Goal: Task Accomplishment & Management: Complete application form

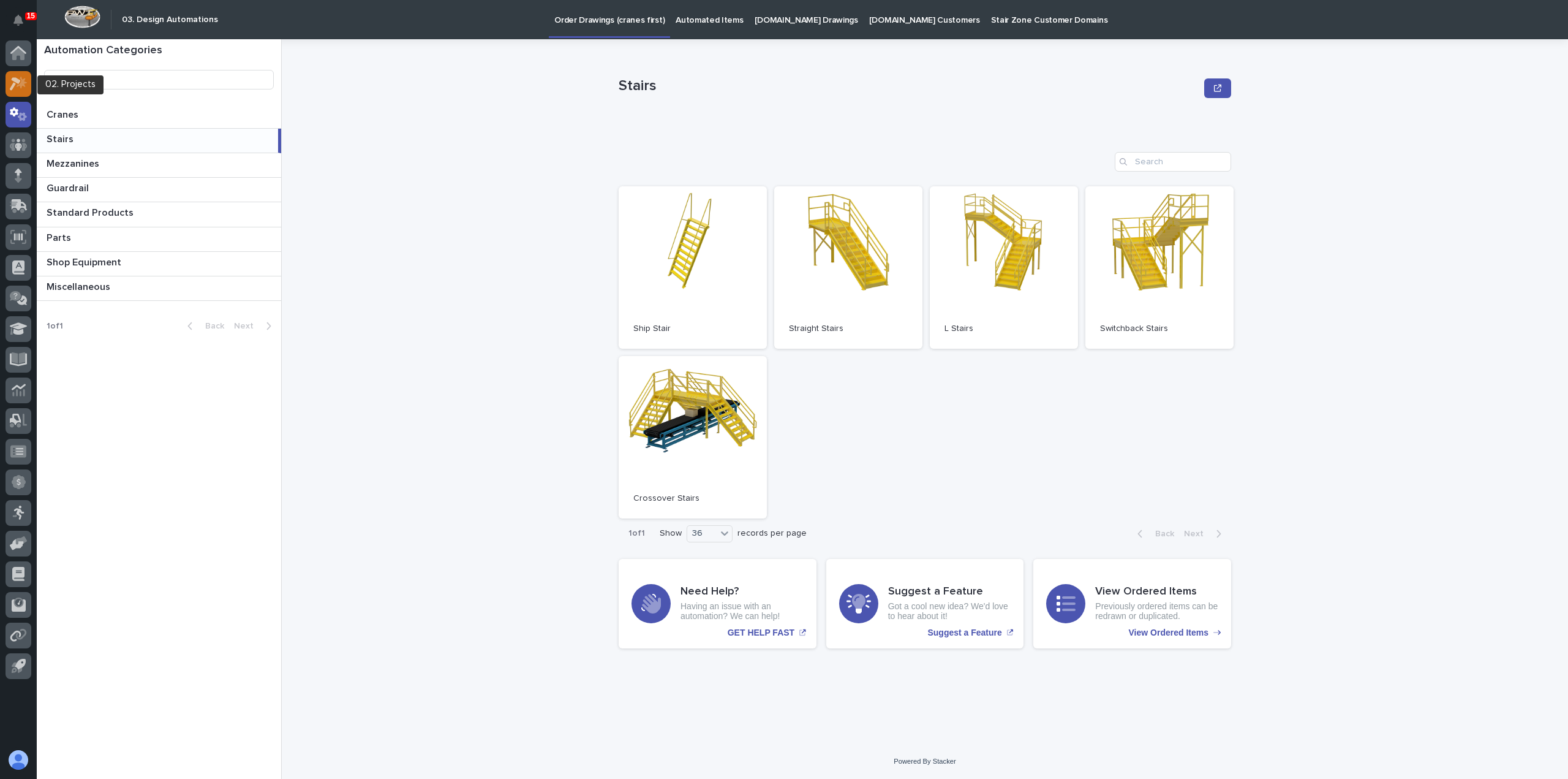
click at [7, 79] on div at bounding box center [18, 83] width 26 height 26
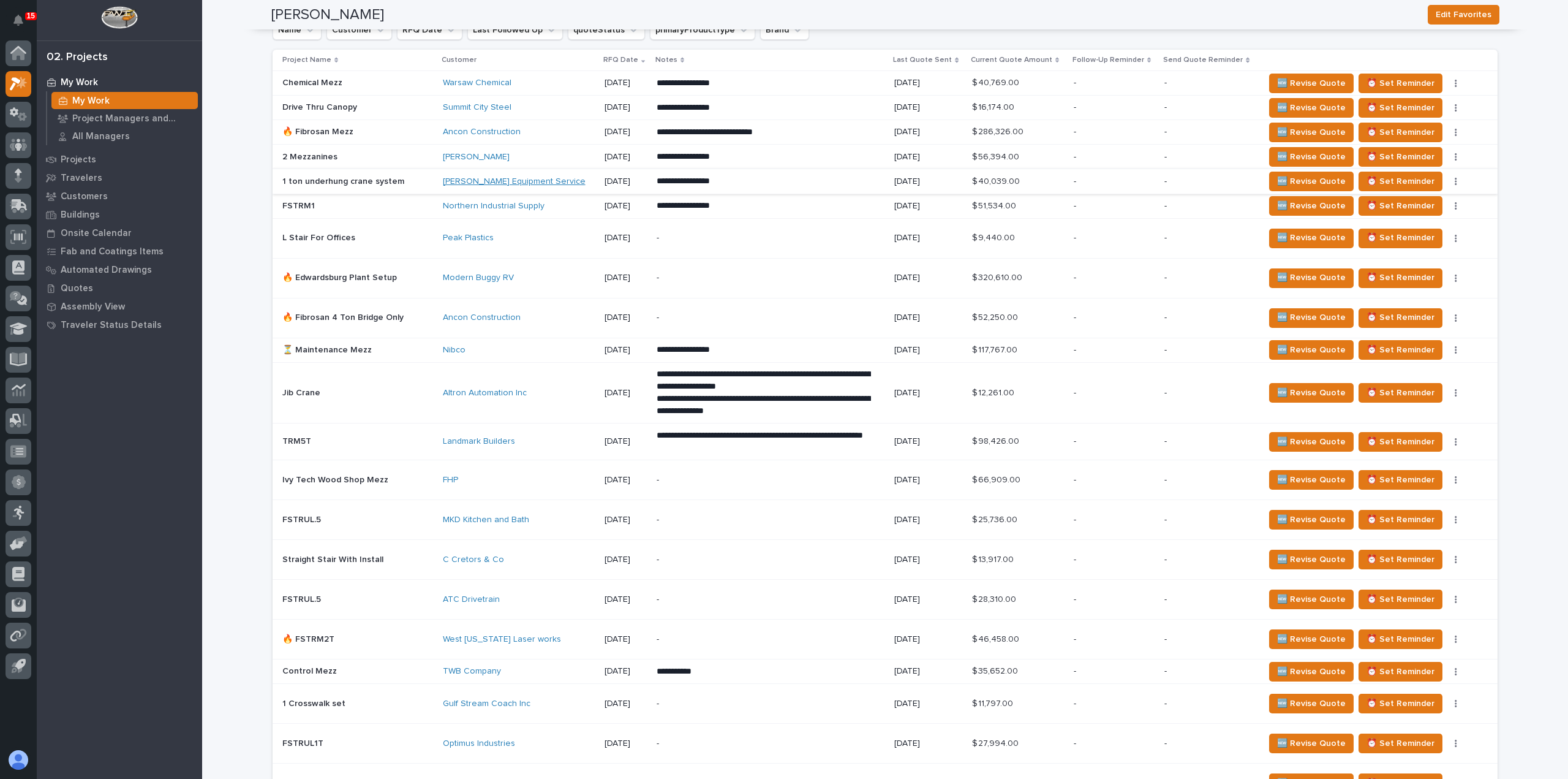
scroll to position [740, 0]
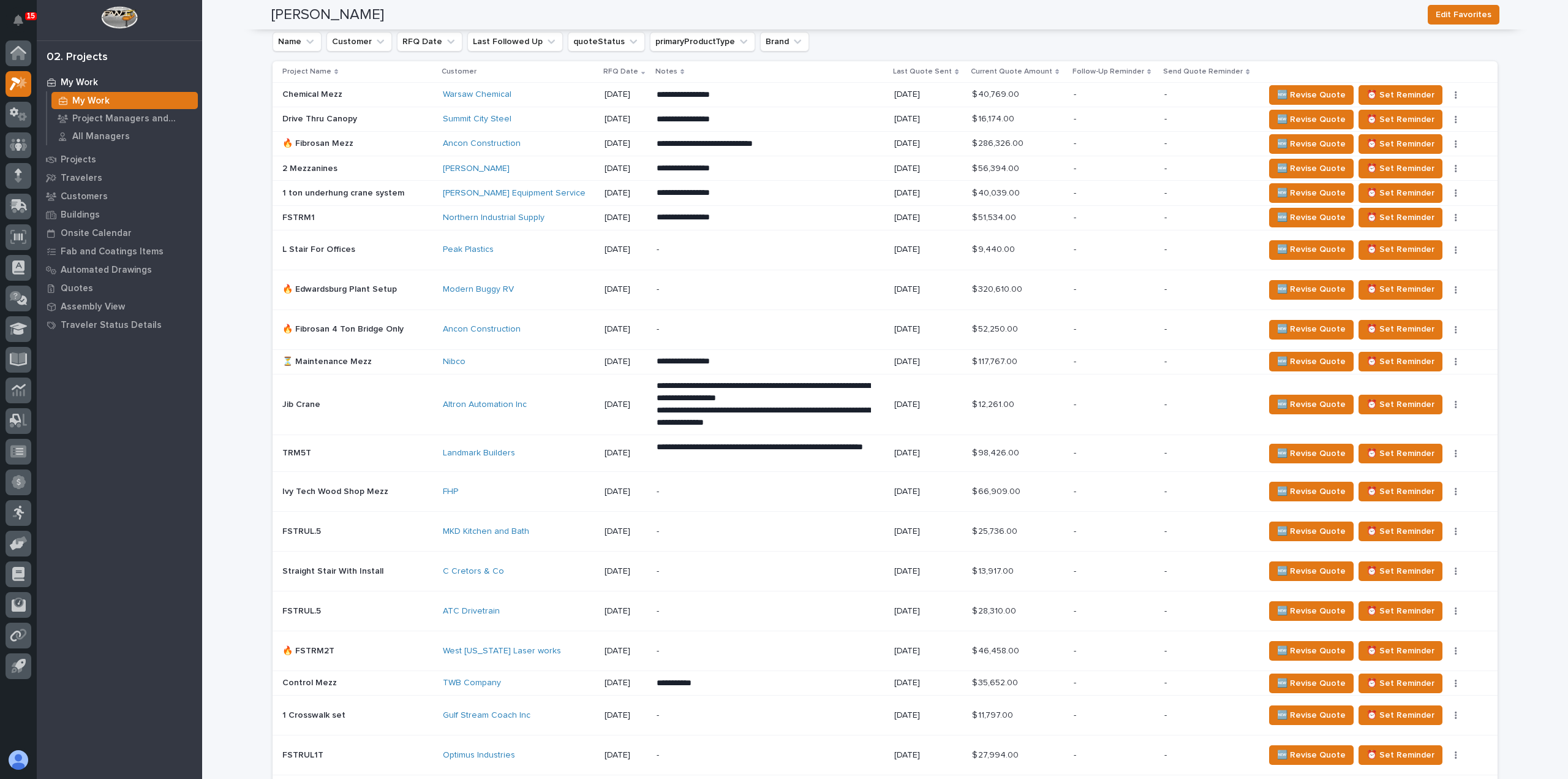
click at [418, 191] on p at bounding box center [357, 194] width 150 height 10
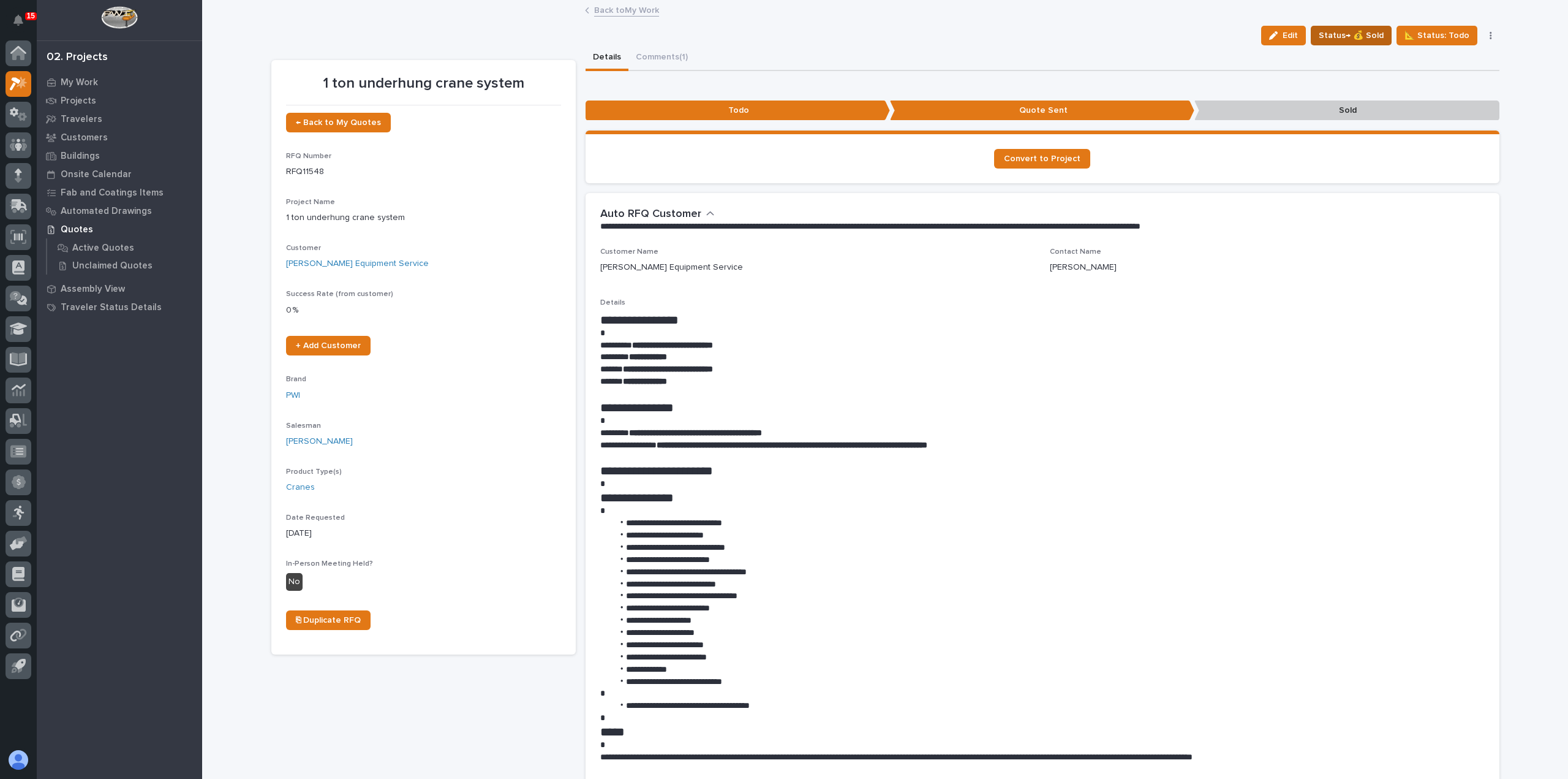
click at [1354, 39] on span "Status→ 💰 Sold" at bounding box center [1351, 36] width 65 height 15
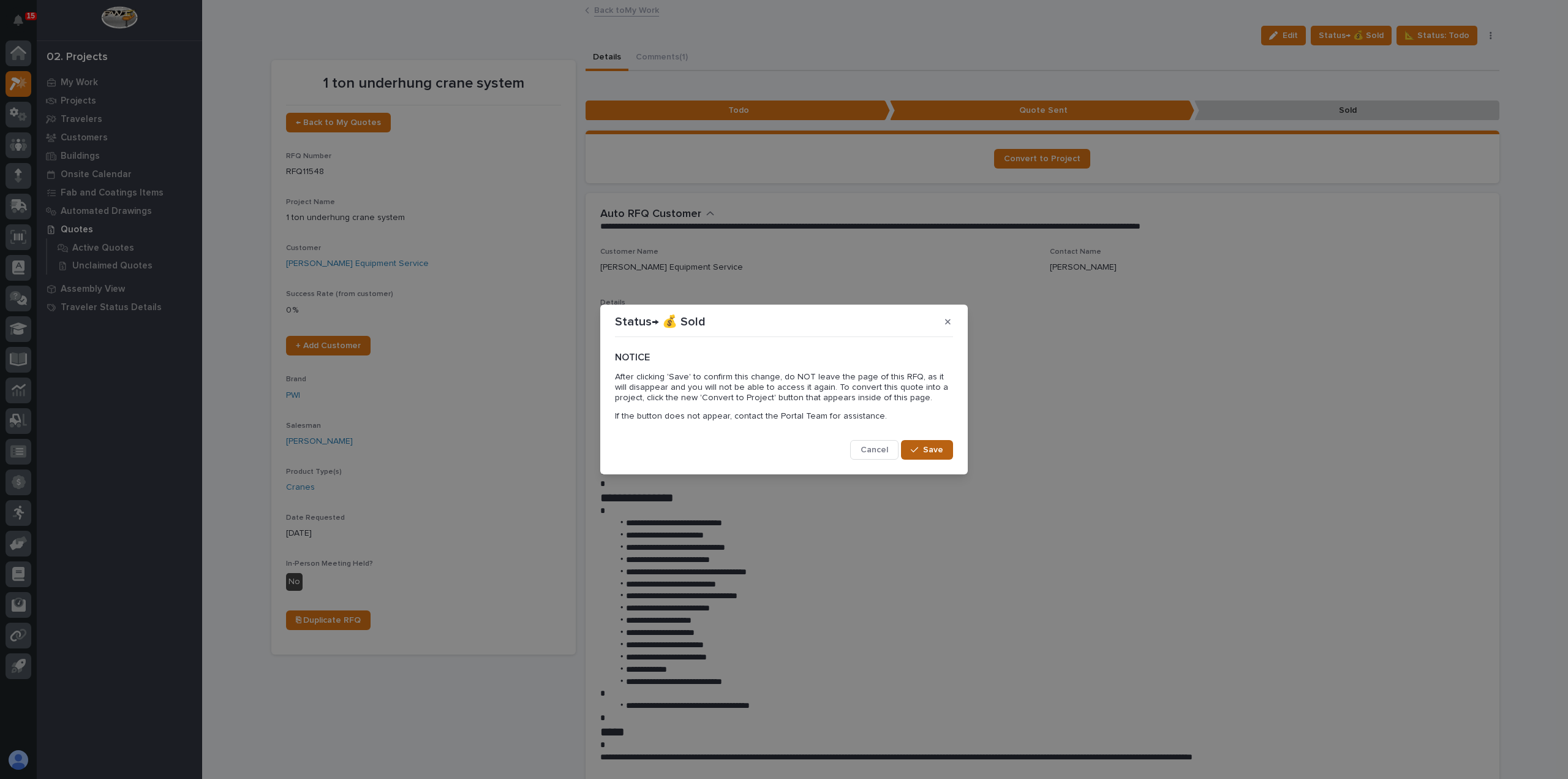
click at [927, 448] on span "Save" at bounding box center [933, 449] width 20 height 11
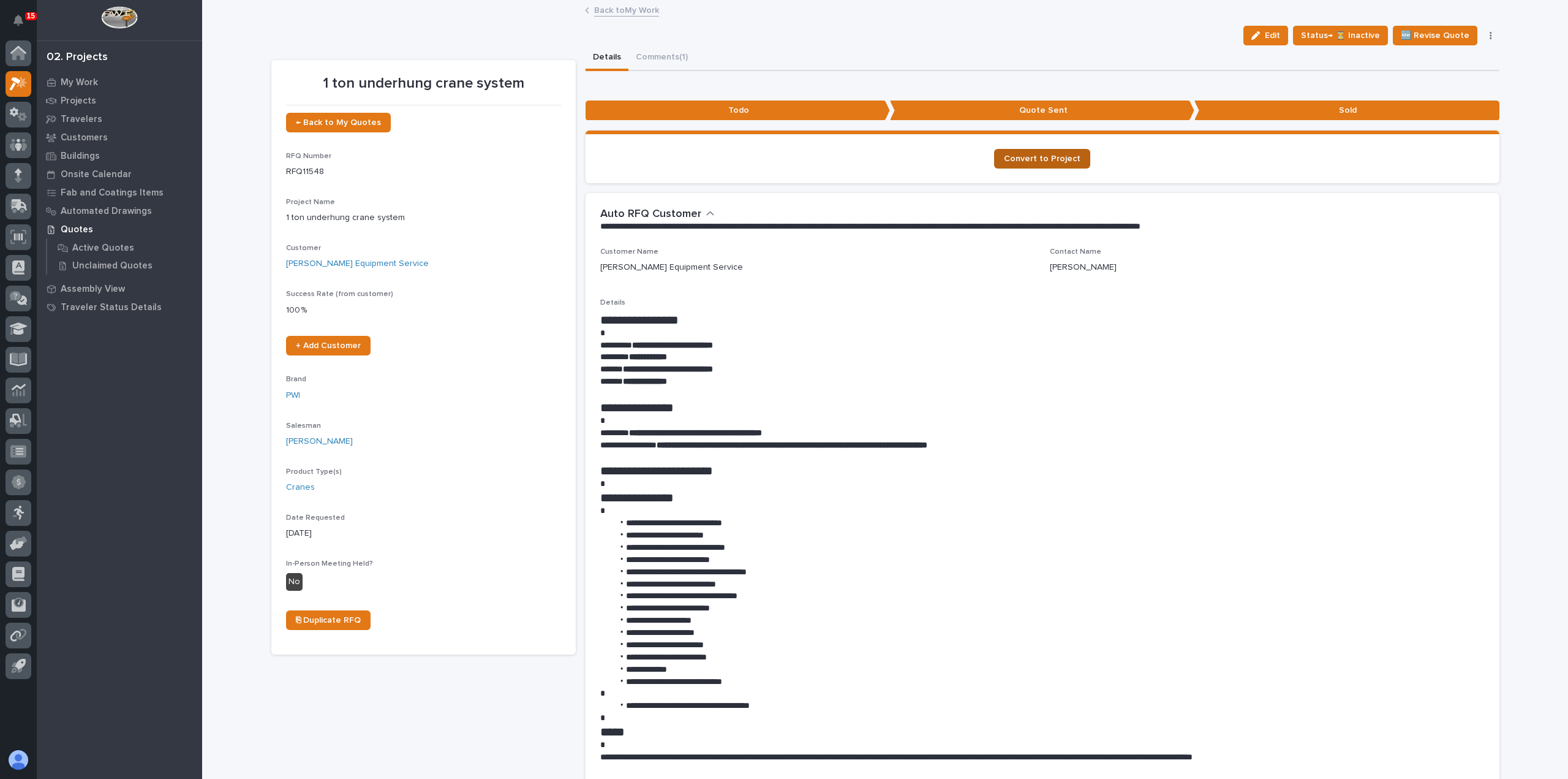
click at [1055, 161] on span "Convert to Project" at bounding box center [1042, 159] width 77 height 9
click at [594, 9] on link "Back to My Work" at bounding box center [626, 9] width 65 height 14
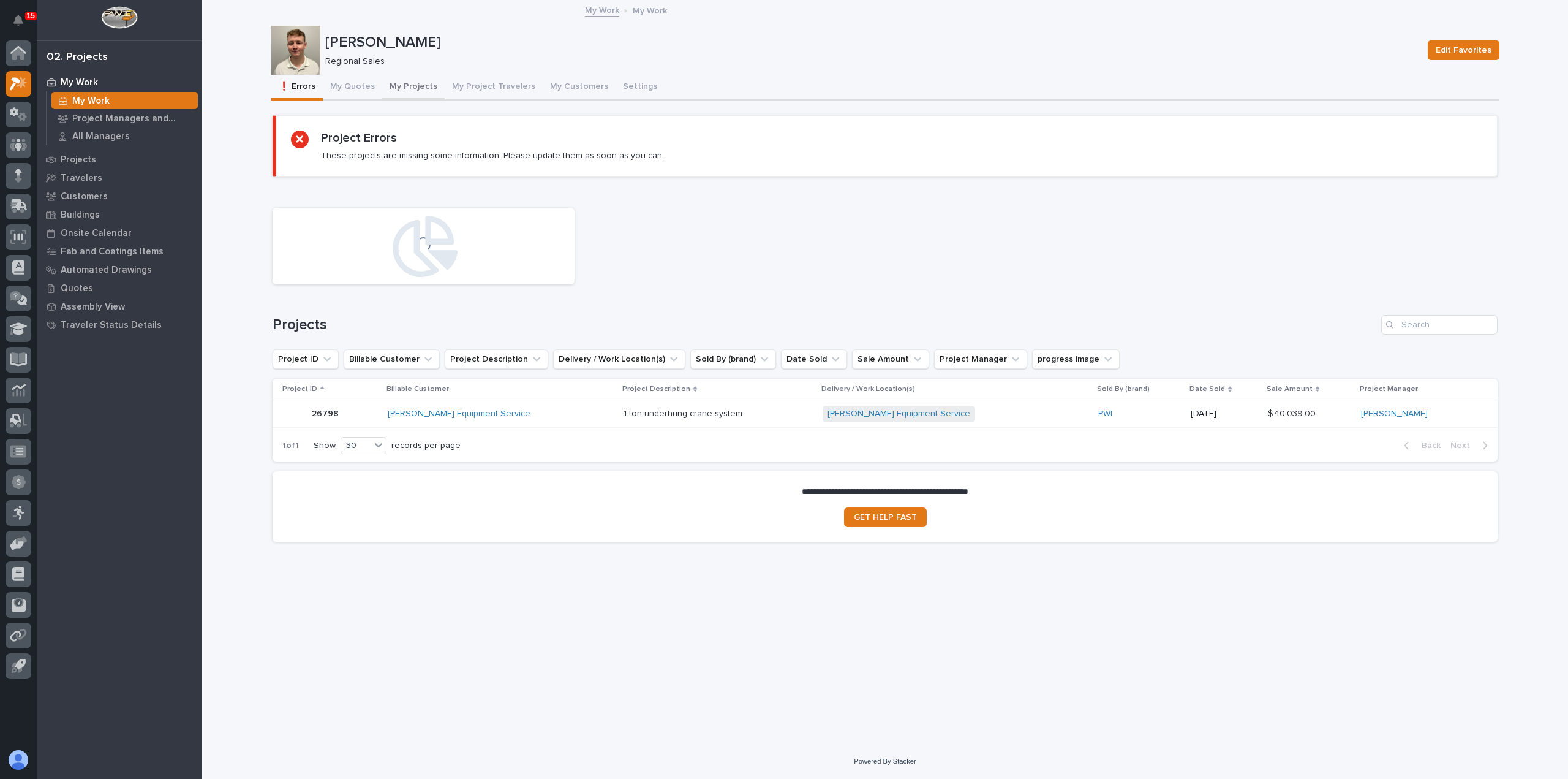
click at [406, 77] on button "My Projects" at bounding box center [413, 87] width 63 height 26
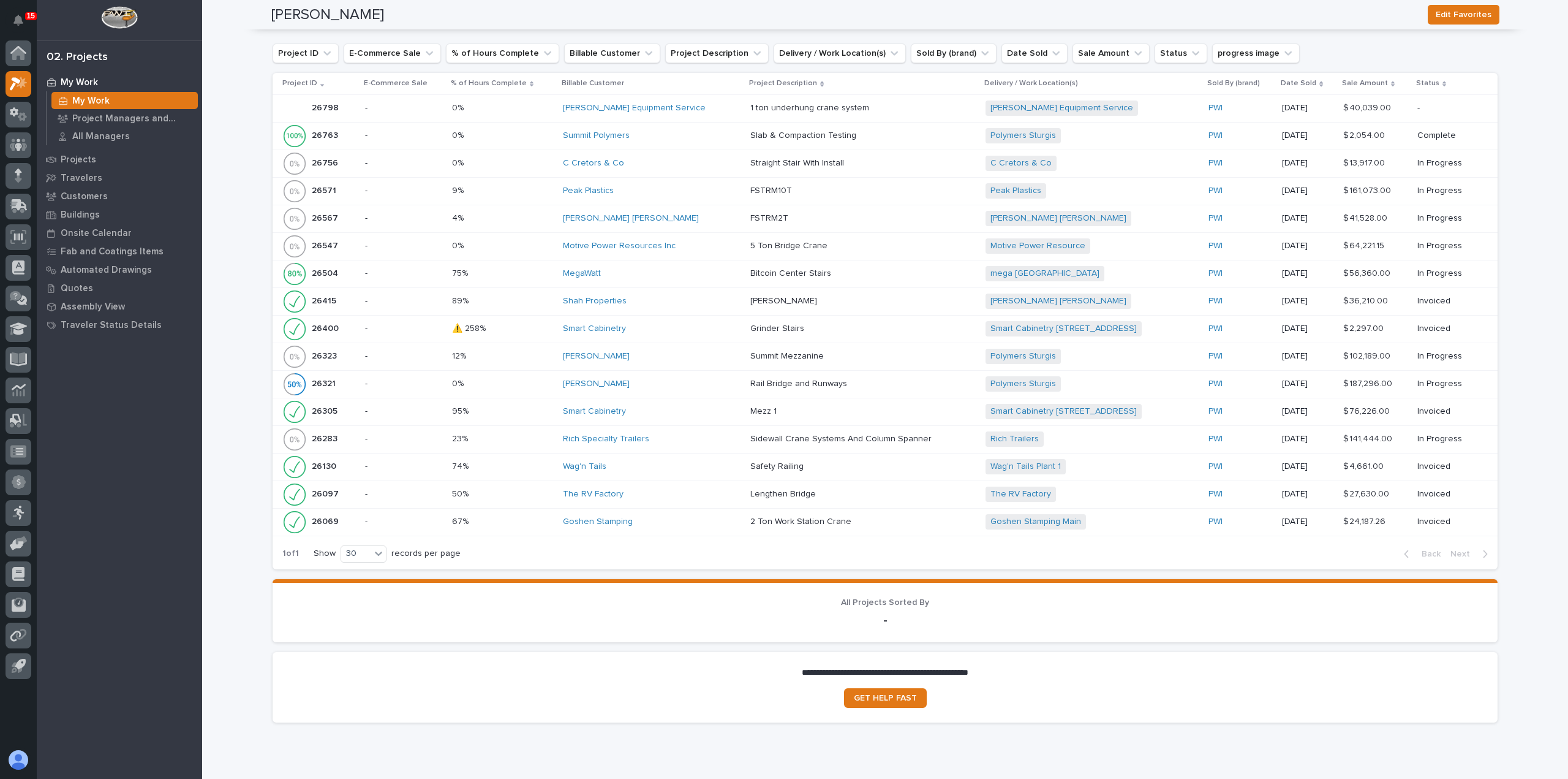
scroll to position [858, 0]
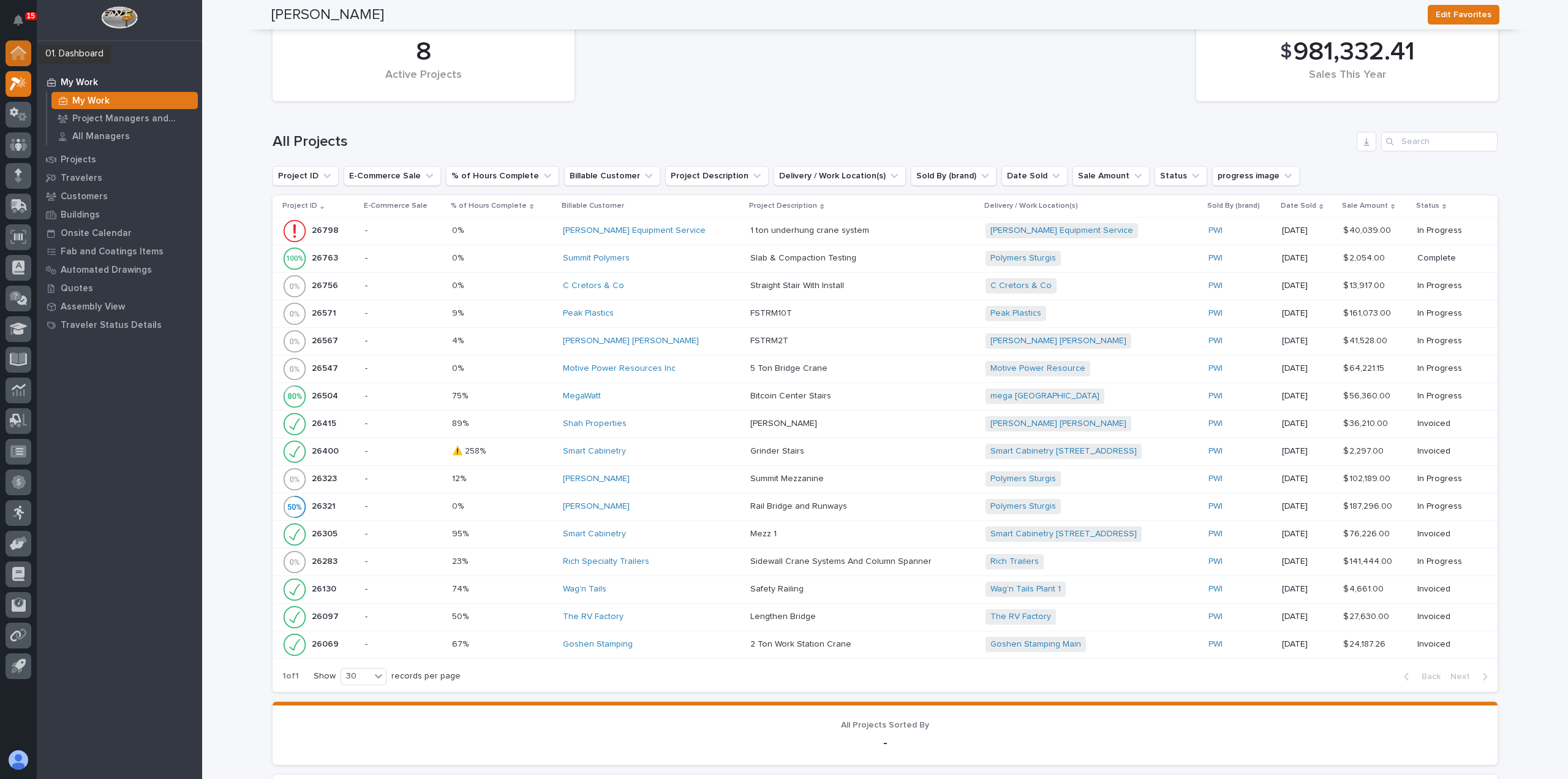
click at [22, 60] on icon at bounding box center [18, 54] width 12 height 12
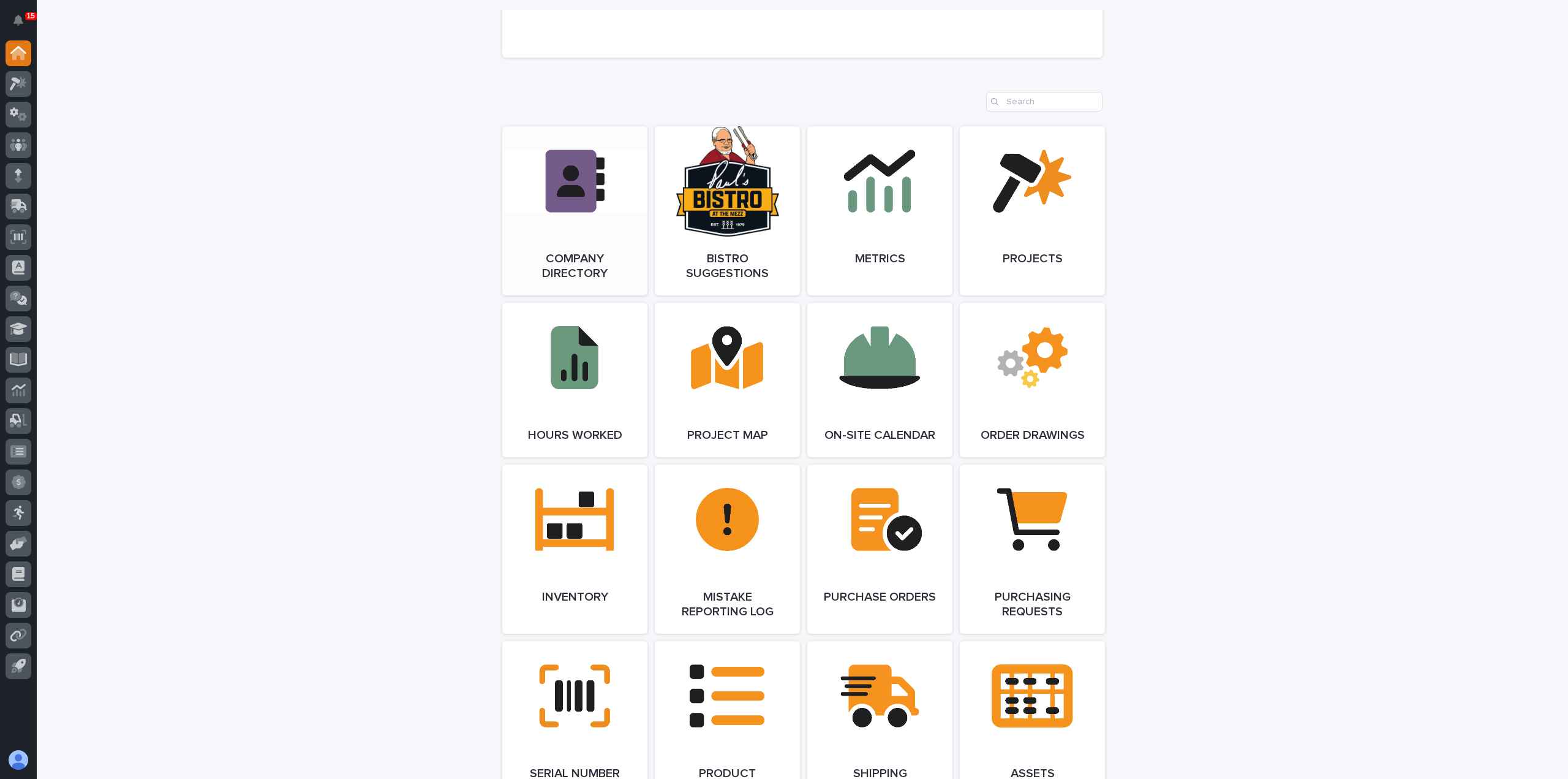
scroll to position [980, 0]
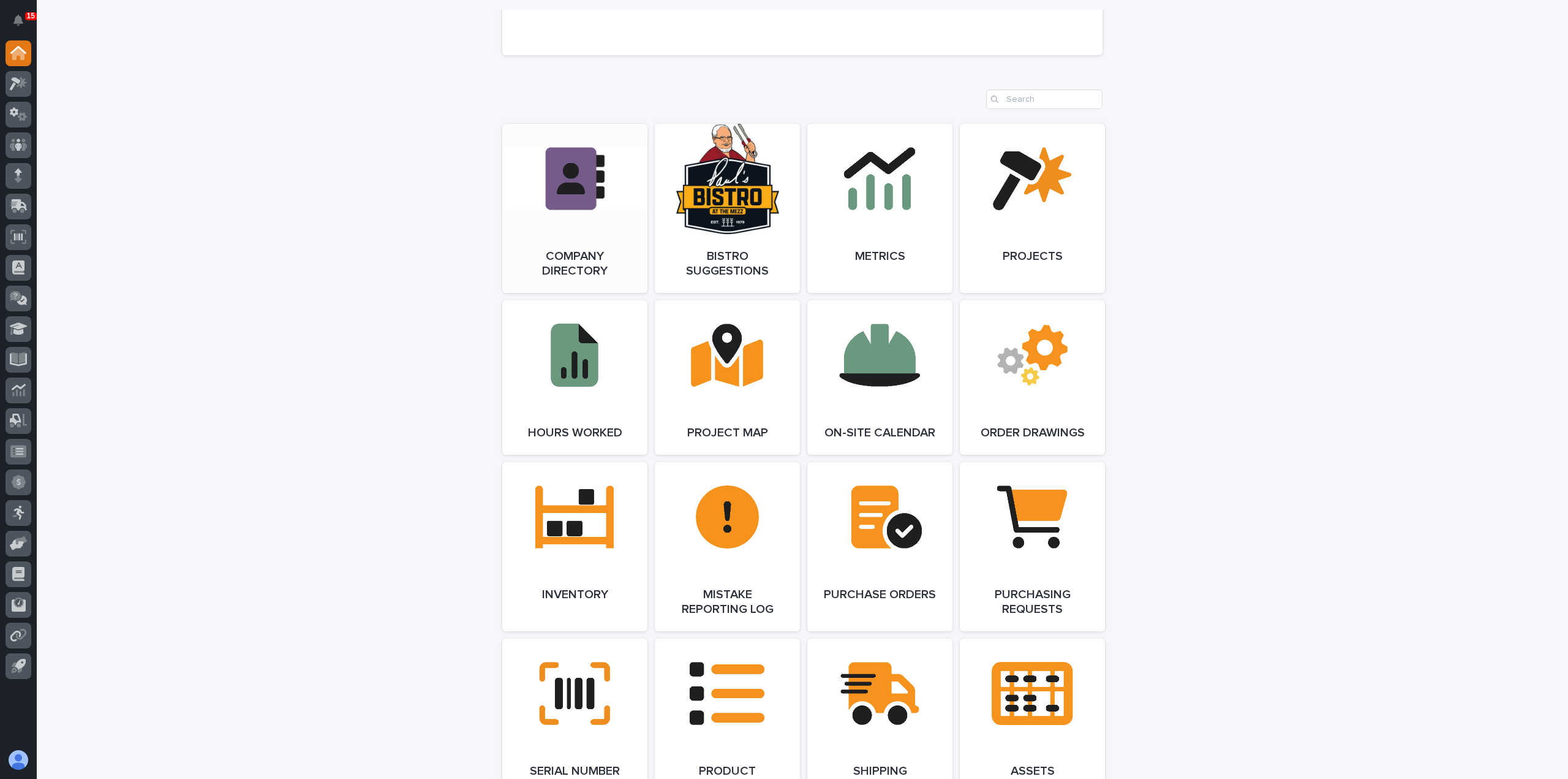
click at [596, 233] on link "Open Link" at bounding box center [575, 208] width 145 height 169
click at [21, 67] on div at bounding box center [18, 55] width 26 height 31
click at [21, 79] on icon at bounding box center [22, 82] width 10 height 12
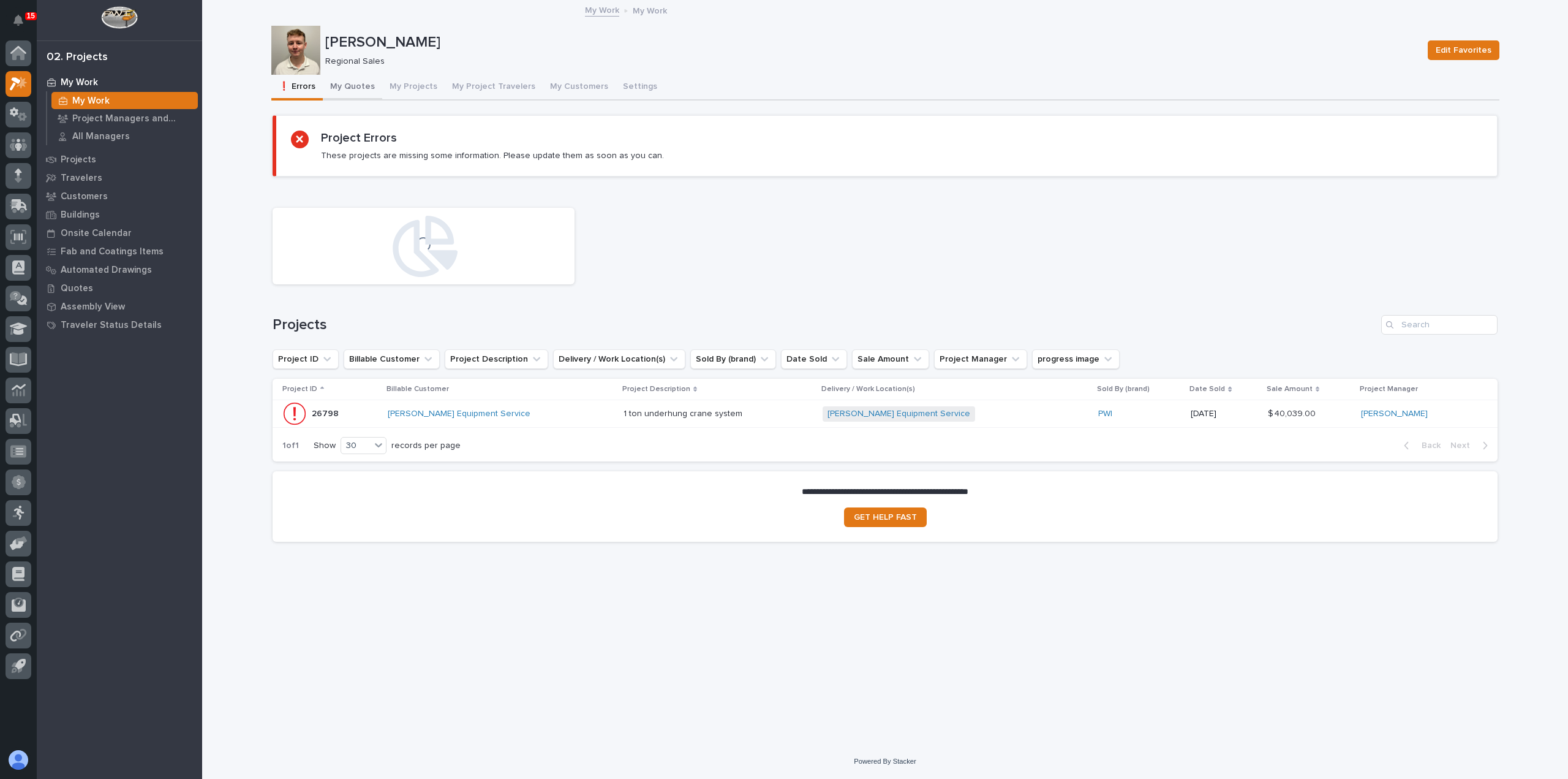
click at [356, 88] on button "My Quotes" at bounding box center [353, 87] width 60 height 26
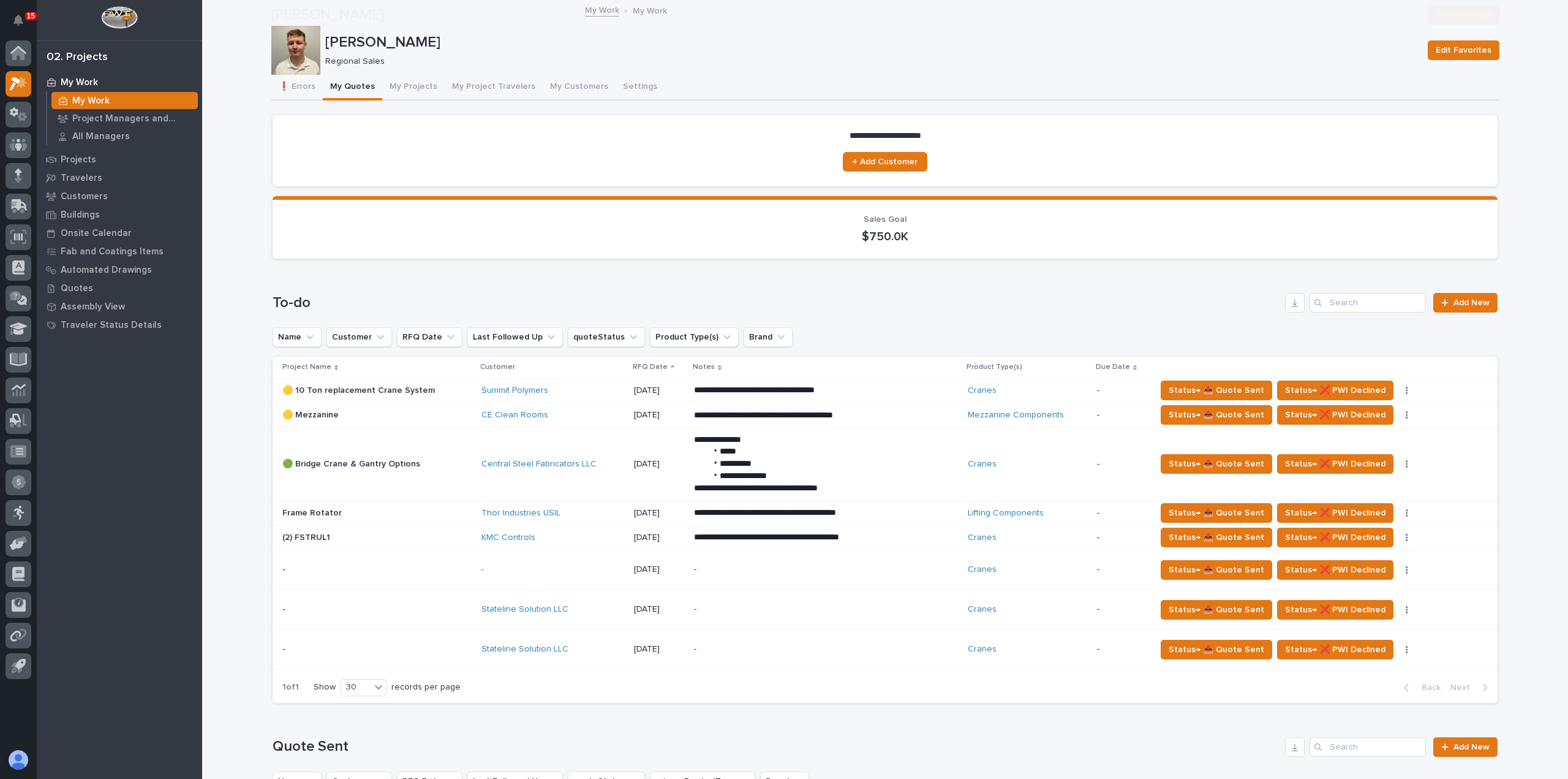
scroll to position [551, 0]
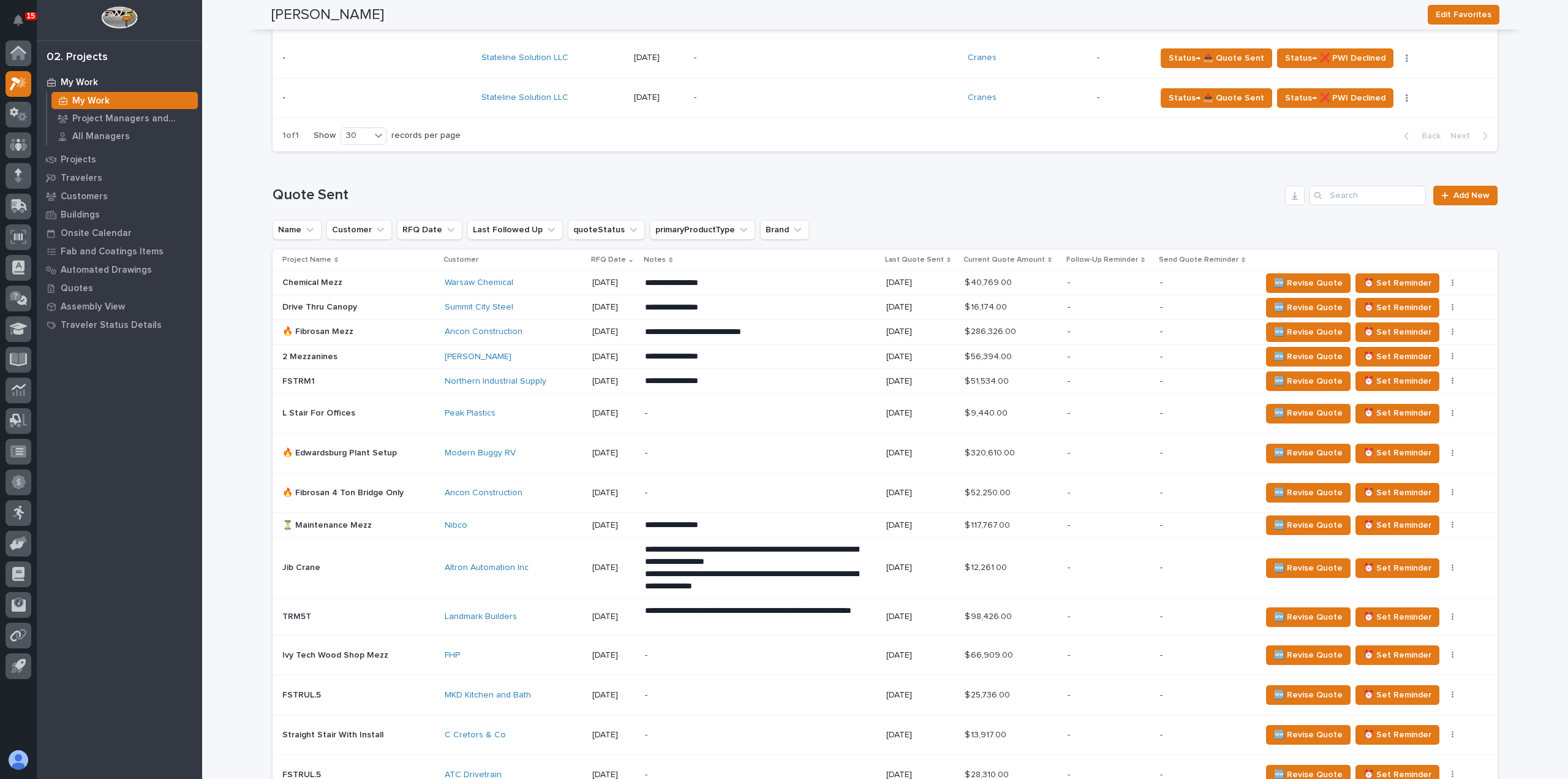
click at [1088, 418] on div "-" at bounding box center [1109, 413] width 83 height 20
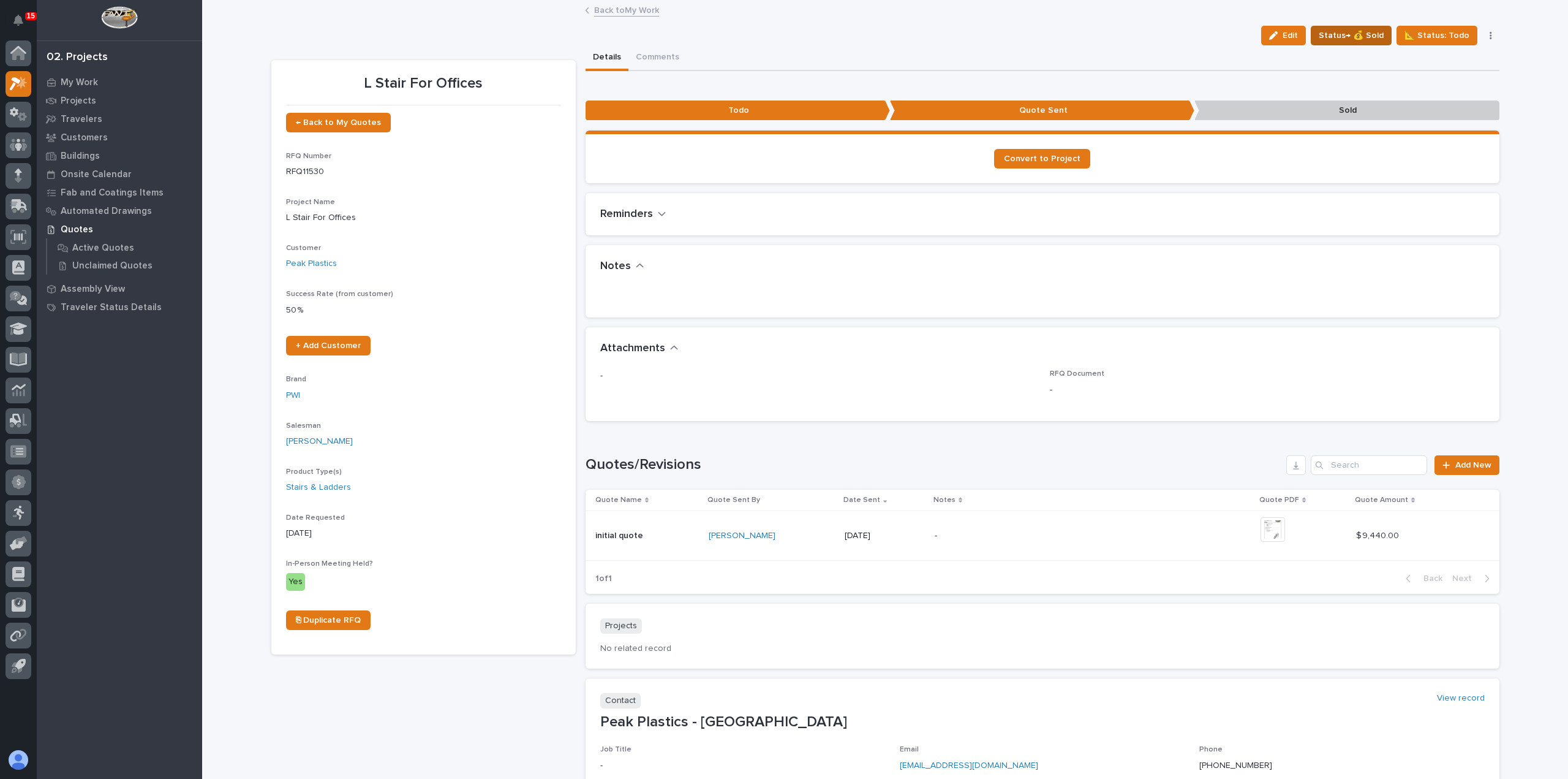
click at [1350, 34] on span "Status→ 💰 Sold" at bounding box center [1351, 36] width 65 height 15
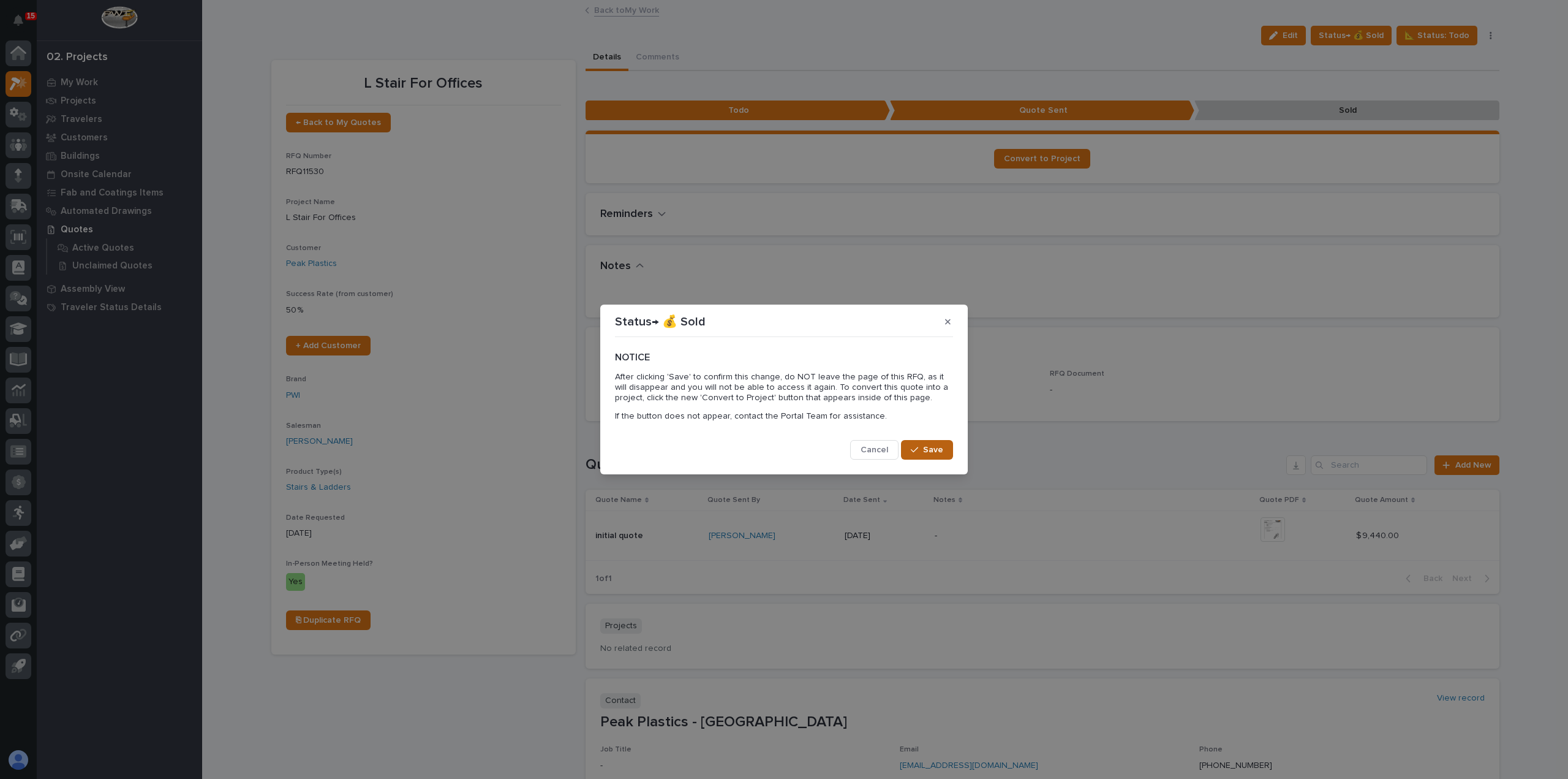
click at [927, 447] on span "Save" at bounding box center [933, 449] width 20 height 11
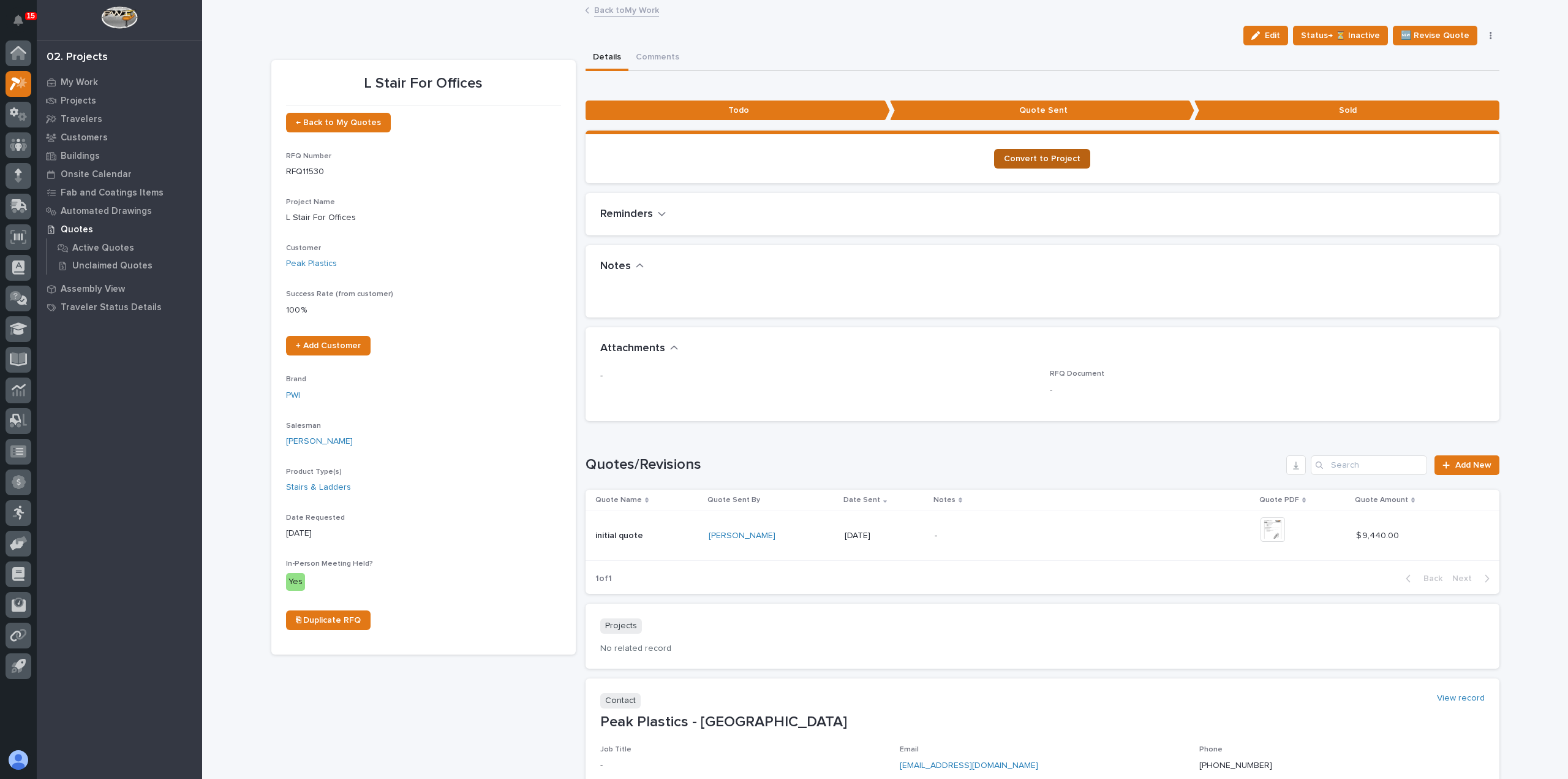
click at [1027, 159] on span "Convert to Project" at bounding box center [1042, 159] width 77 height 9
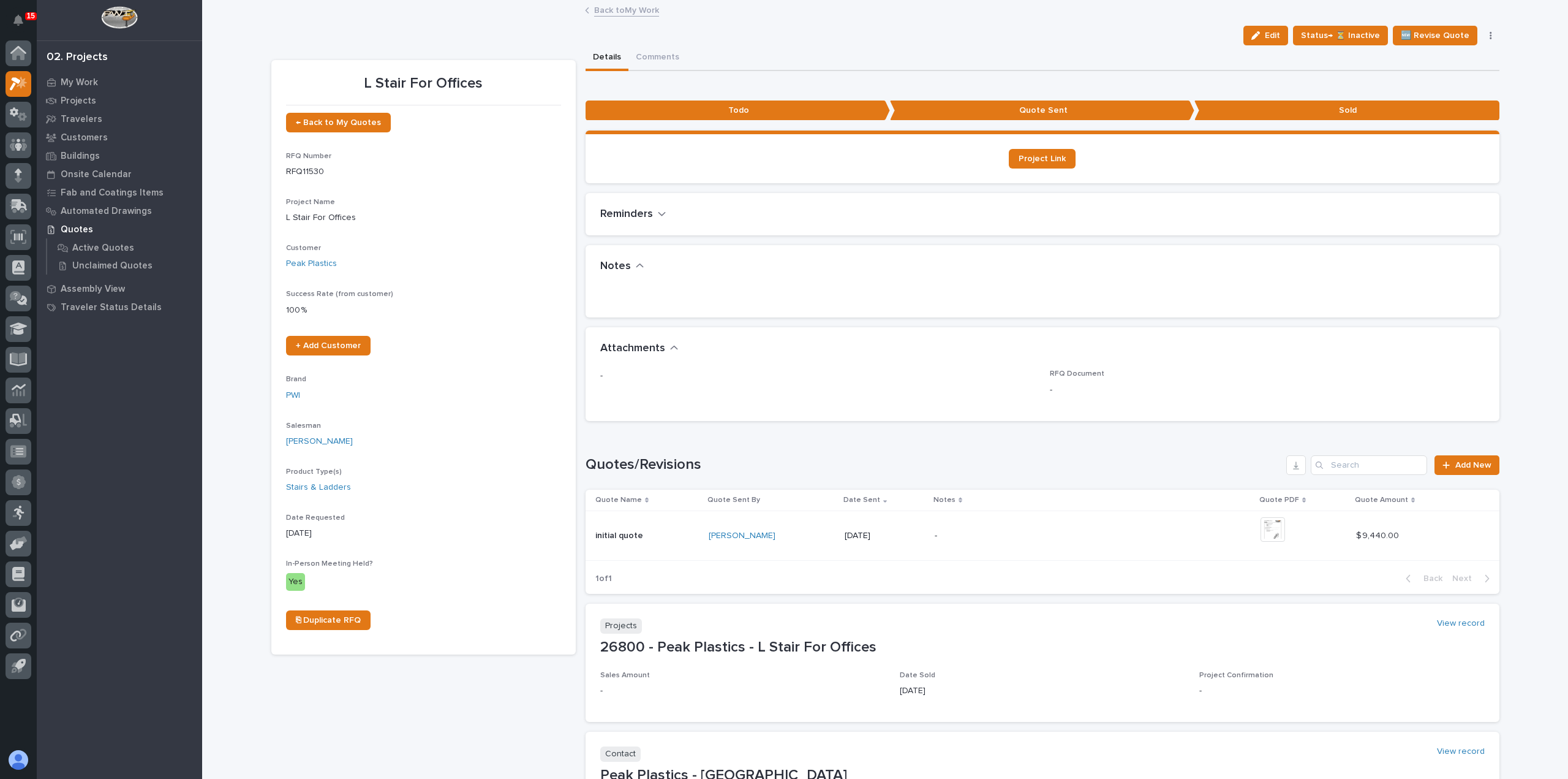
click at [648, 12] on link "Back to My Work" at bounding box center [626, 9] width 65 height 14
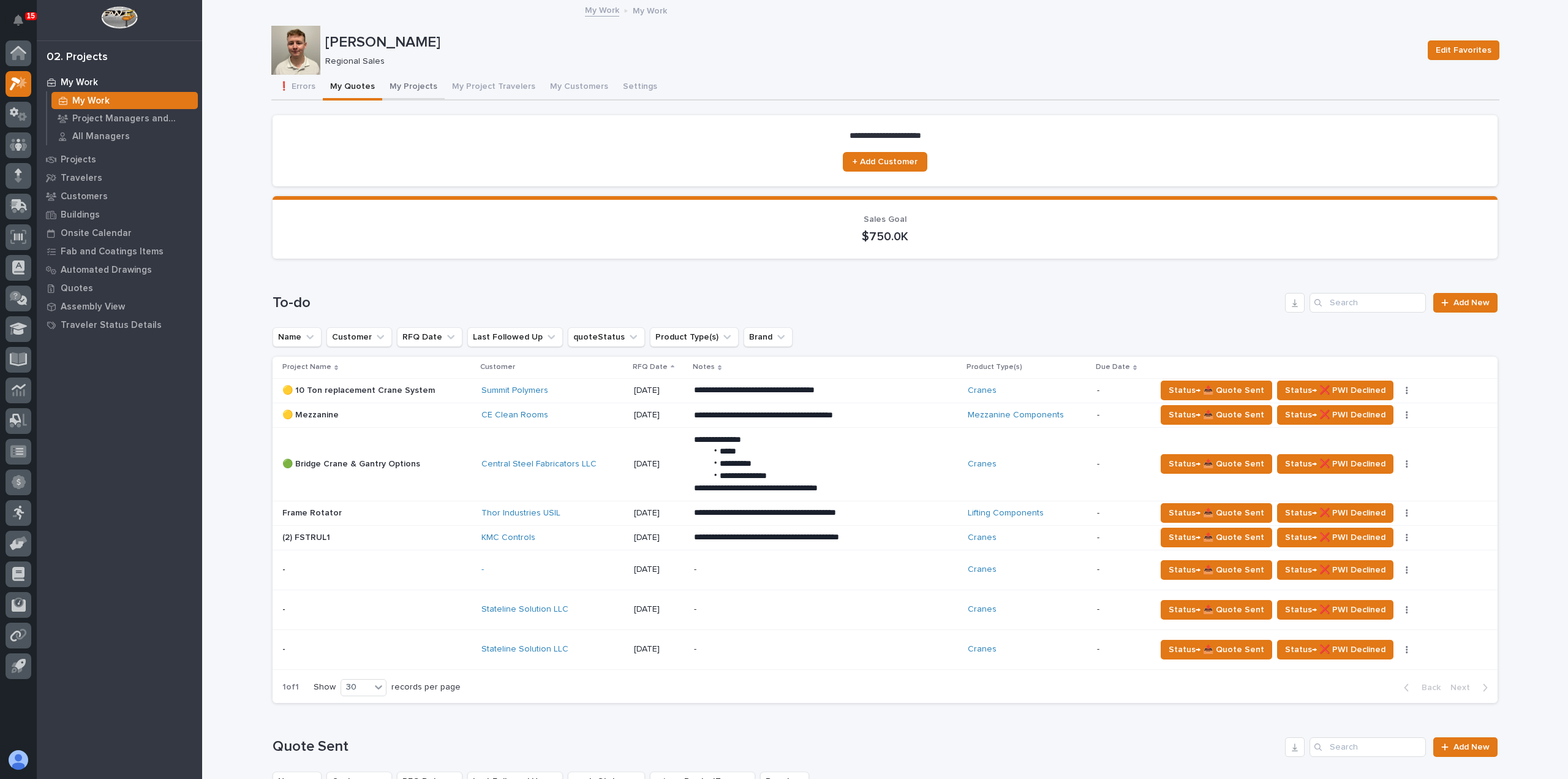
click at [398, 88] on button "My Projects" at bounding box center [413, 87] width 63 height 26
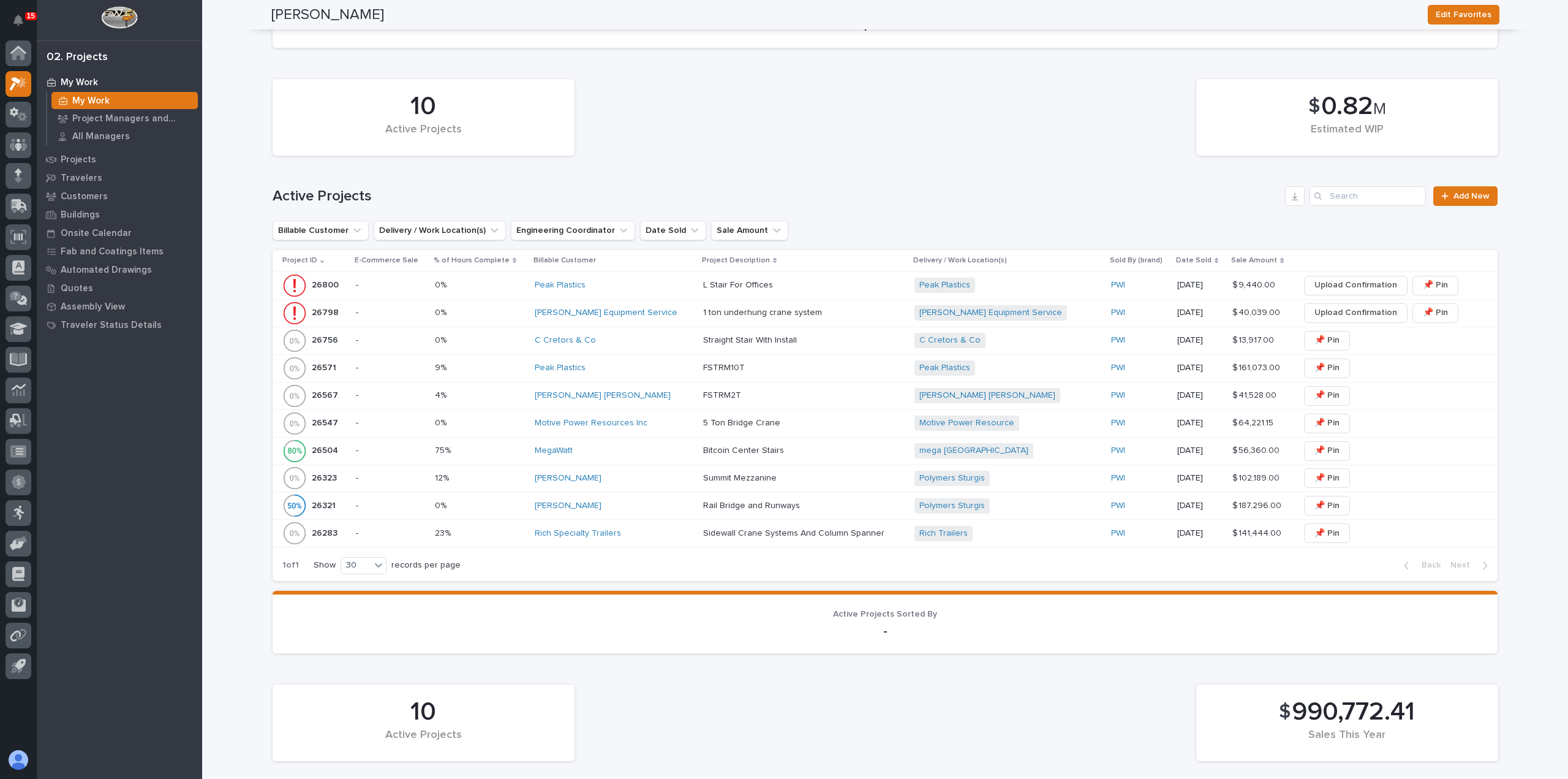
scroll to position [245, 0]
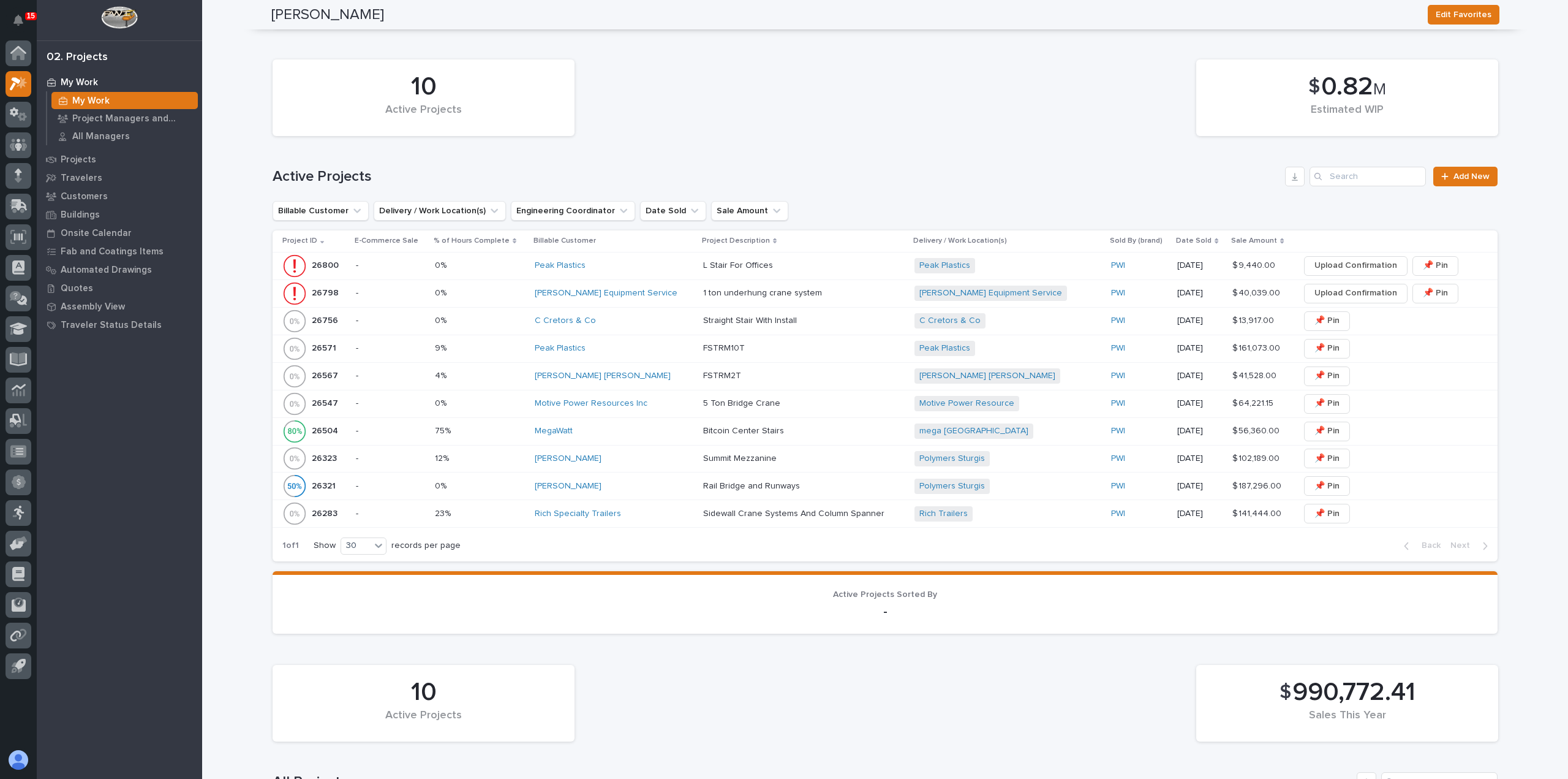
click at [627, 269] on div "Peak Plastics" at bounding box center [614, 266] width 159 height 10
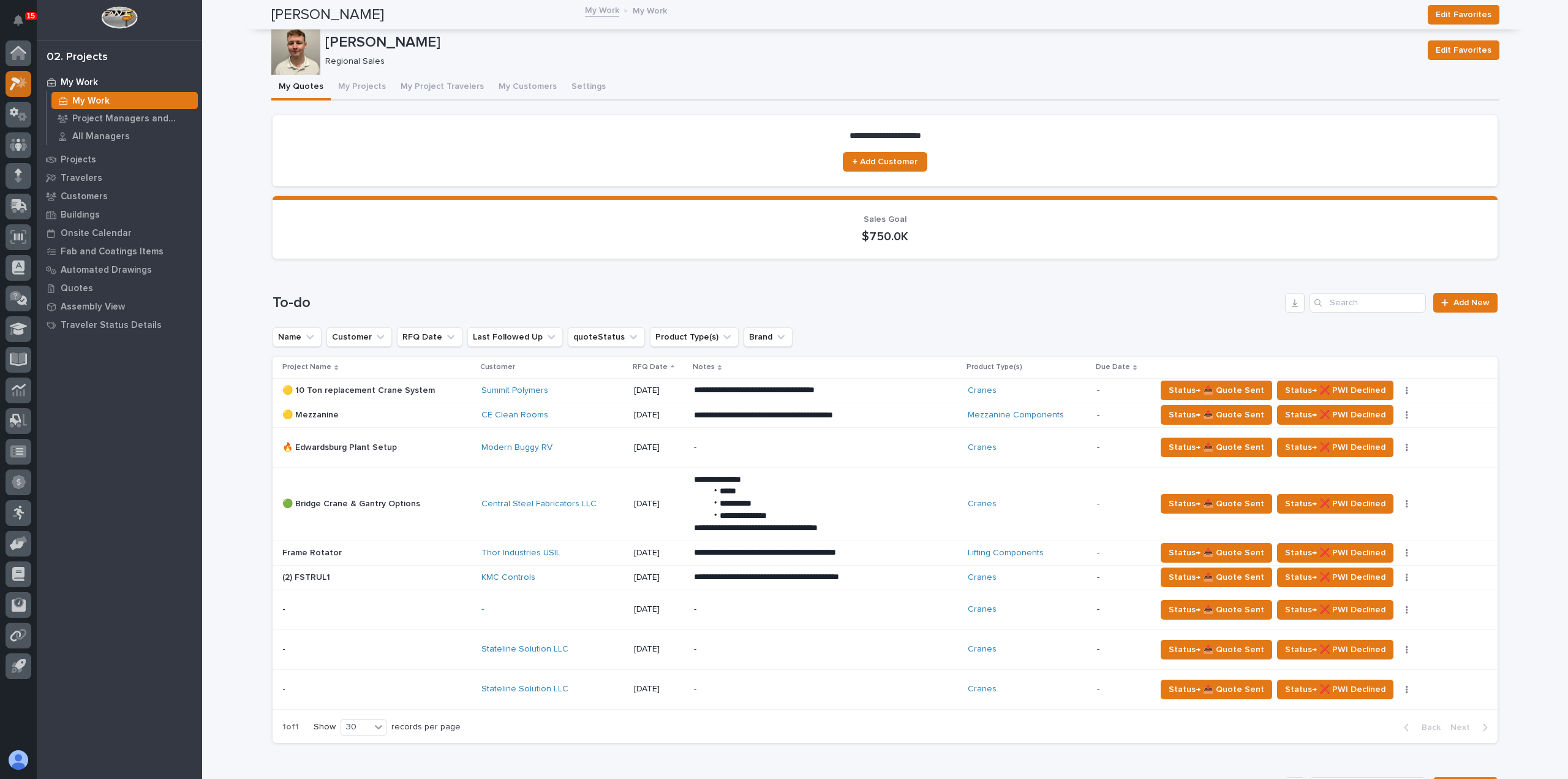
click at [15, 78] on icon at bounding box center [15, 84] width 11 height 13
click at [1179, 445] on span "Status→ 📤 Quote Sent" at bounding box center [1216, 448] width 95 height 15
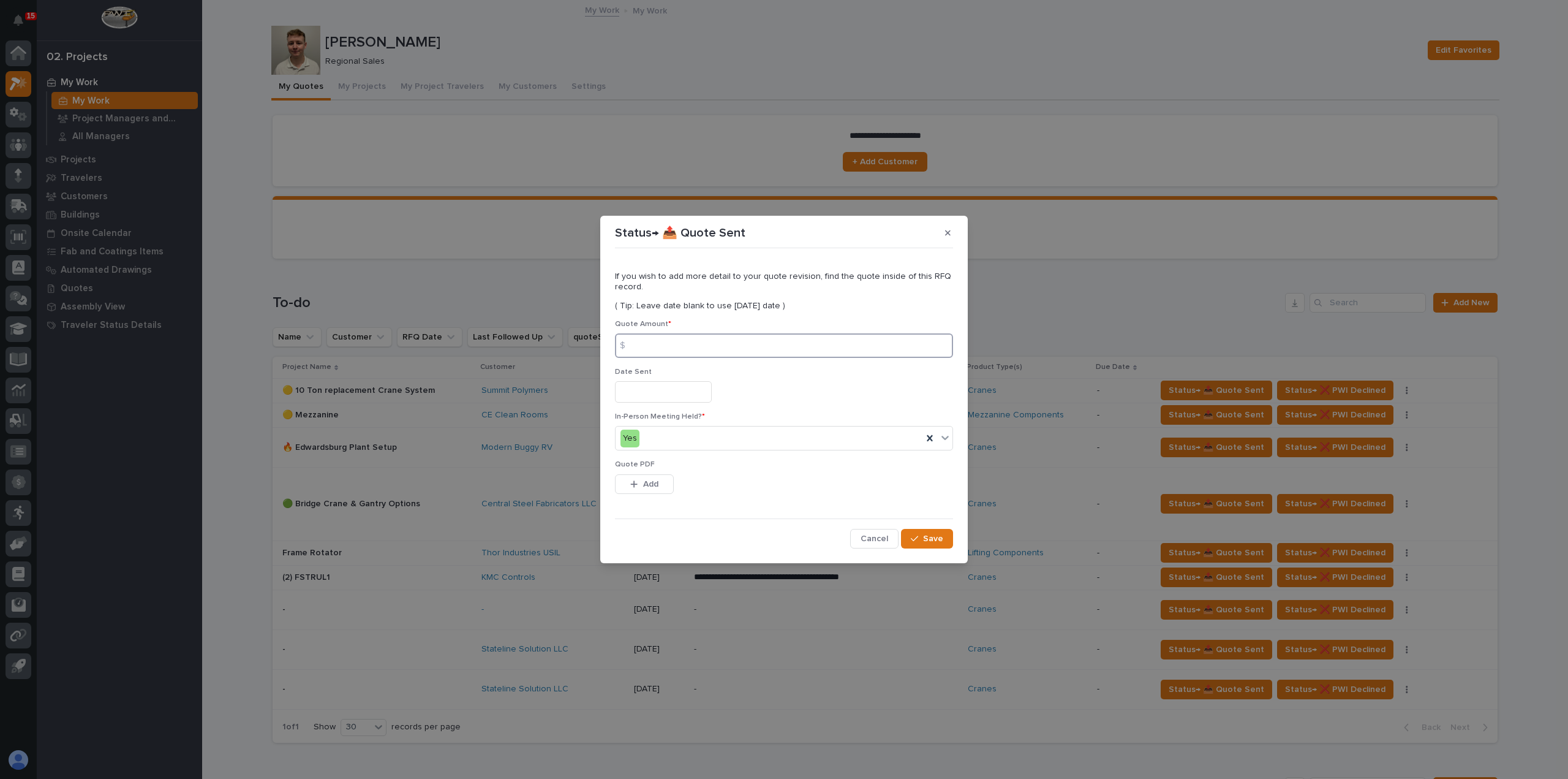
click at [676, 343] on input at bounding box center [784, 345] width 338 height 25
click at [657, 350] on input at bounding box center [784, 345] width 338 height 25
type input "320610"
click at [662, 392] on input "text" at bounding box center [663, 392] width 97 height 22
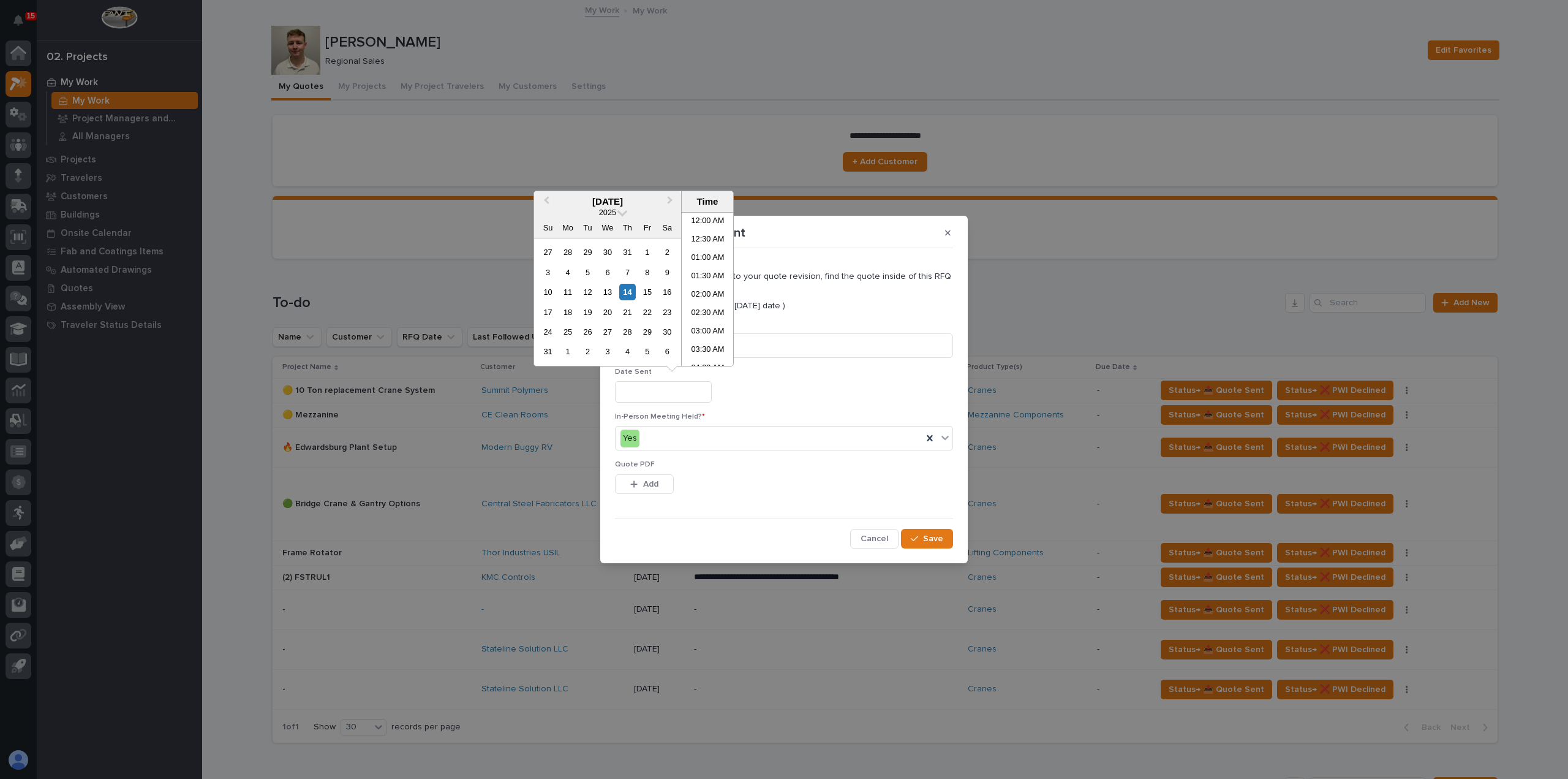
scroll to position [374, 0]
click at [629, 293] on div "14" at bounding box center [628, 292] width 16 height 16
type input "**********"
click at [658, 483] on button "Add" at bounding box center [644, 484] width 59 height 19
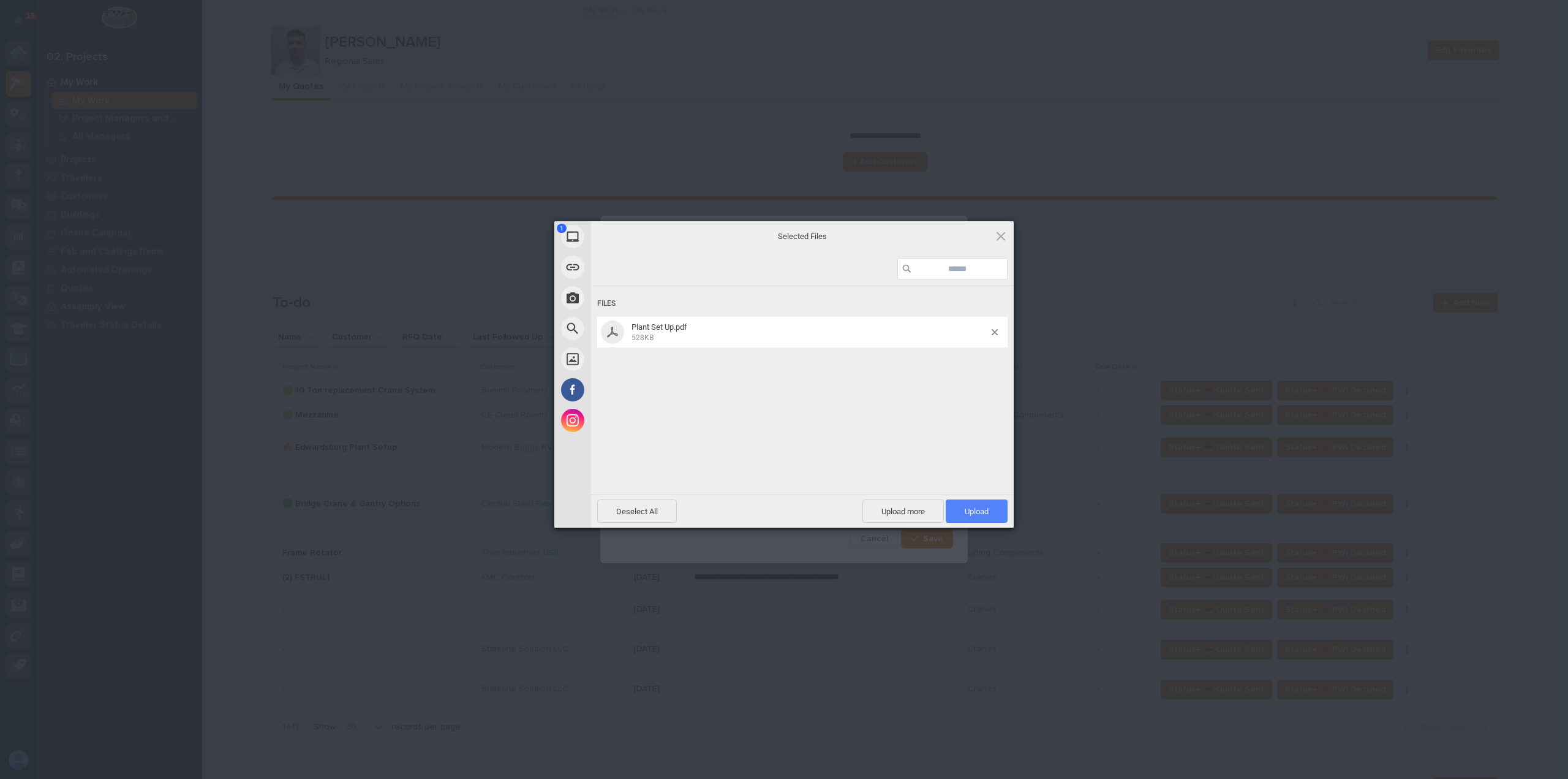
click at [968, 520] on span "Upload 1" at bounding box center [976, 510] width 62 height 23
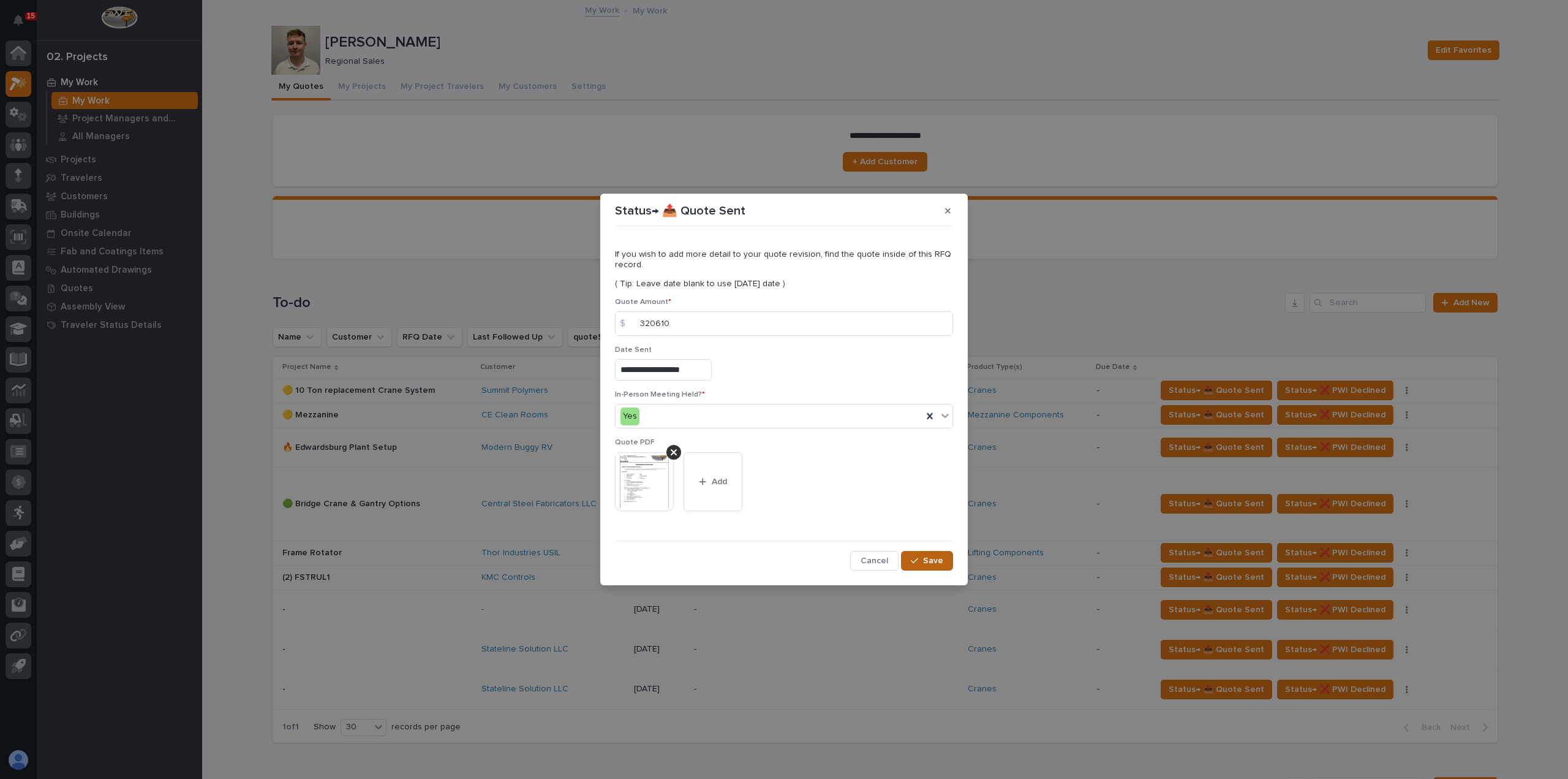
click at [933, 566] on button "Save" at bounding box center [927, 561] width 52 height 19
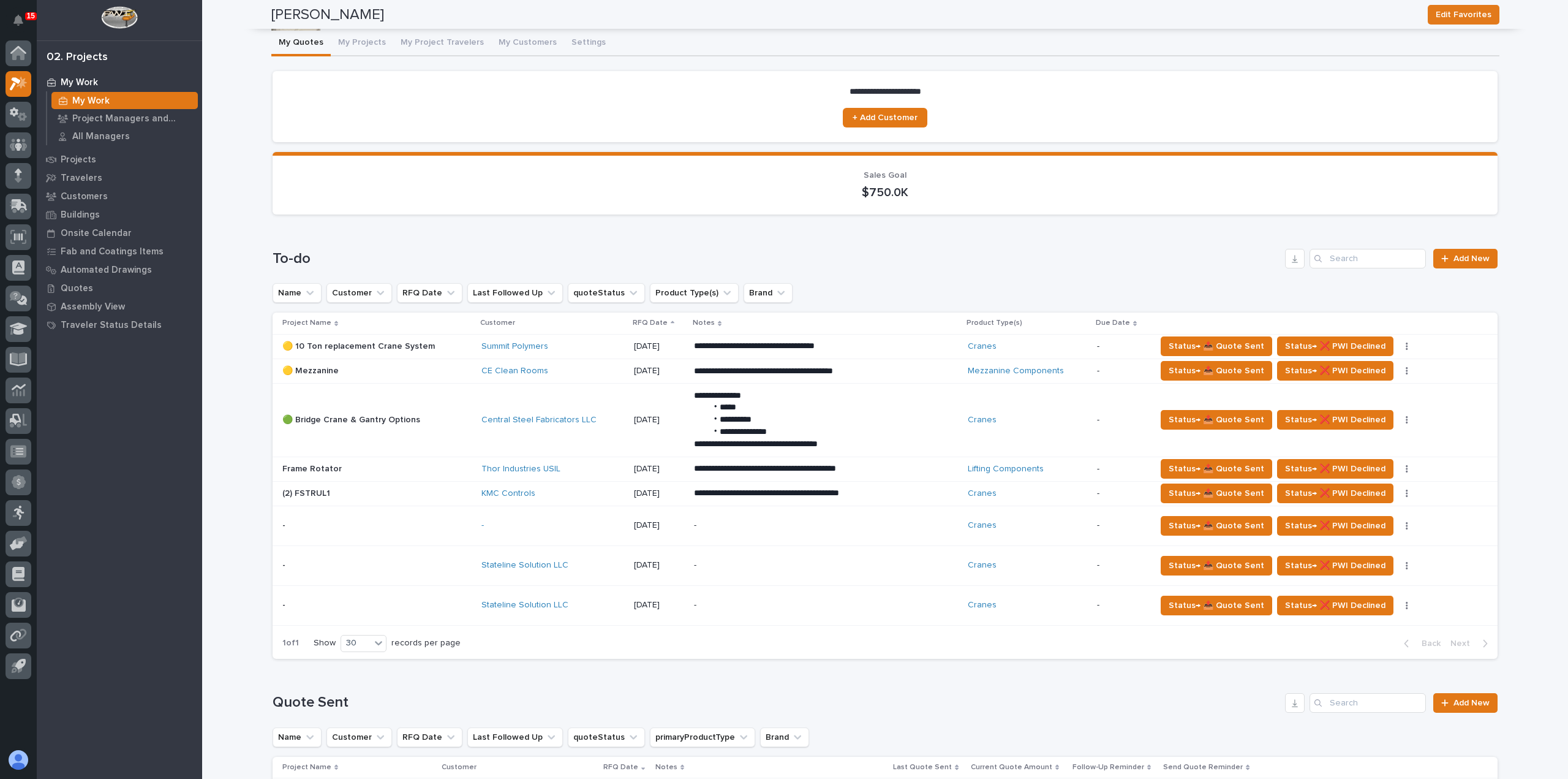
scroll to position [0, 0]
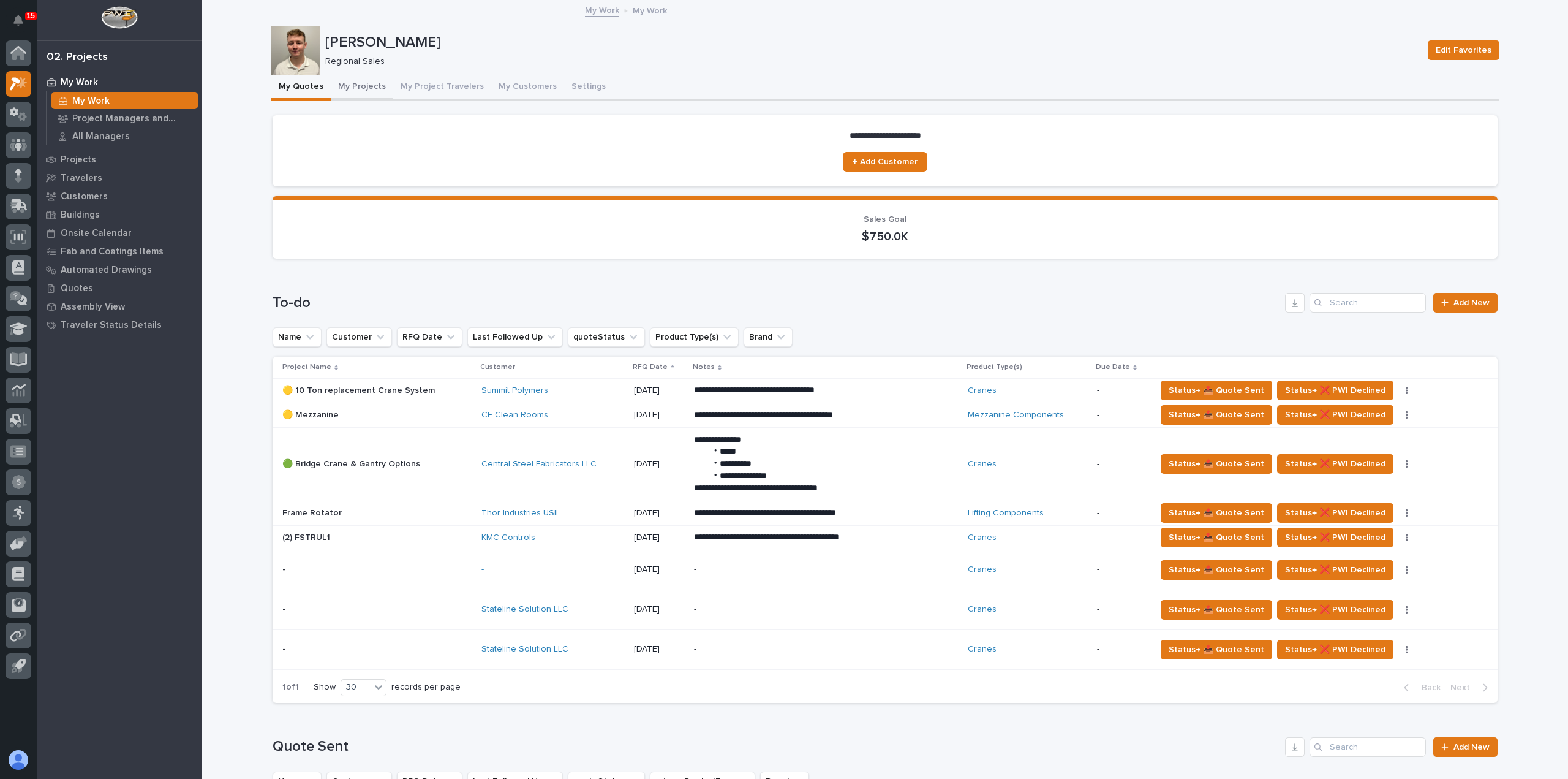
click at [357, 89] on button "My Projects" at bounding box center [362, 87] width 63 height 26
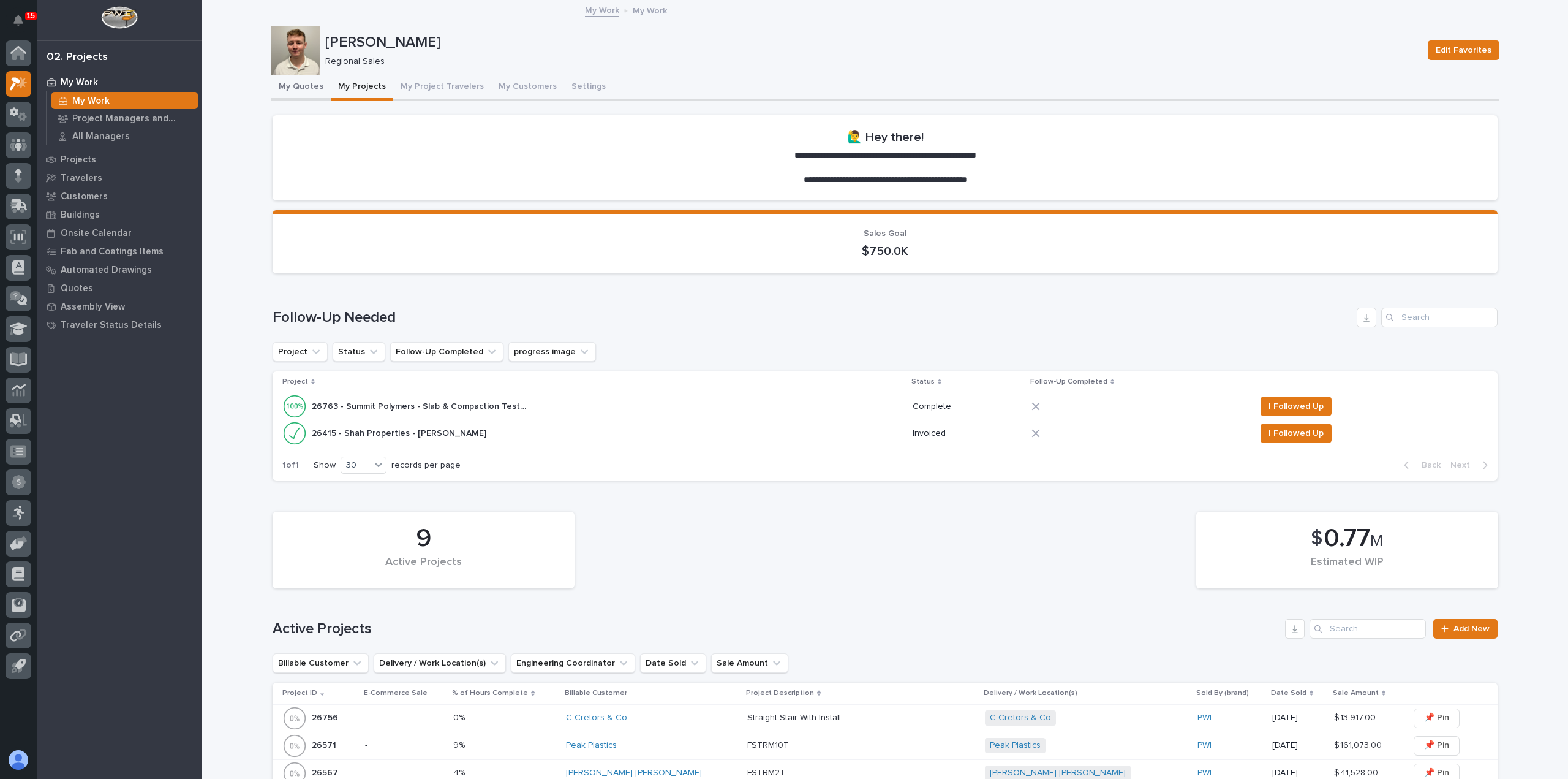
click at [302, 92] on button "My Quotes" at bounding box center [301, 87] width 60 height 26
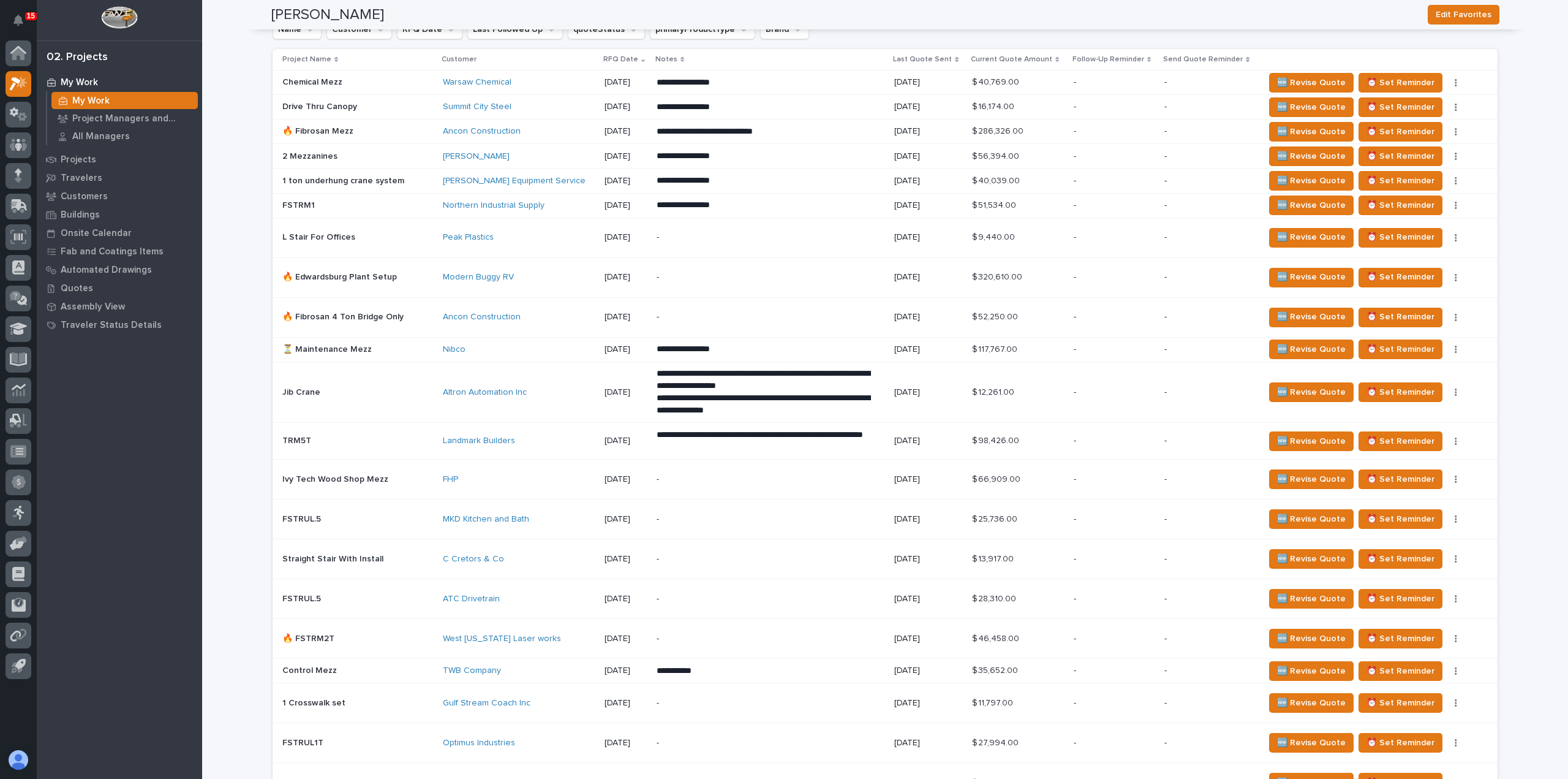
scroll to position [629, 0]
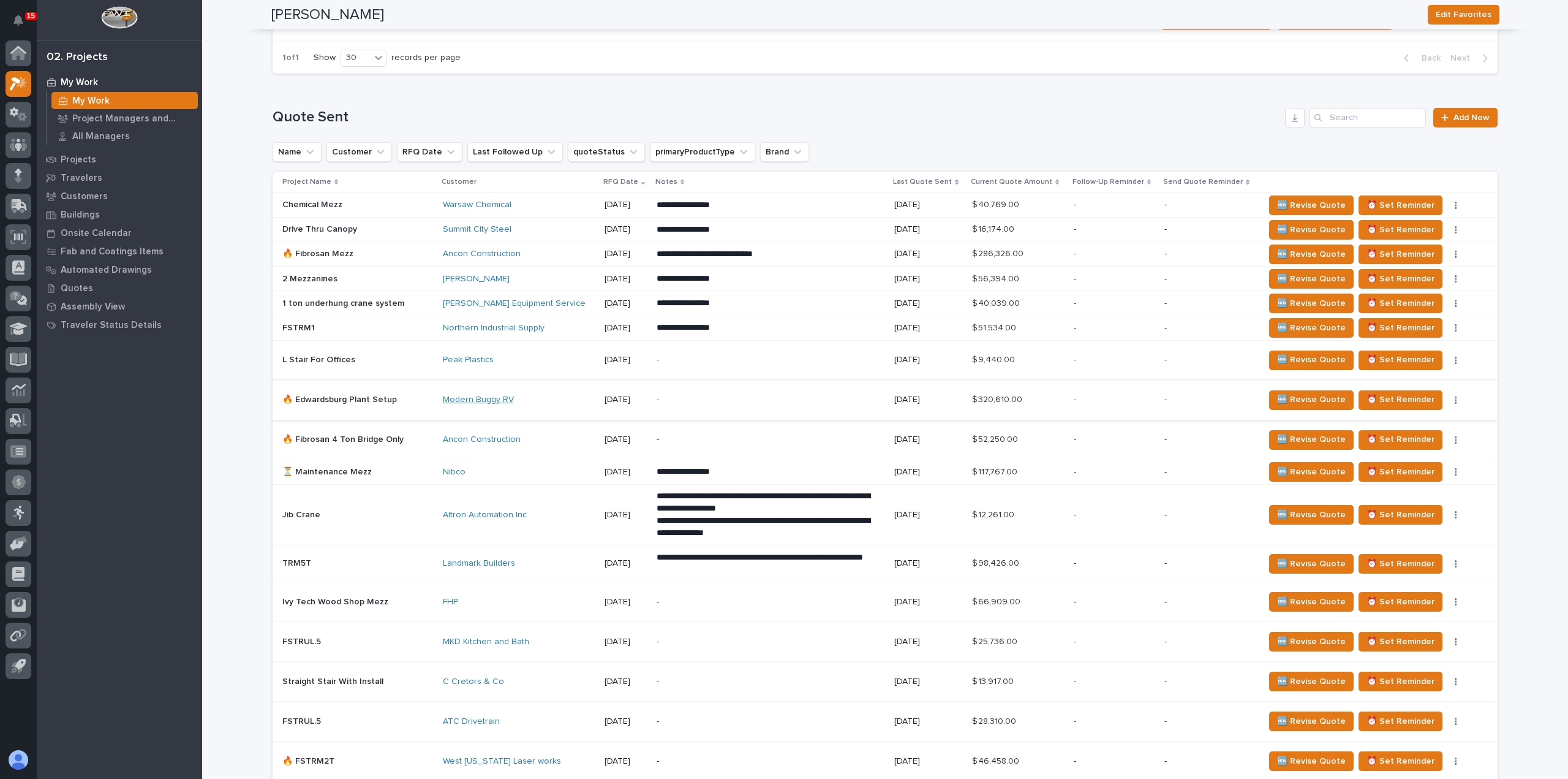
click at [497, 399] on link "Modern Buggy RV" at bounding box center [478, 400] width 71 height 10
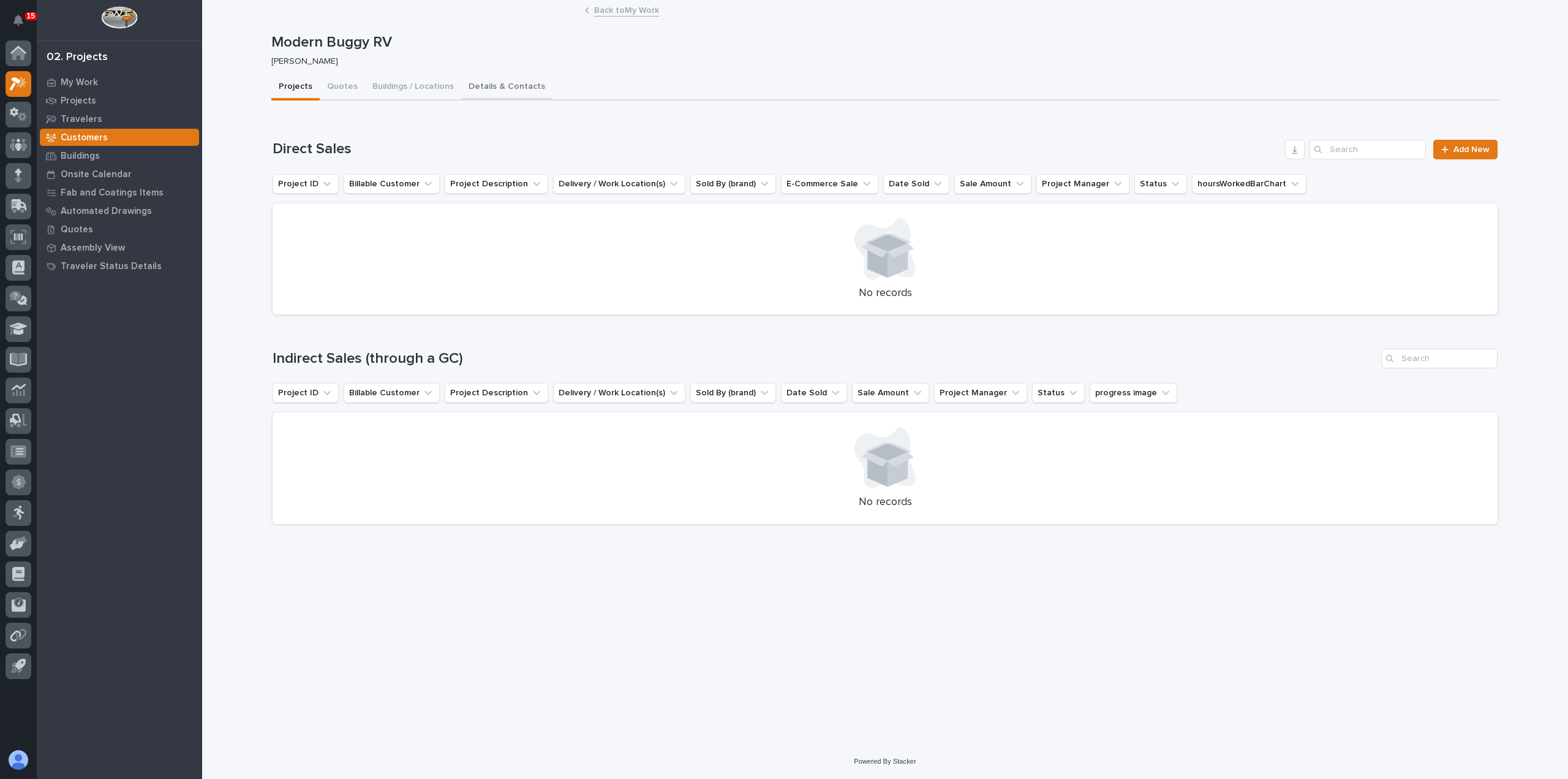
click at [507, 92] on button "Details & Contacts" at bounding box center [506, 87] width 92 height 26
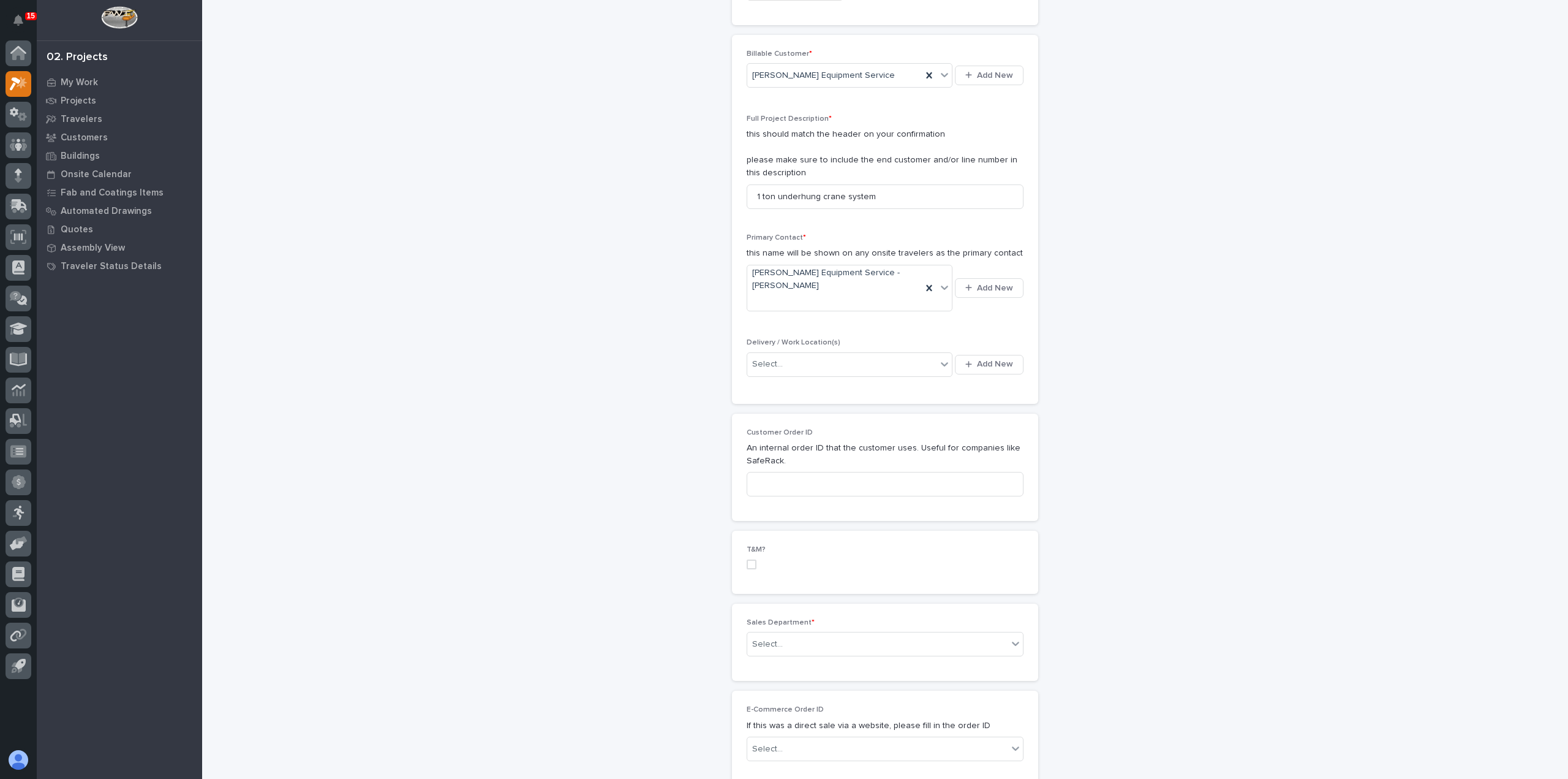
scroll to position [306, 0]
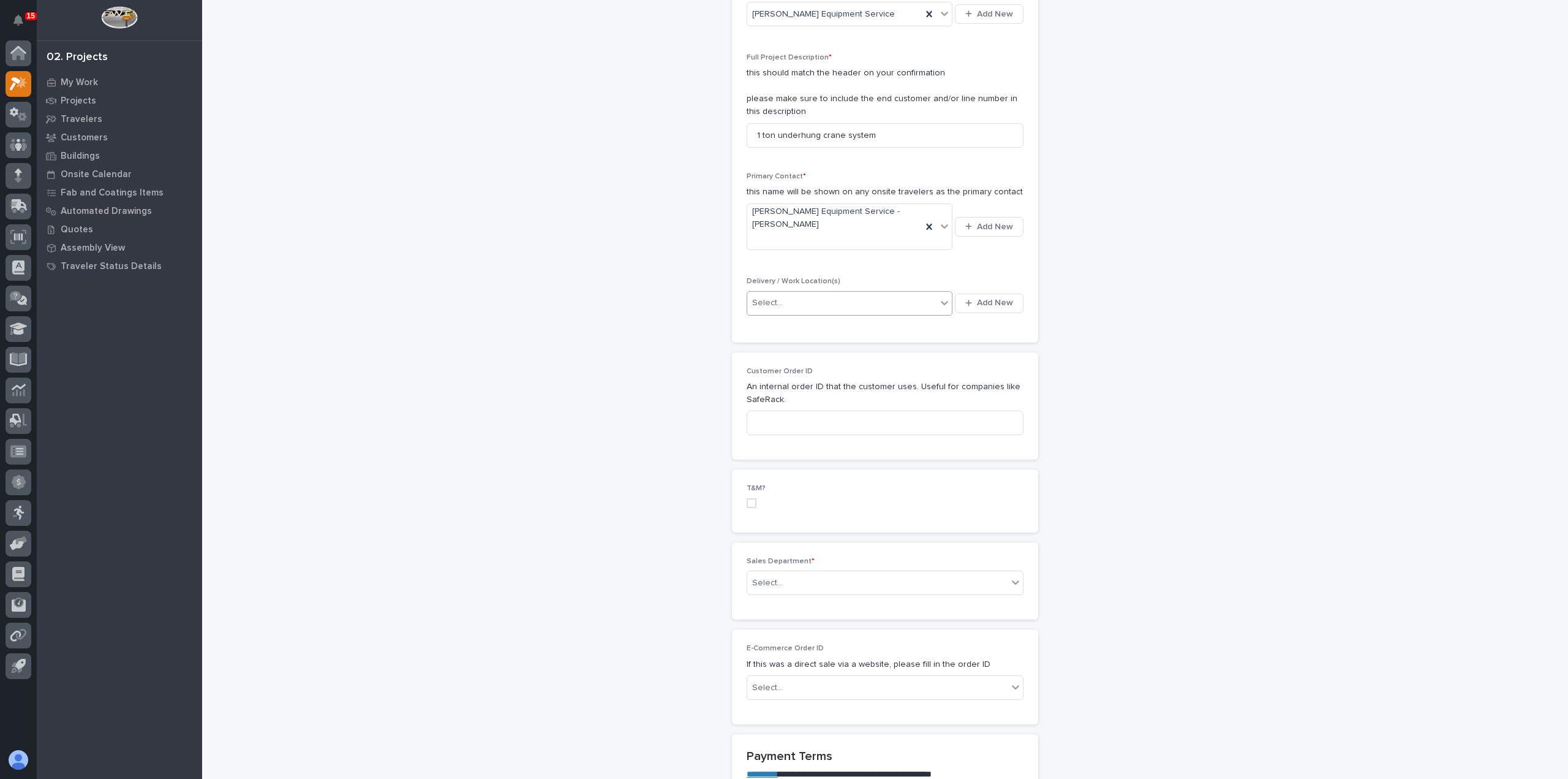
click at [938, 296] on icon at bounding box center [944, 302] width 12 height 12
type input "**********"
click at [990, 297] on span "Add New" at bounding box center [995, 302] width 36 height 11
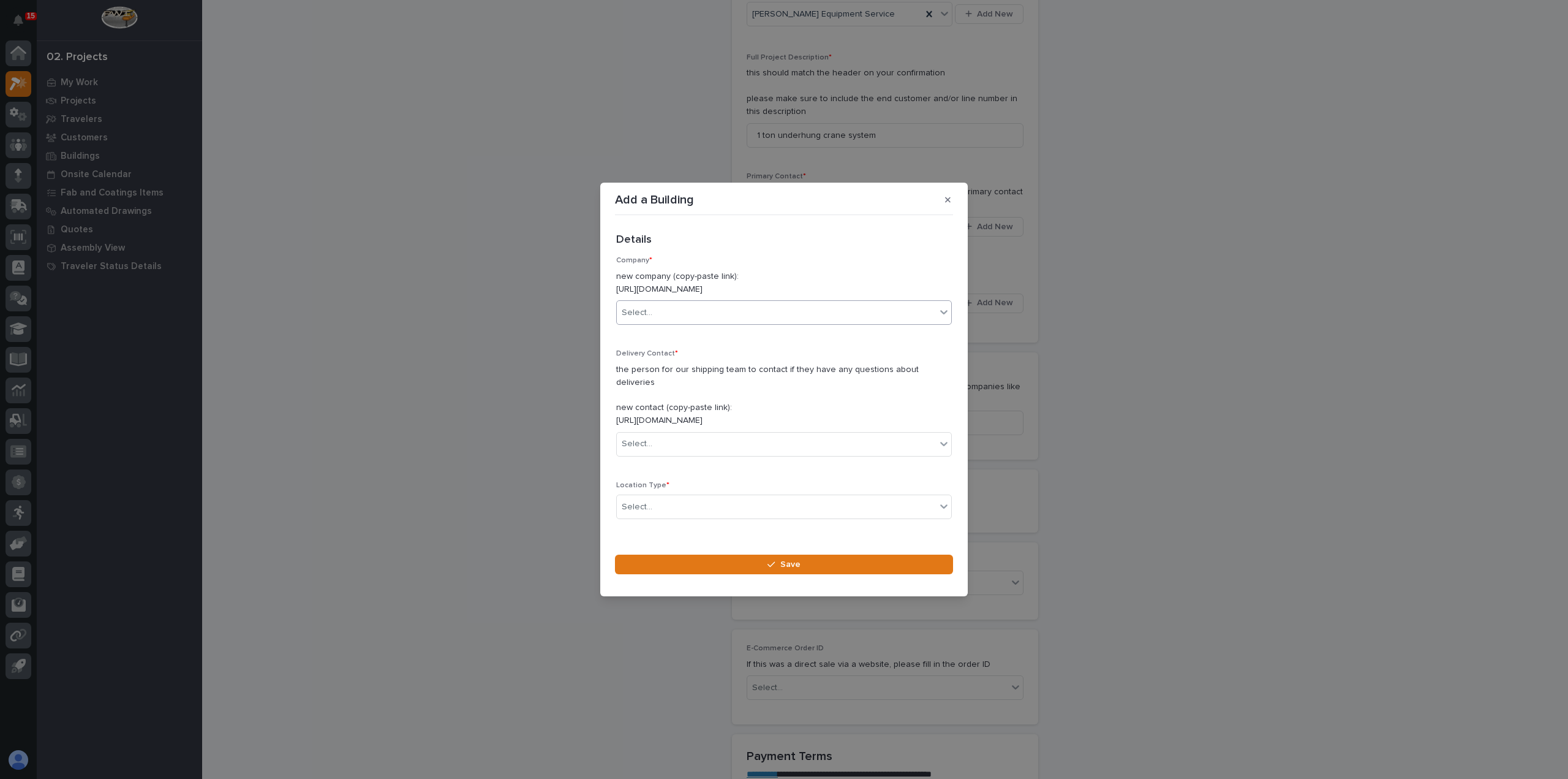
click at [841, 323] on div "Select..." at bounding box center [776, 312] width 319 height 20
type input "********"
click at [826, 339] on div "[PERSON_NAME] Equipment Service" at bounding box center [779, 343] width 325 height 22
click at [722, 438] on div "Select..." at bounding box center [776, 443] width 319 height 20
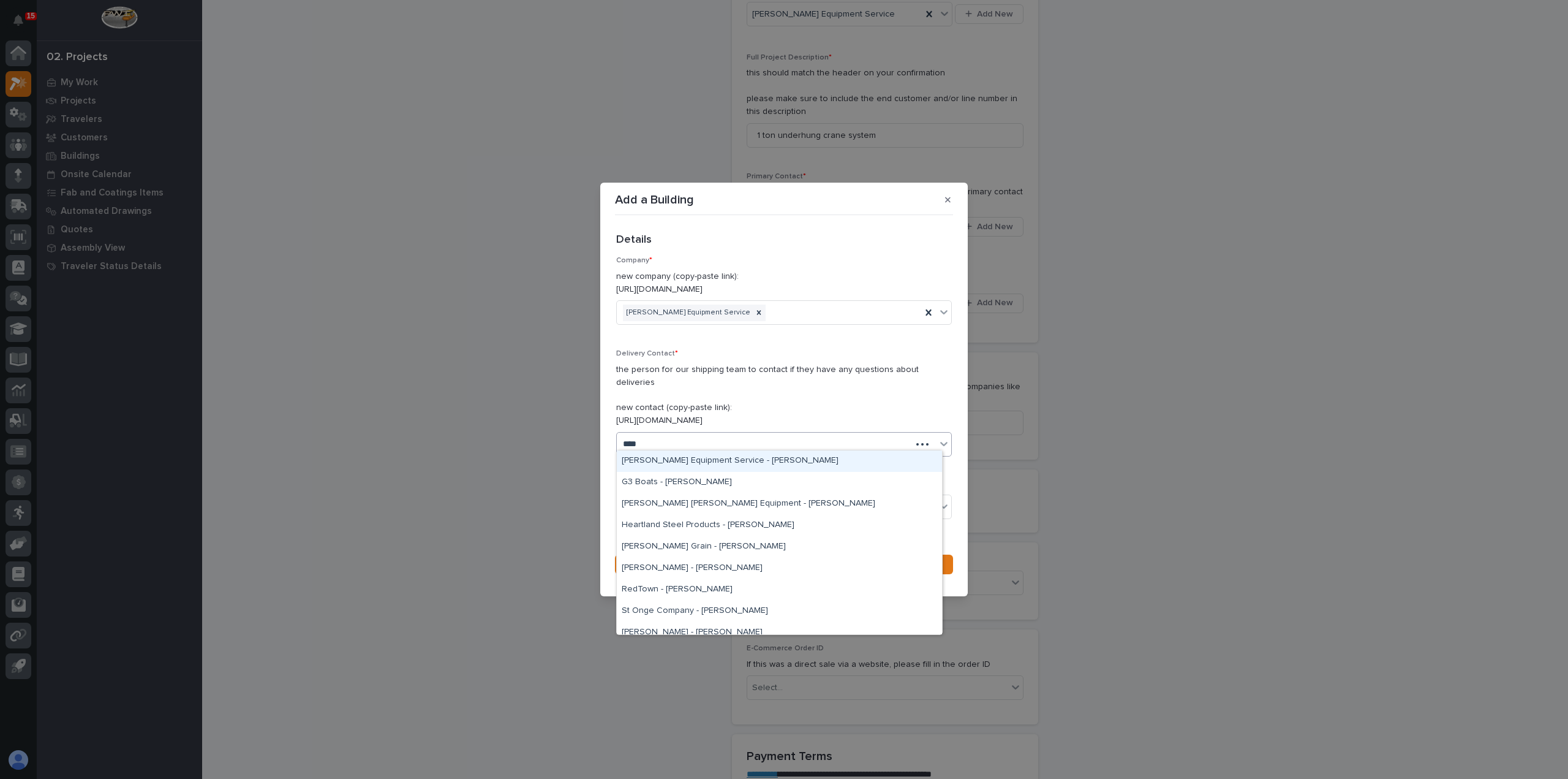
type input "*****"
click at [733, 462] on div "Canfield Equipment Service - Larry Gibson" at bounding box center [779, 461] width 325 height 22
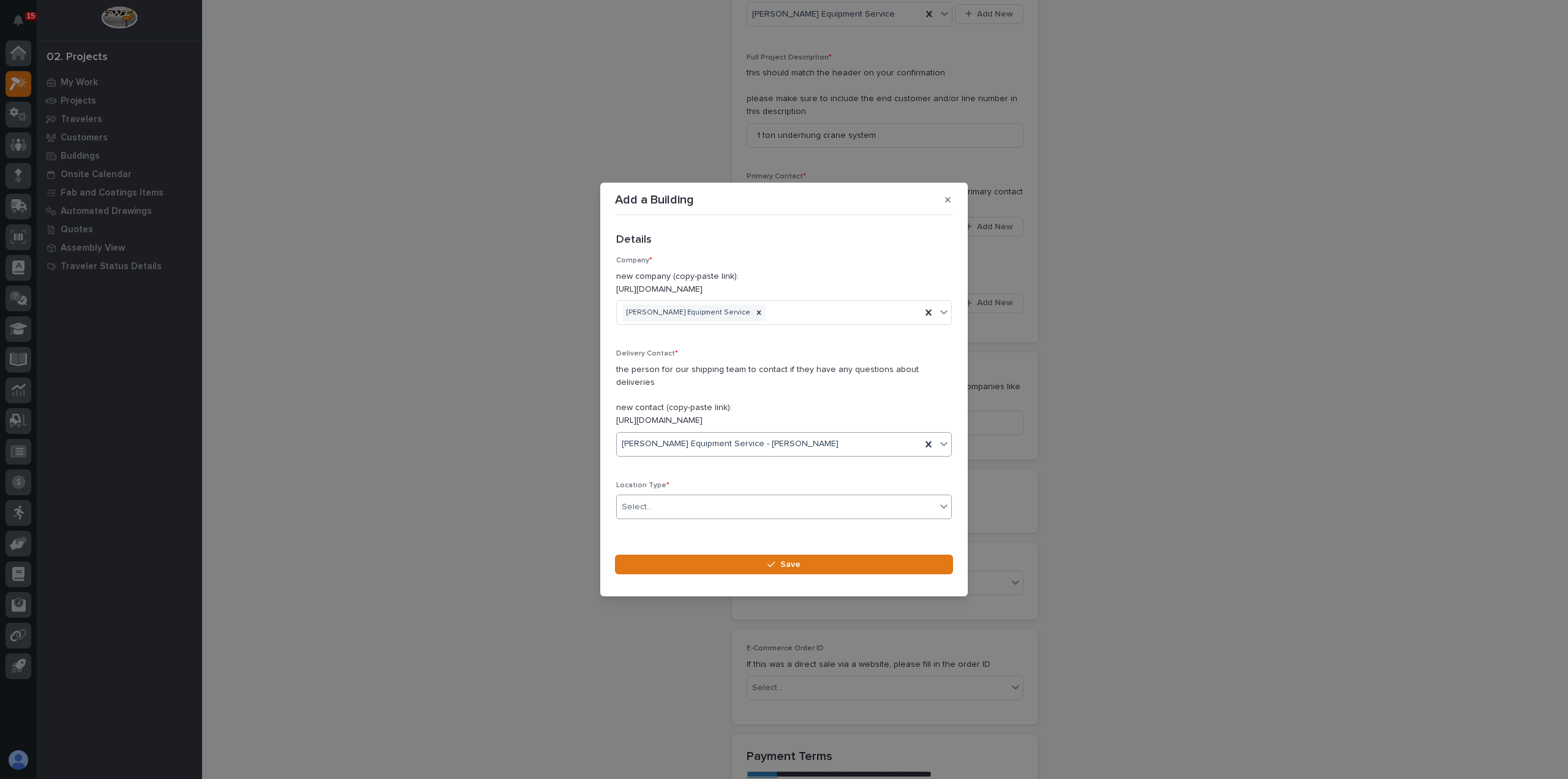
click at [724, 497] on div "Select..." at bounding box center [776, 506] width 319 height 20
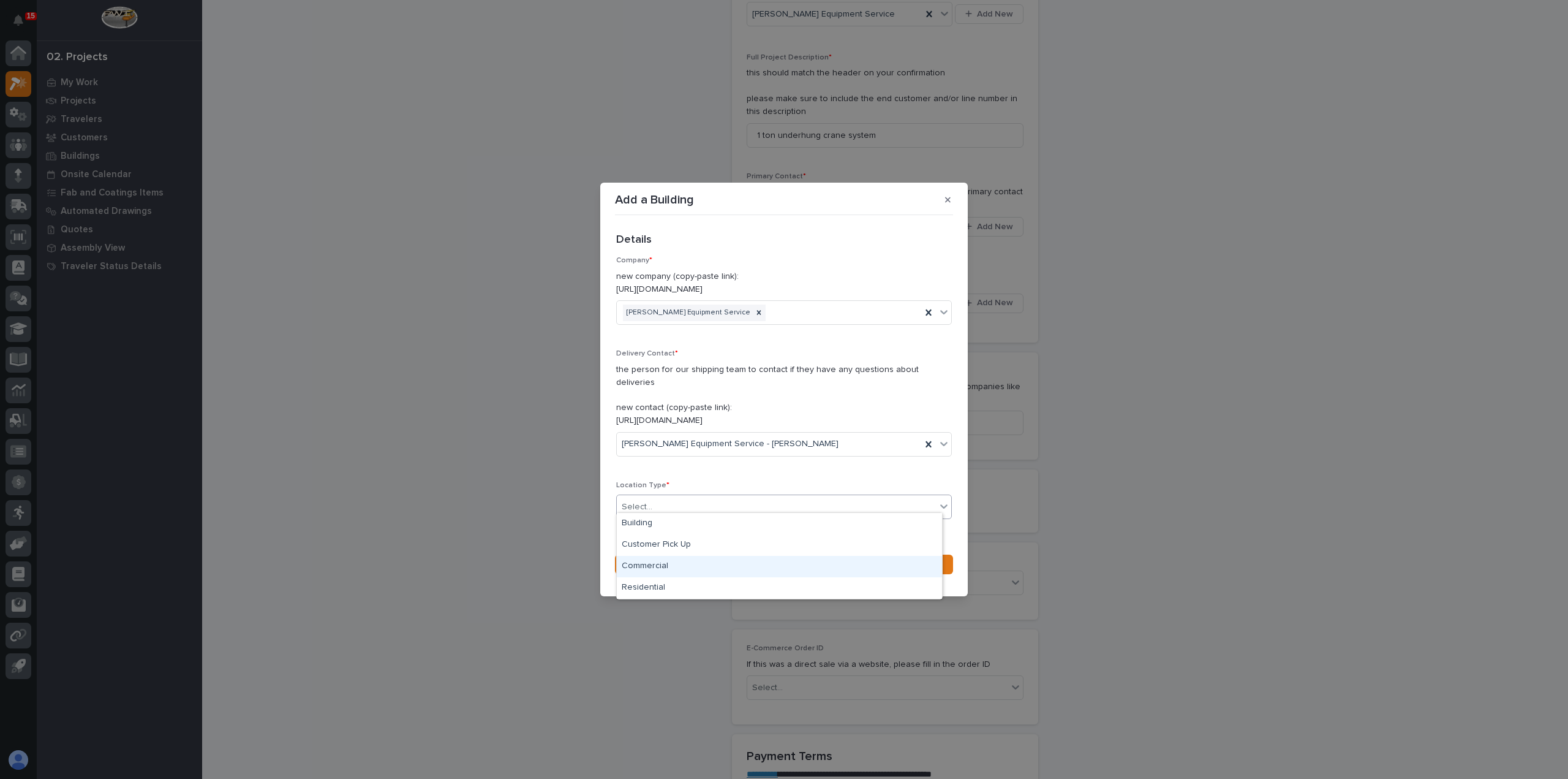
click at [699, 568] on div "Commercial" at bounding box center [779, 566] width 325 height 22
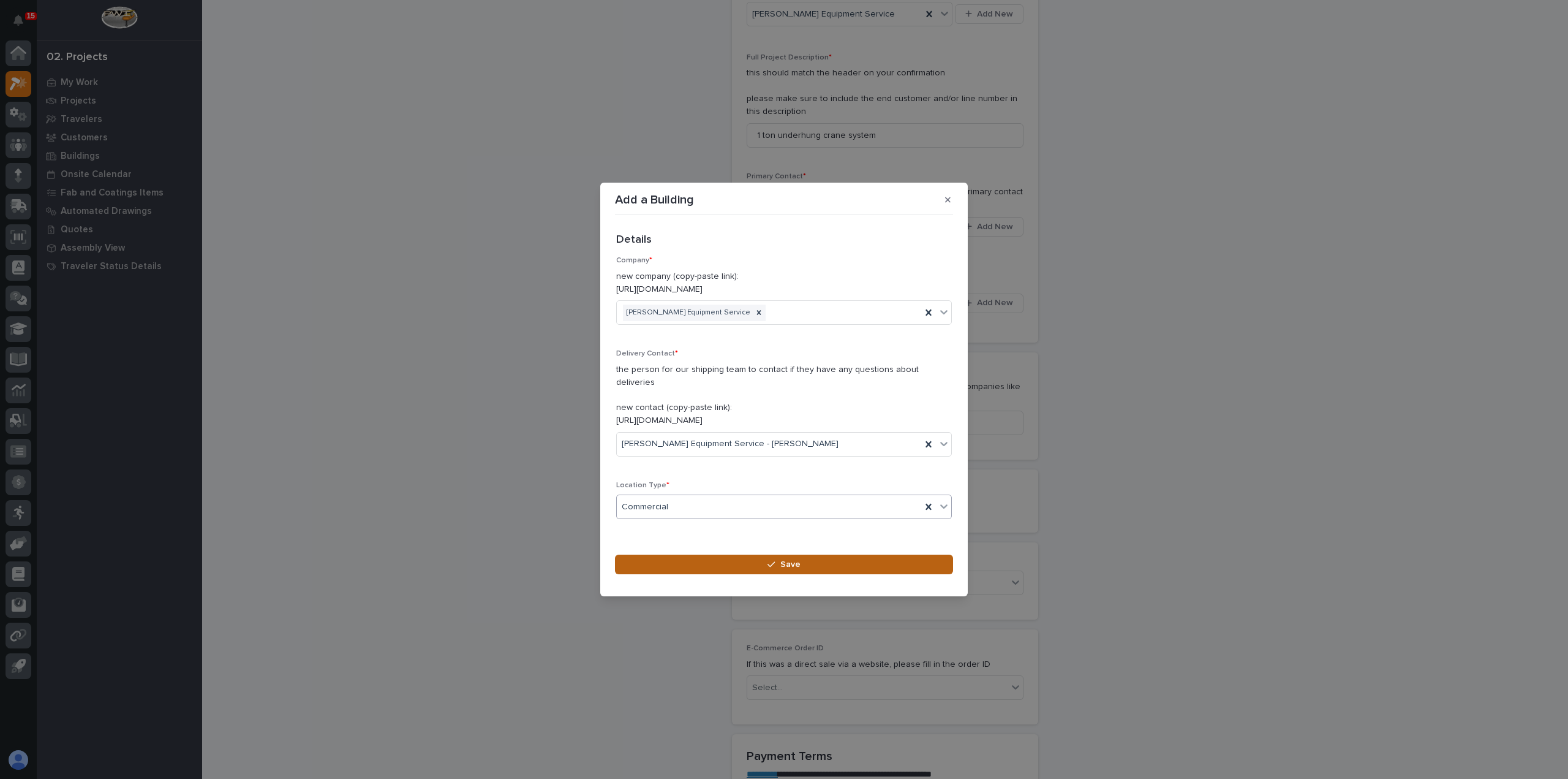
click at [709, 554] on button "Save" at bounding box center [784, 564] width 338 height 19
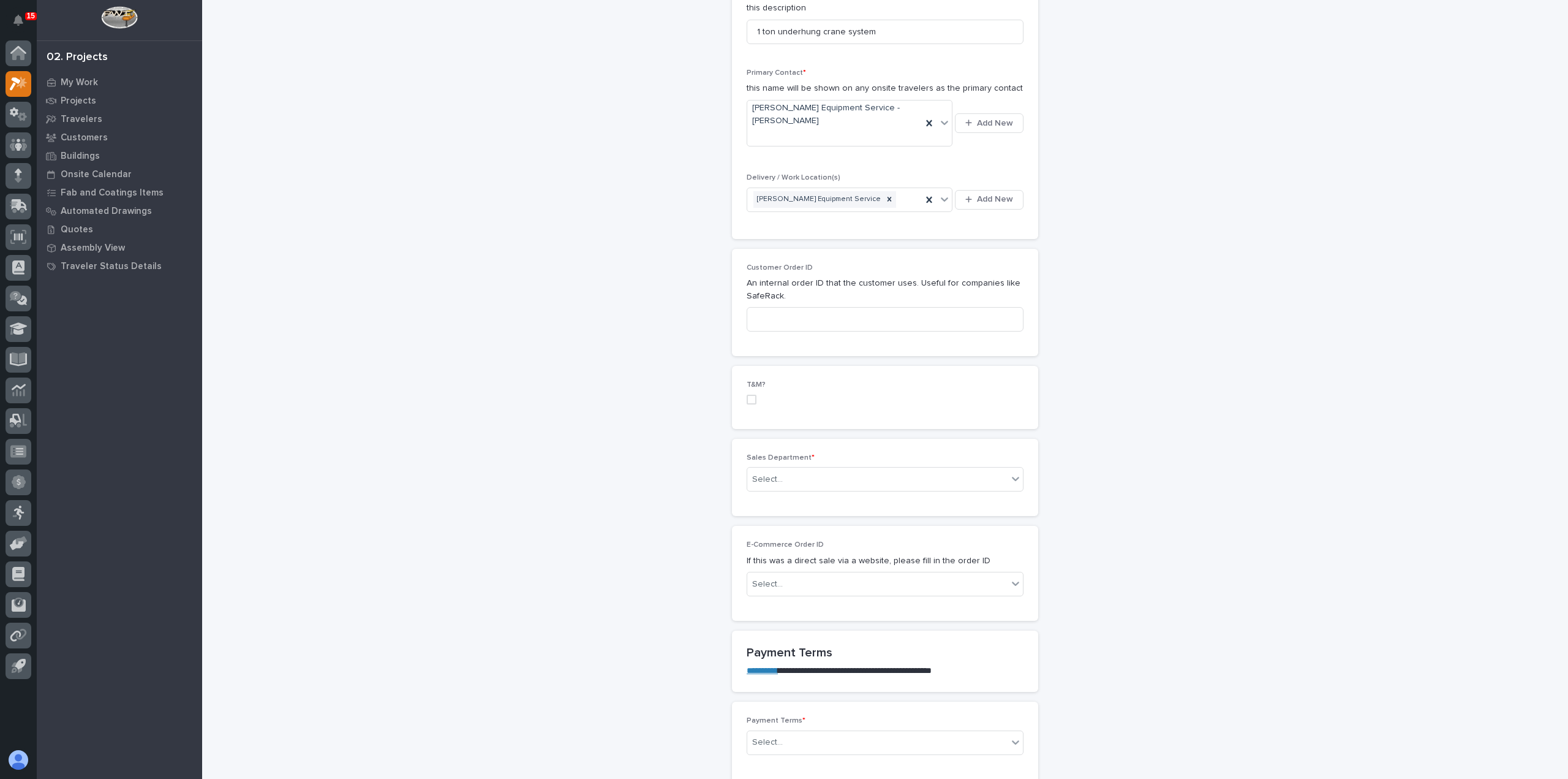
scroll to position [429, 0]
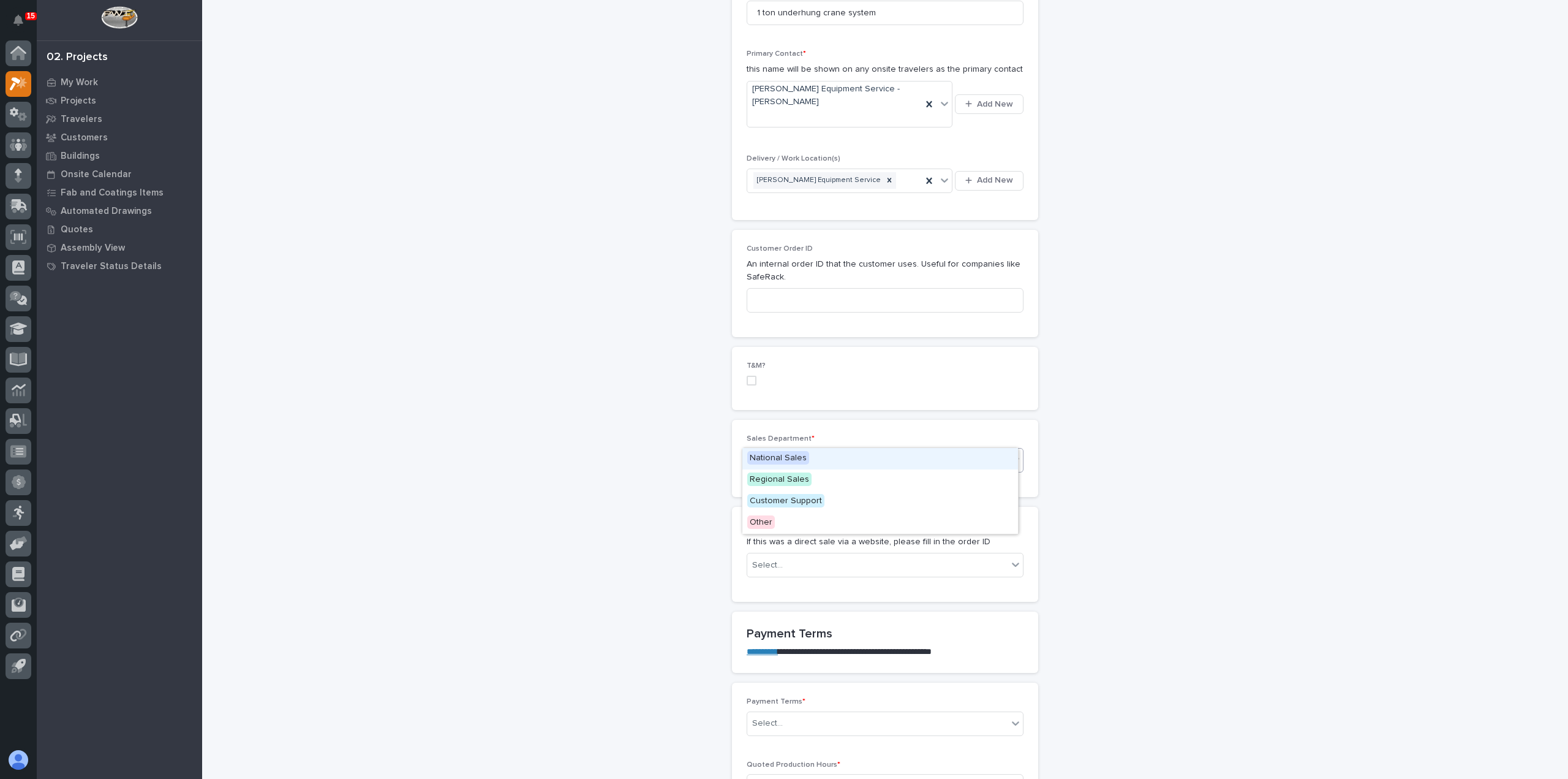
click at [779, 451] on div "Select..." at bounding box center [878, 460] width 261 height 20
click at [785, 489] on div "Regional Sales" at bounding box center [880, 480] width 275 height 22
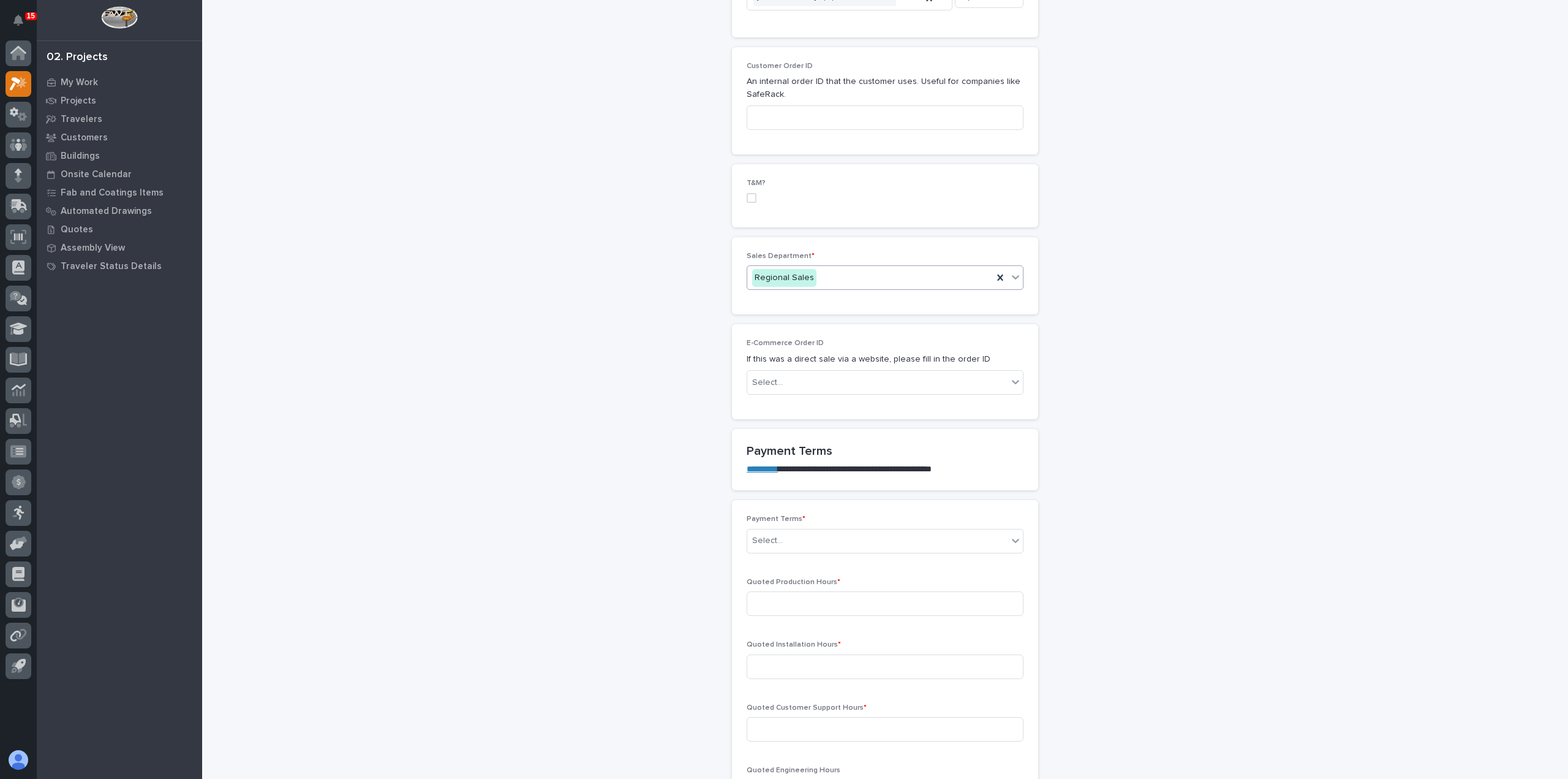
scroll to position [674, 0]
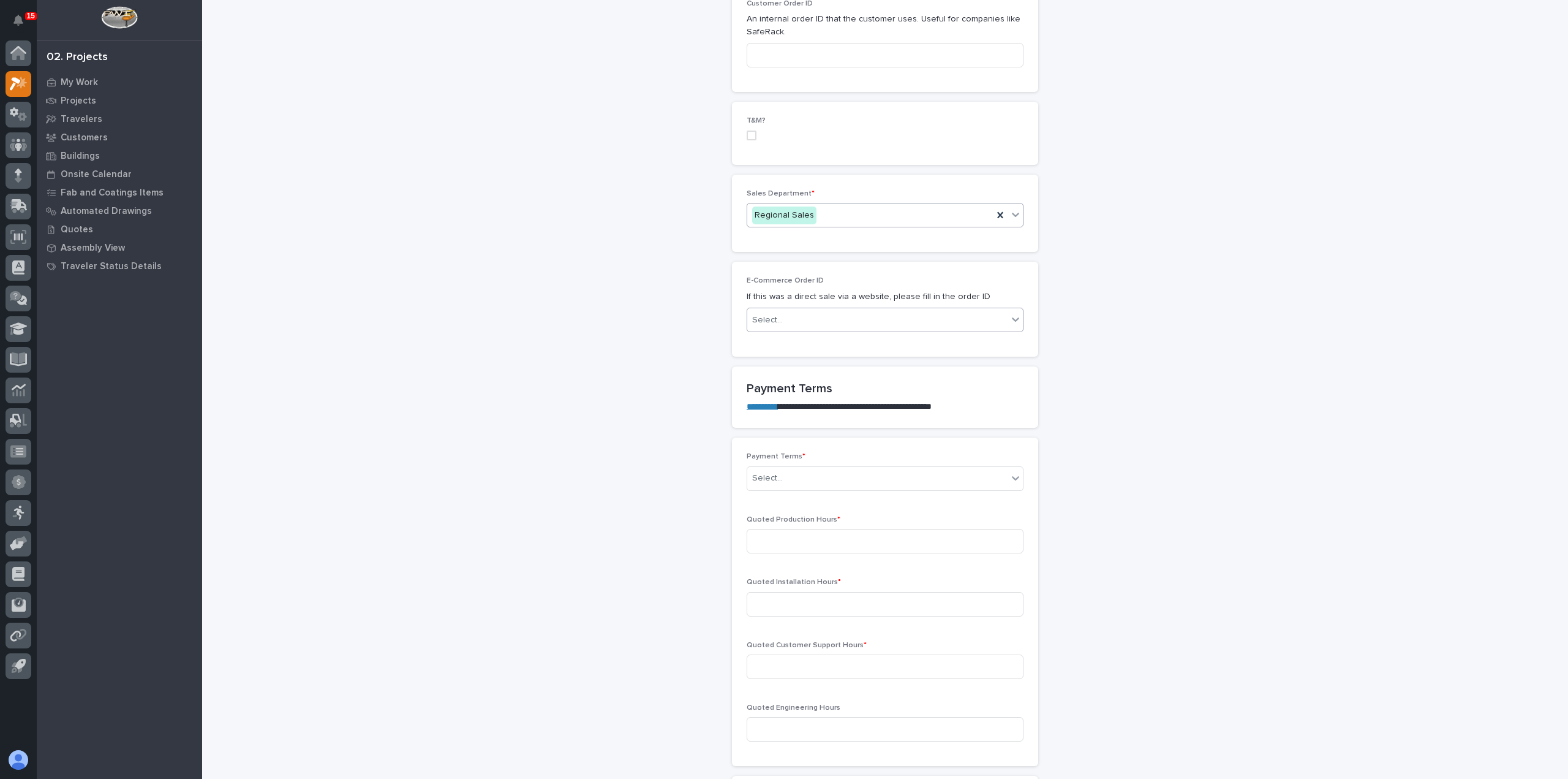
click at [795, 310] on div "Select..." at bounding box center [878, 319] width 261 height 20
click at [1083, 293] on div "**********" at bounding box center [885, 632] width 1228 height 2610
click at [817, 468] on div "Select..." at bounding box center [878, 477] width 261 height 20
drag, startPoint x: 874, startPoint y: 453, endPoint x: 870, endPoint y: 464, distance: 11.7
click at [874, 468] on div "Select..." at bounding box center [878, 477] width 261 height 20
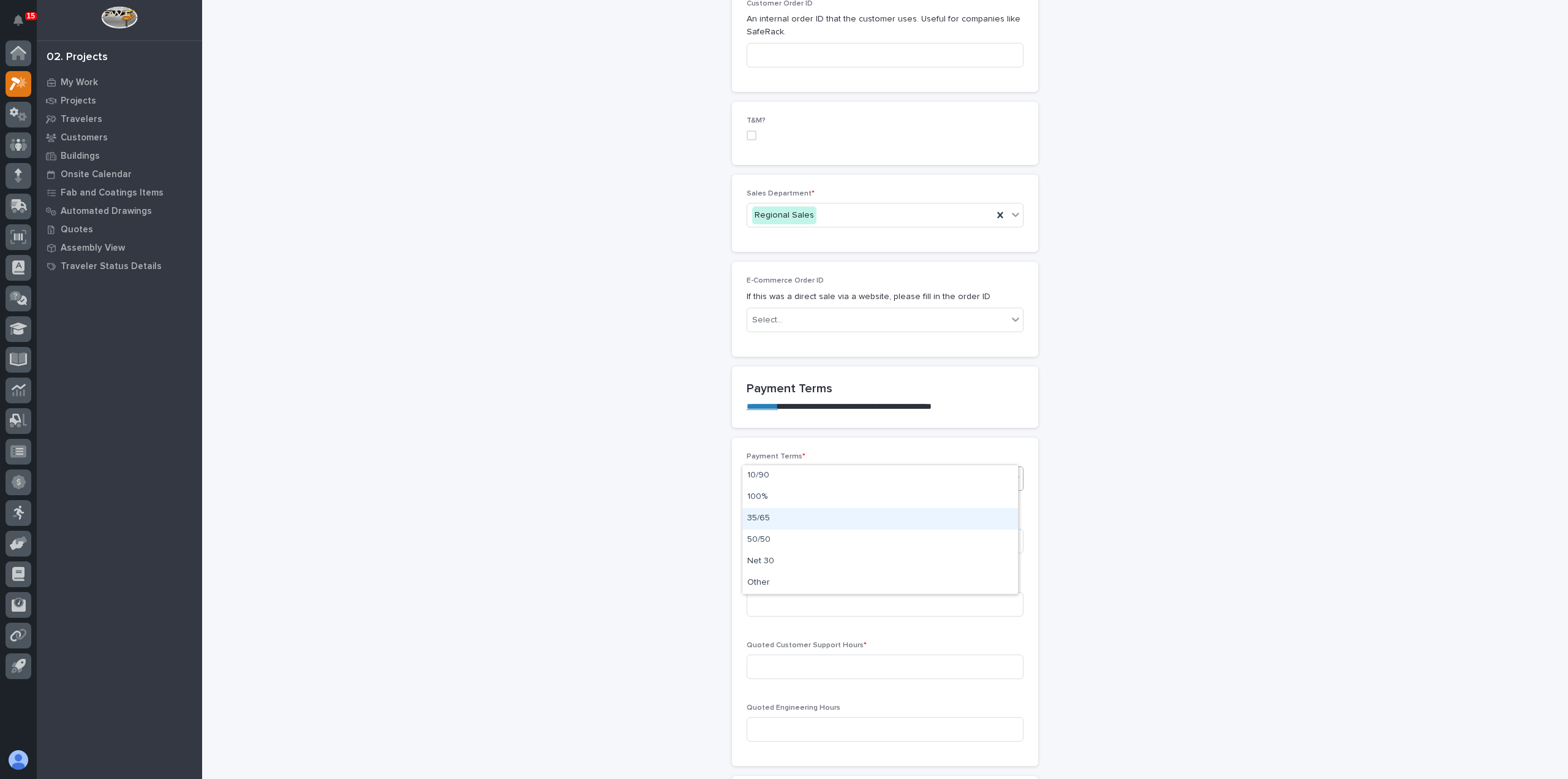
click at [863, 509] on div "35/65" at bounding box center [880, 518] width 275 height 22
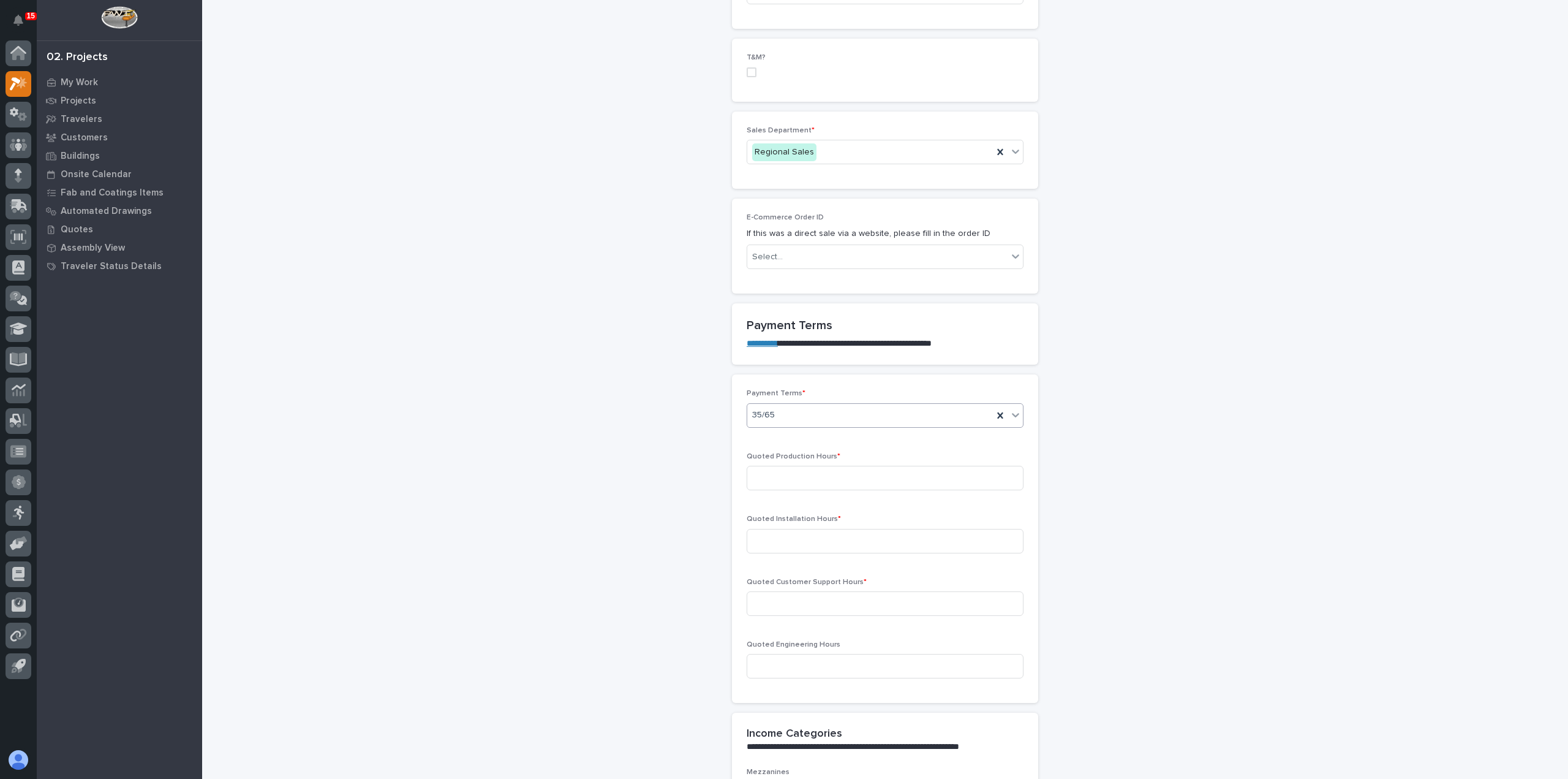
scroll to position [796, 0]
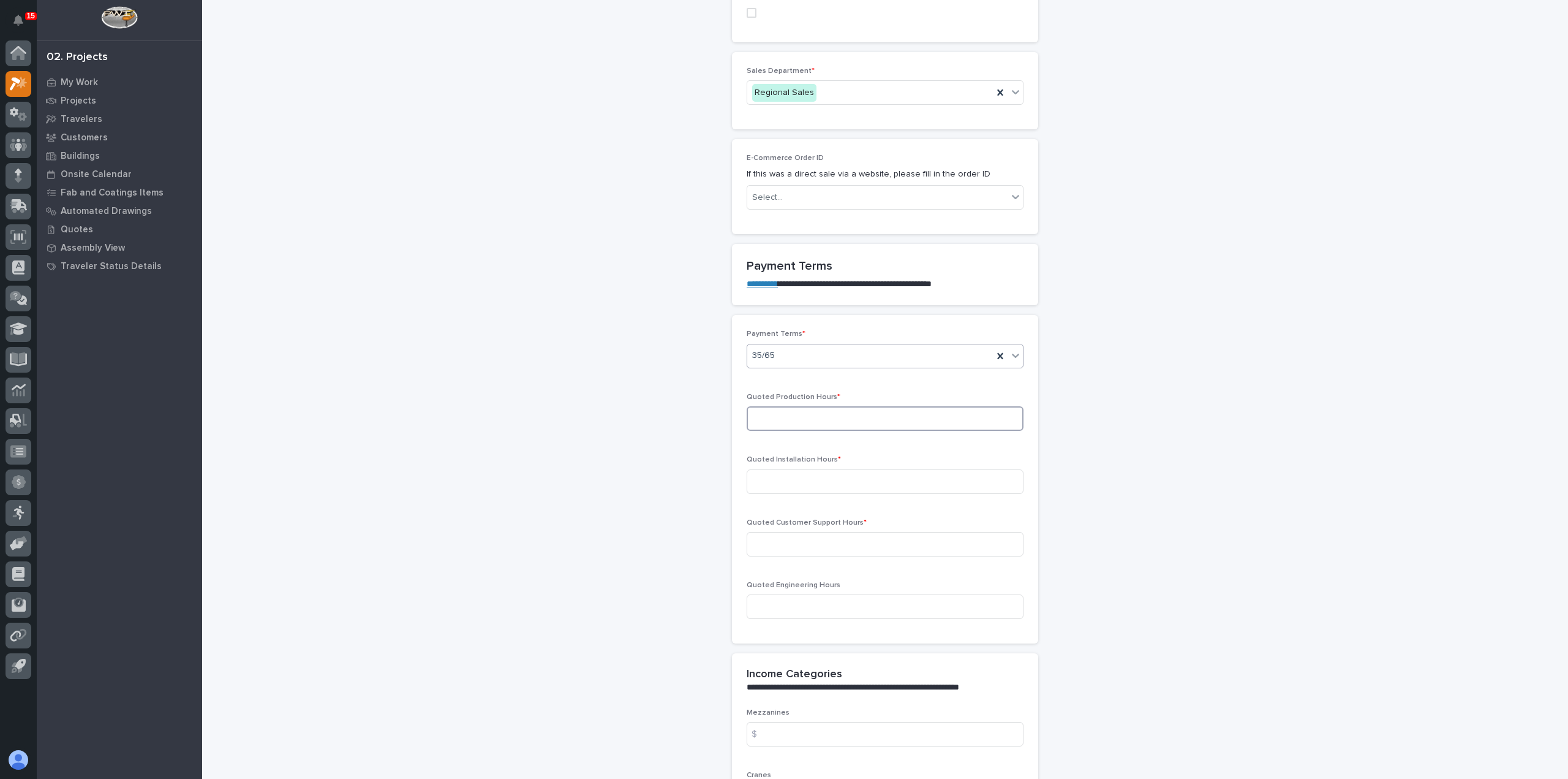
click at [803, 406] on input at bounding box center [885, 418] width 277 height 25
click at [769, 406] on input at bounding box center [885, 418] width 277 height 25
type input "29"
click at [779, 469] on input at bounding box center [885, 481] width 277 height 25
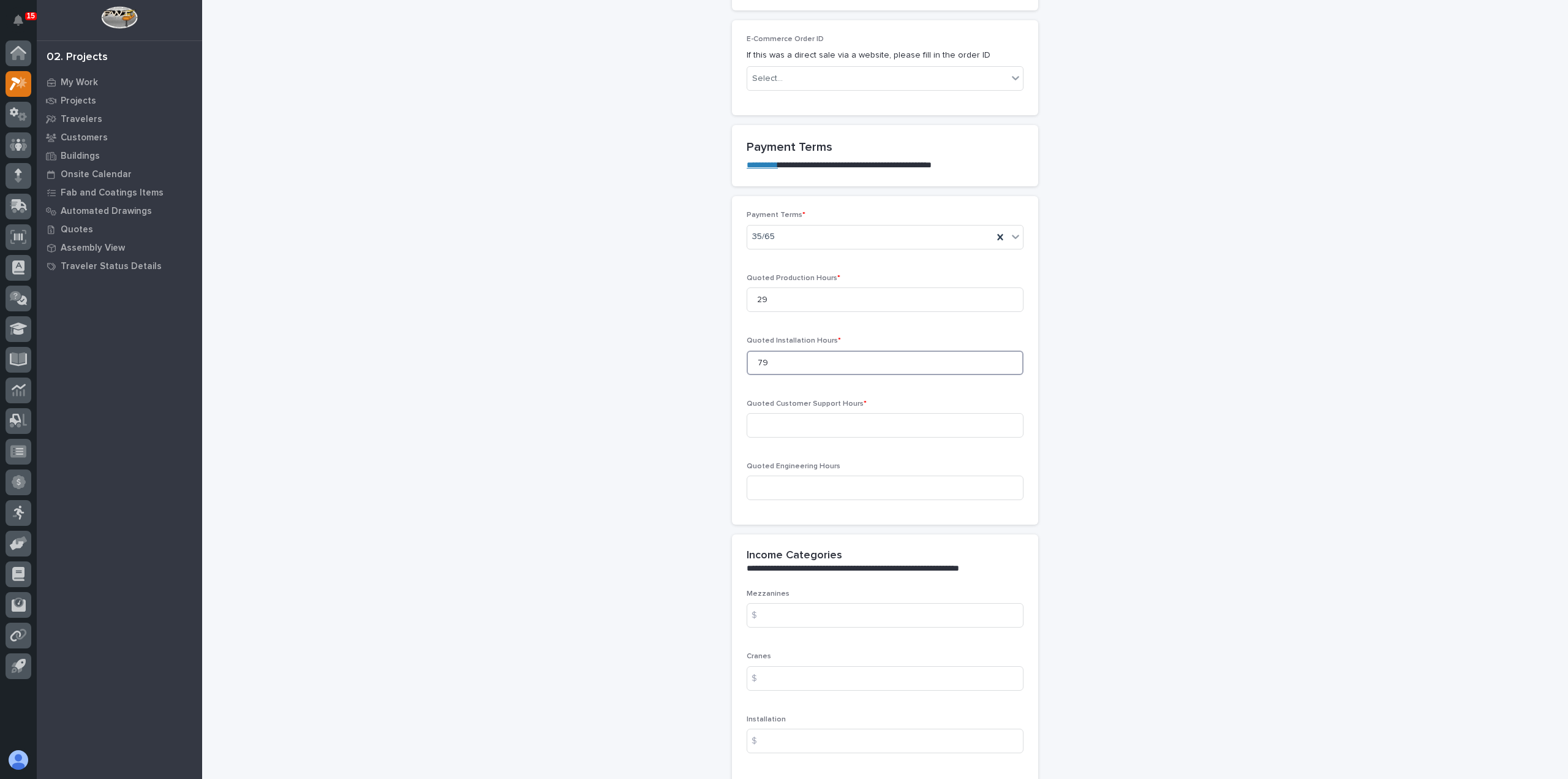
scroll to position [919, 0]
type input "79"
click at [796, 409] on input at bounding box center [885, 421] width 277 height 25
click at [823, 409] on input at bounding box center [885, 421] width 277 height 25
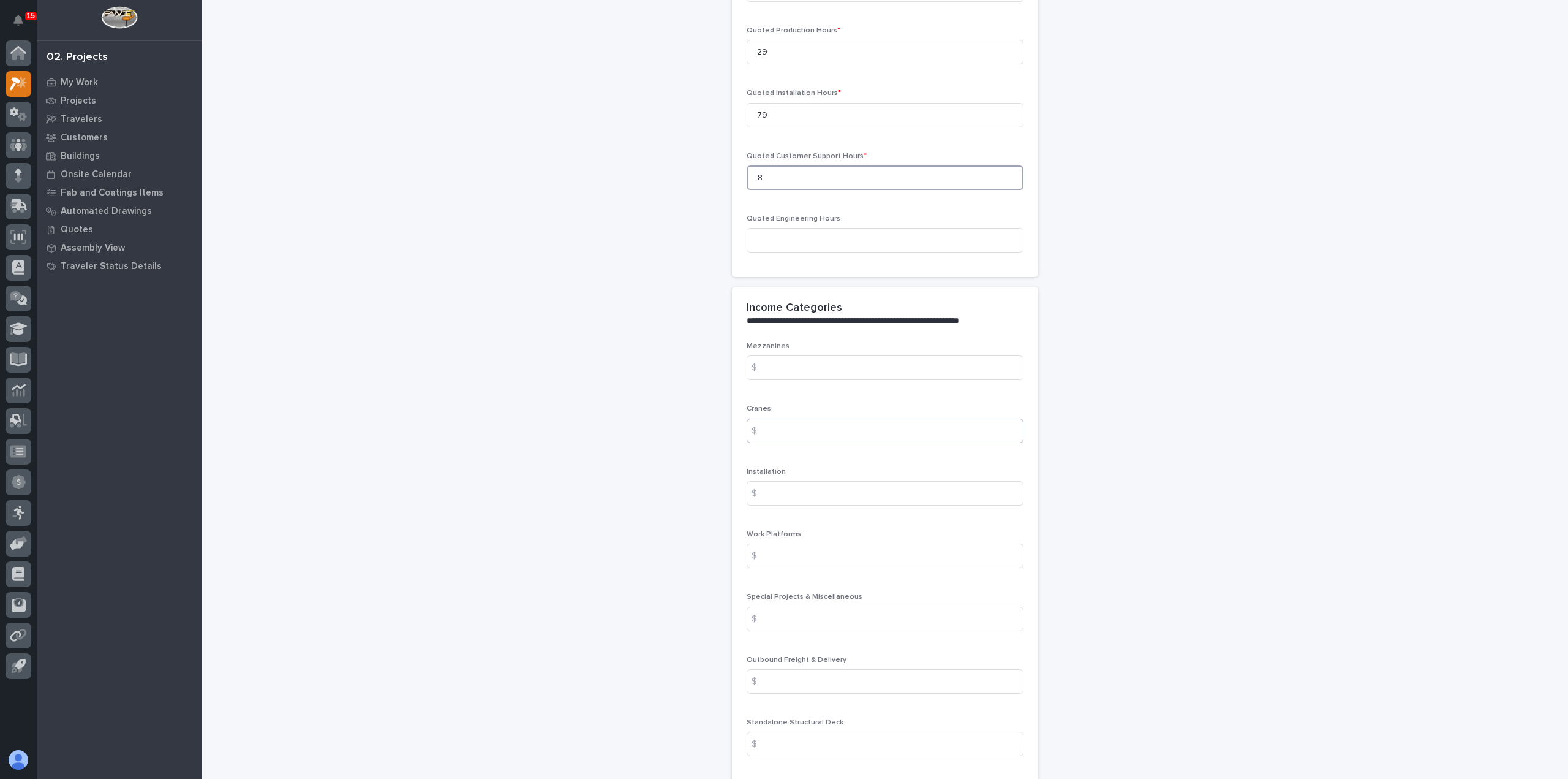
scroll to position [1164, 0]
type input "8"
click at [803, 417] on input at bounding box center [885, 429] width 277 height 25
click at [830, 417] on input at bounding box center [885, 429] width 277 height 25
type input "24253"
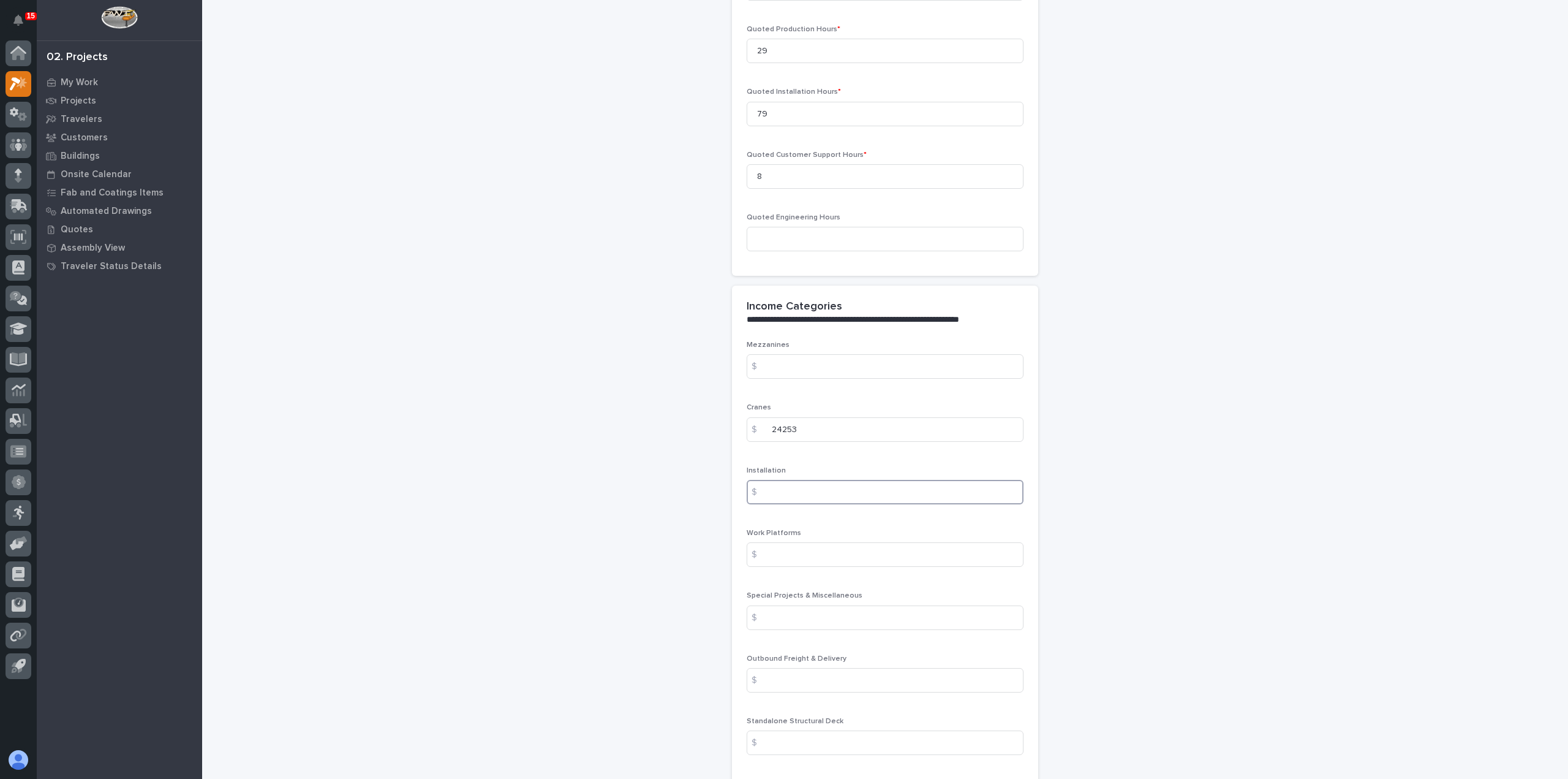
click at [830, 480] on input at bounding box center [885, 492] width 277 height 25
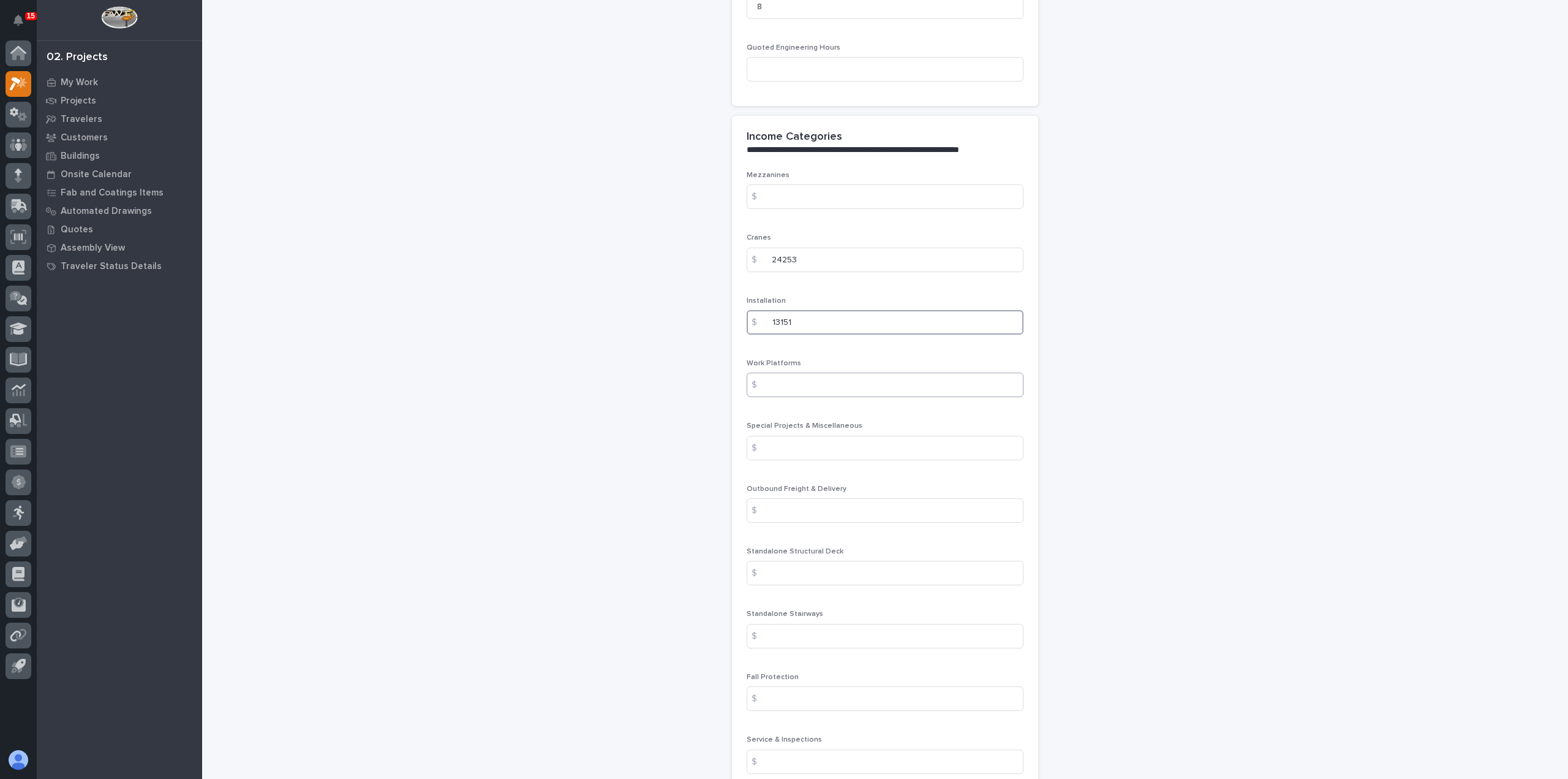
scroll to position [1348, 0]
type input "13151"
click at [823, 484] on input at bounding box center [885, 496] width 277 height 25
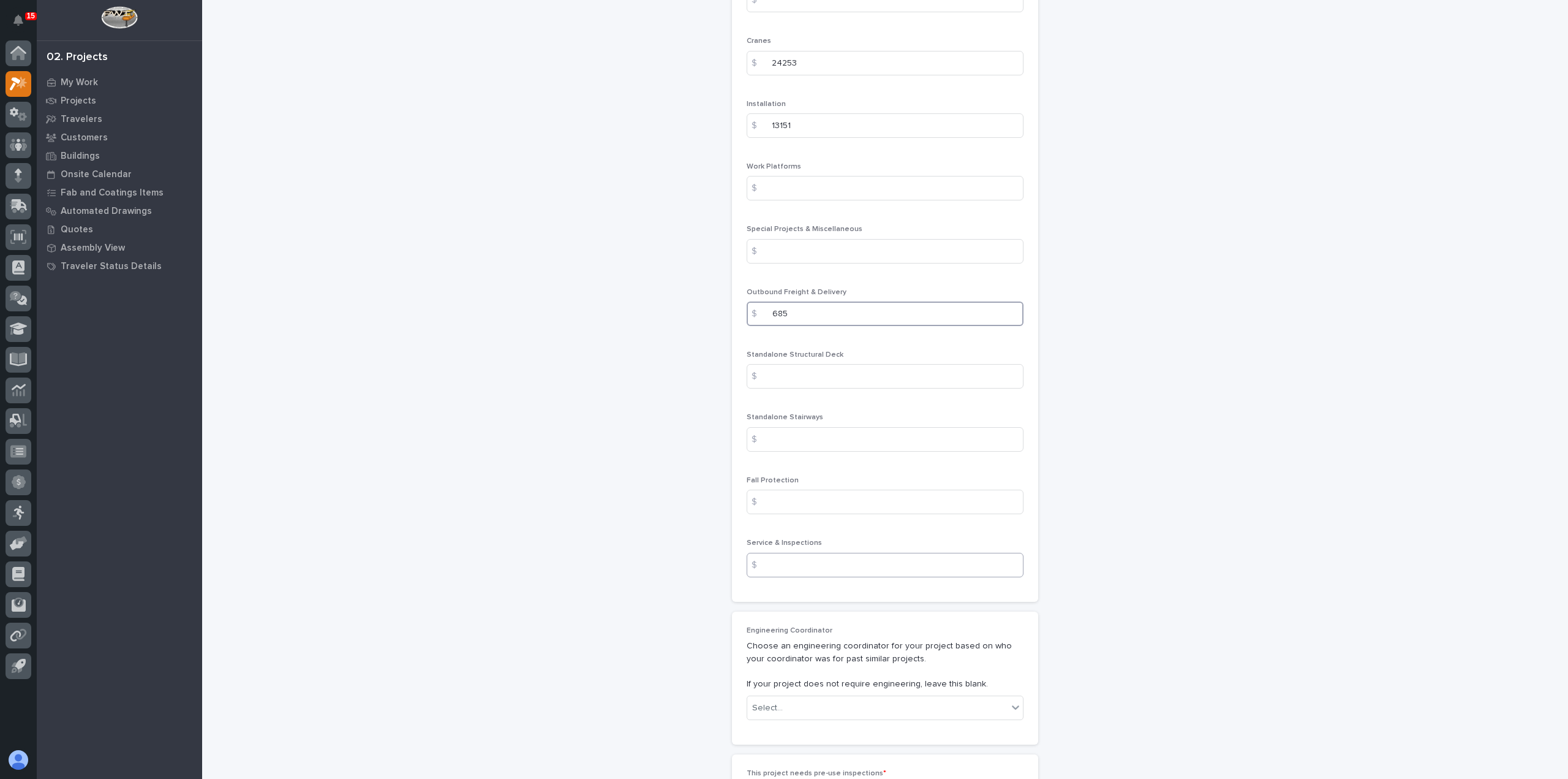
scroll to position [1531, 0]
type input "685"
click at [796, 551] on input at bounding box center [885, 563] width 277 height 25
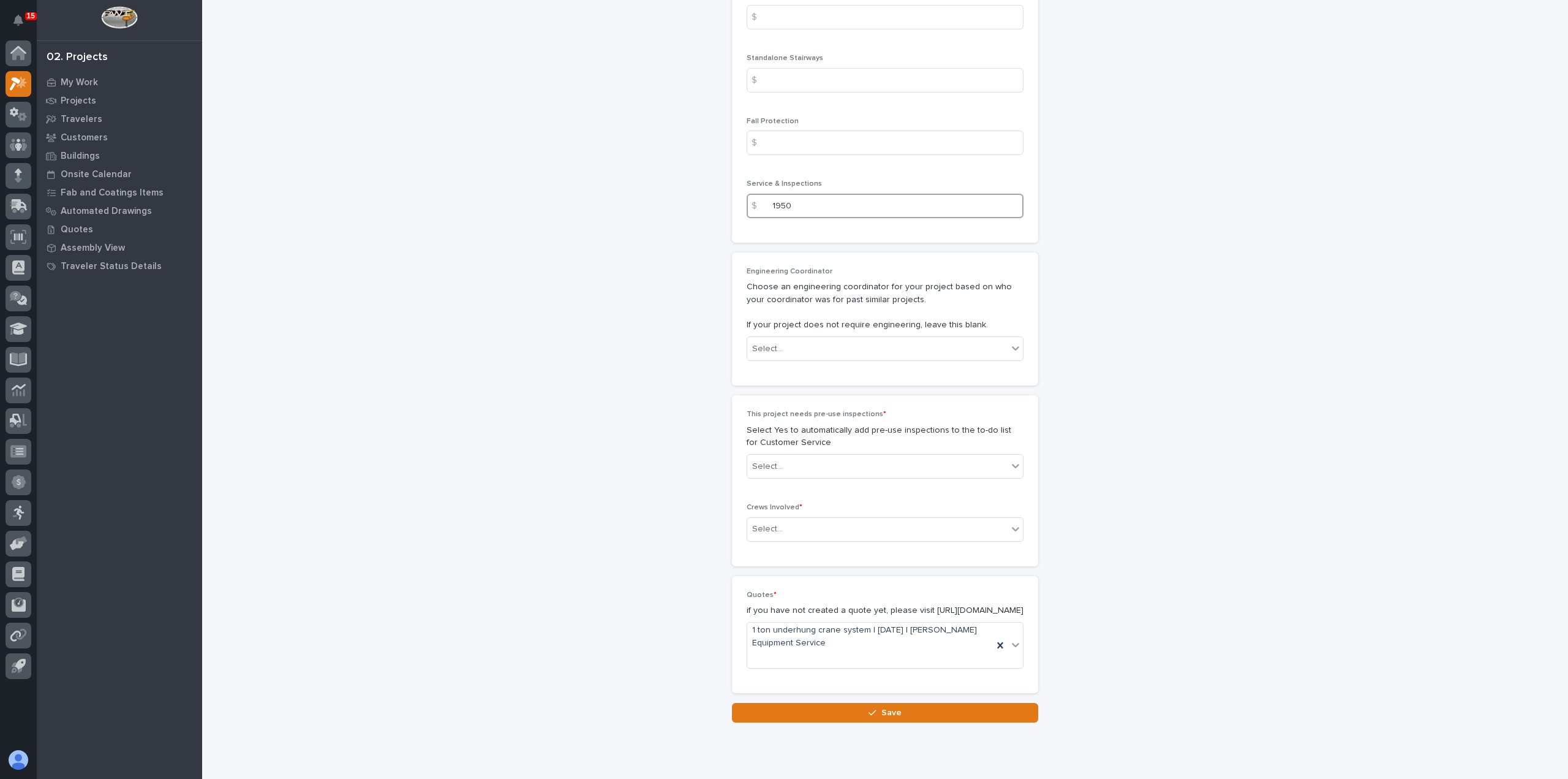
scroll to position [1899, 0]
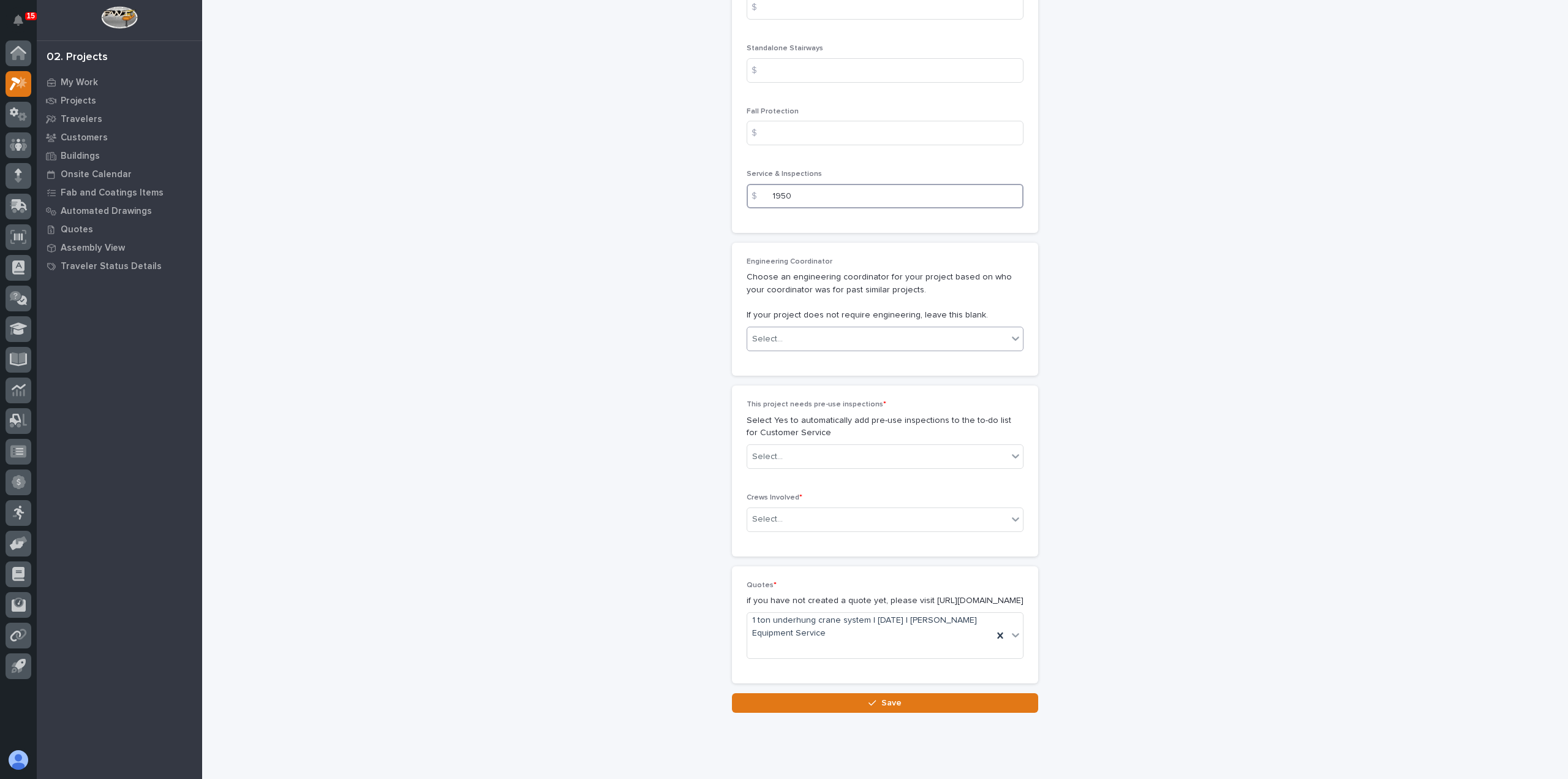
type input "1950"
click at [812, 329] on div "Select..." at bounding box center [878, 339] width 261 height 20
click at [780, 329] on div "Select..." at bounding box center [878, 339] width 261 height 20
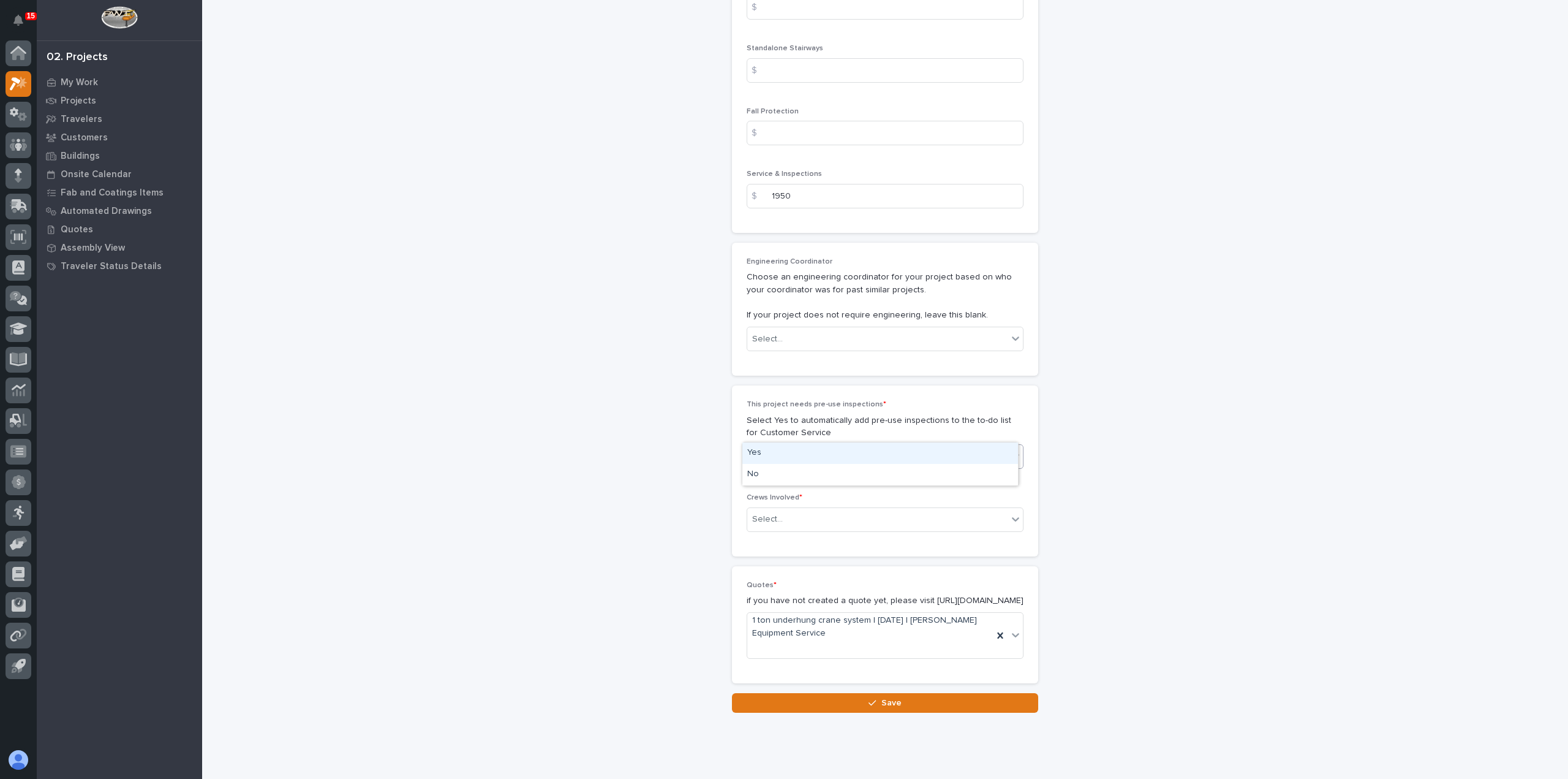
click at [788, 447] on div "Select..." at bounding box center [878, 457] width 261 height 20
click at [791, 454] on div "Yes" at bounding box center [880, 453] width 275 height 22
click at [797, 509] on div "Select..." at bounding box center [878, 519] width 261 height 20
click at [791, 515] on div "Production" at bounding box center [880, 515] width 275 height 22
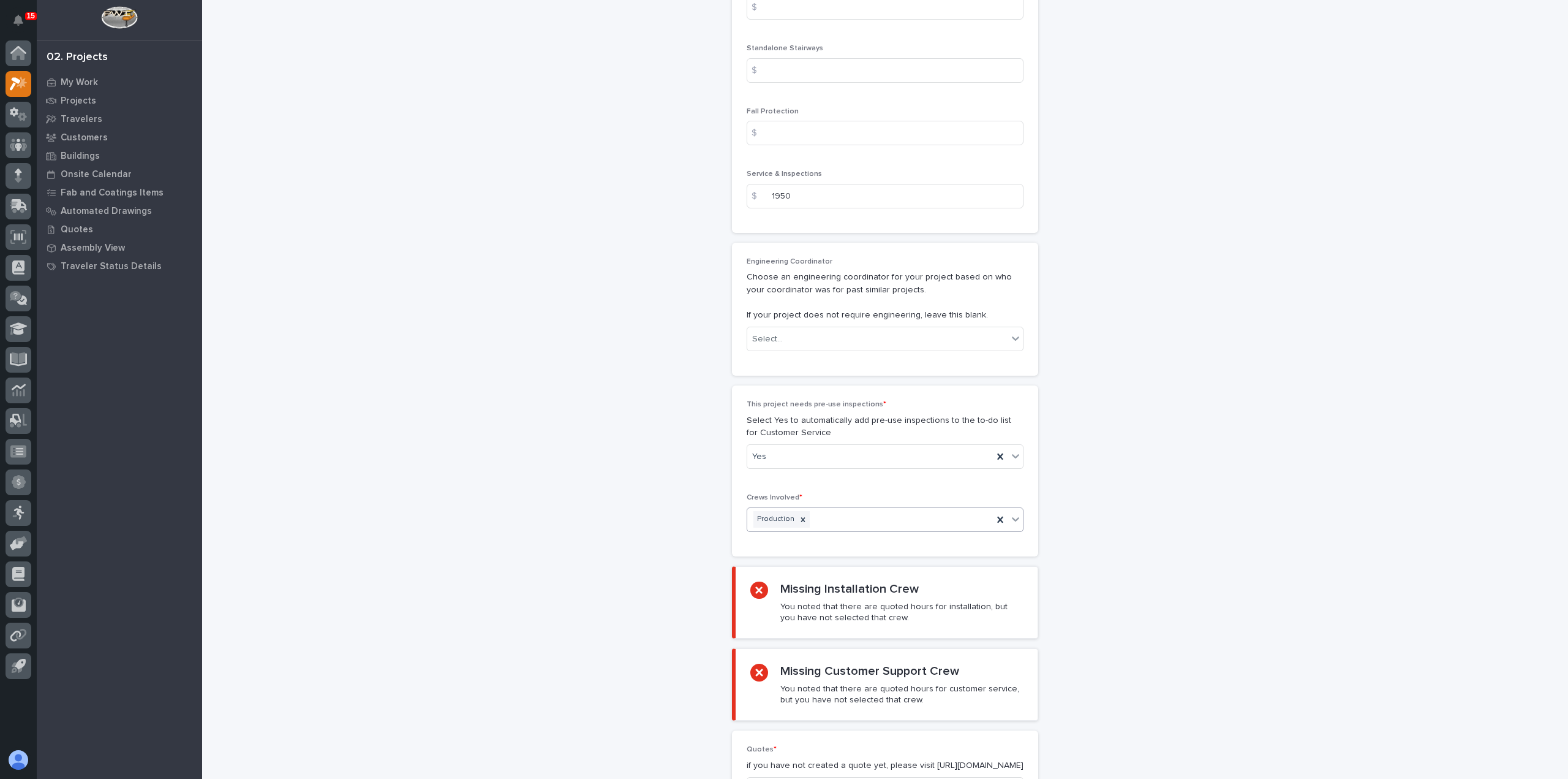
click at [942, 509] on div "Production" at bounding box center [870, 519] width 246 height 22
click at [873, 524] on div "Installation" at bounding box center [880, 515] width 275 height 22
click at [893, 509] on div "Production Installation" at bounding box center [870, 519] width 246 height 22
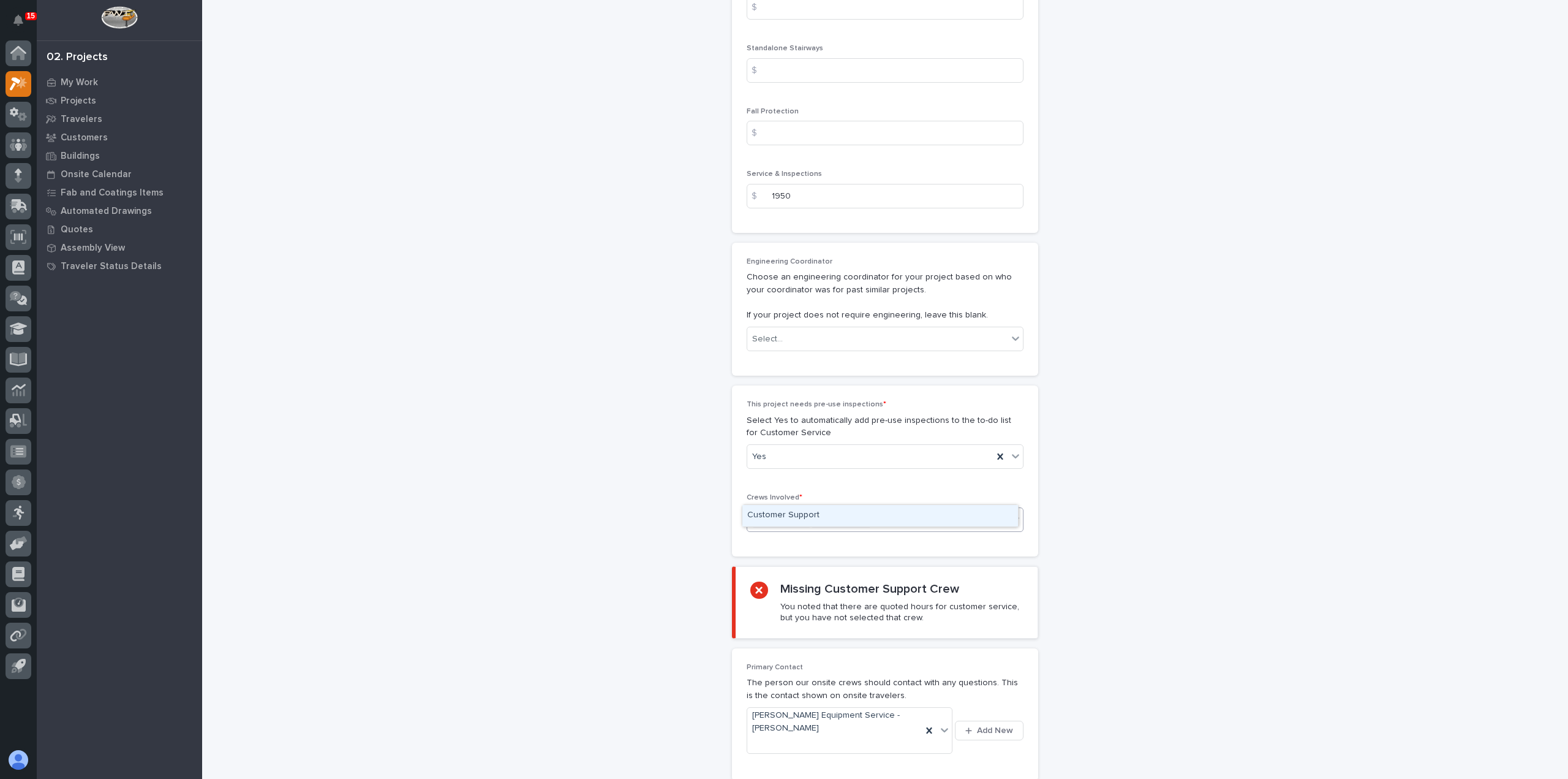
click at [889, 513] on div "Customer Support" at bounding box center [880, 515] width 275 height 22
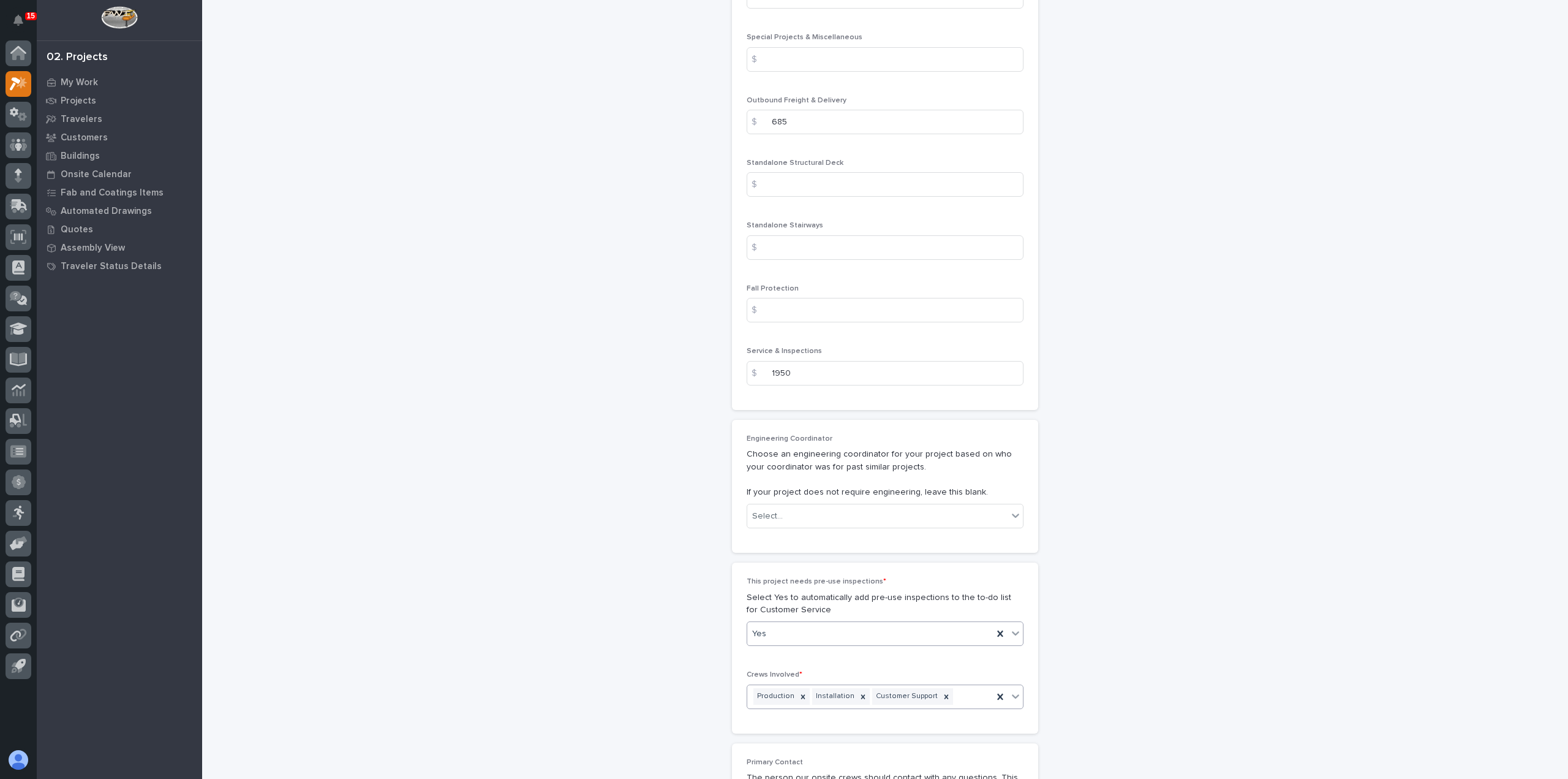
scroll to position [1727, 0]
click at [1010, 504] on icon at bounding box center [1016, 510] width 12 height 12
click at [925, 554] on div "Leighton Yoder" at bounding box center [880, 551] width 275 height 22
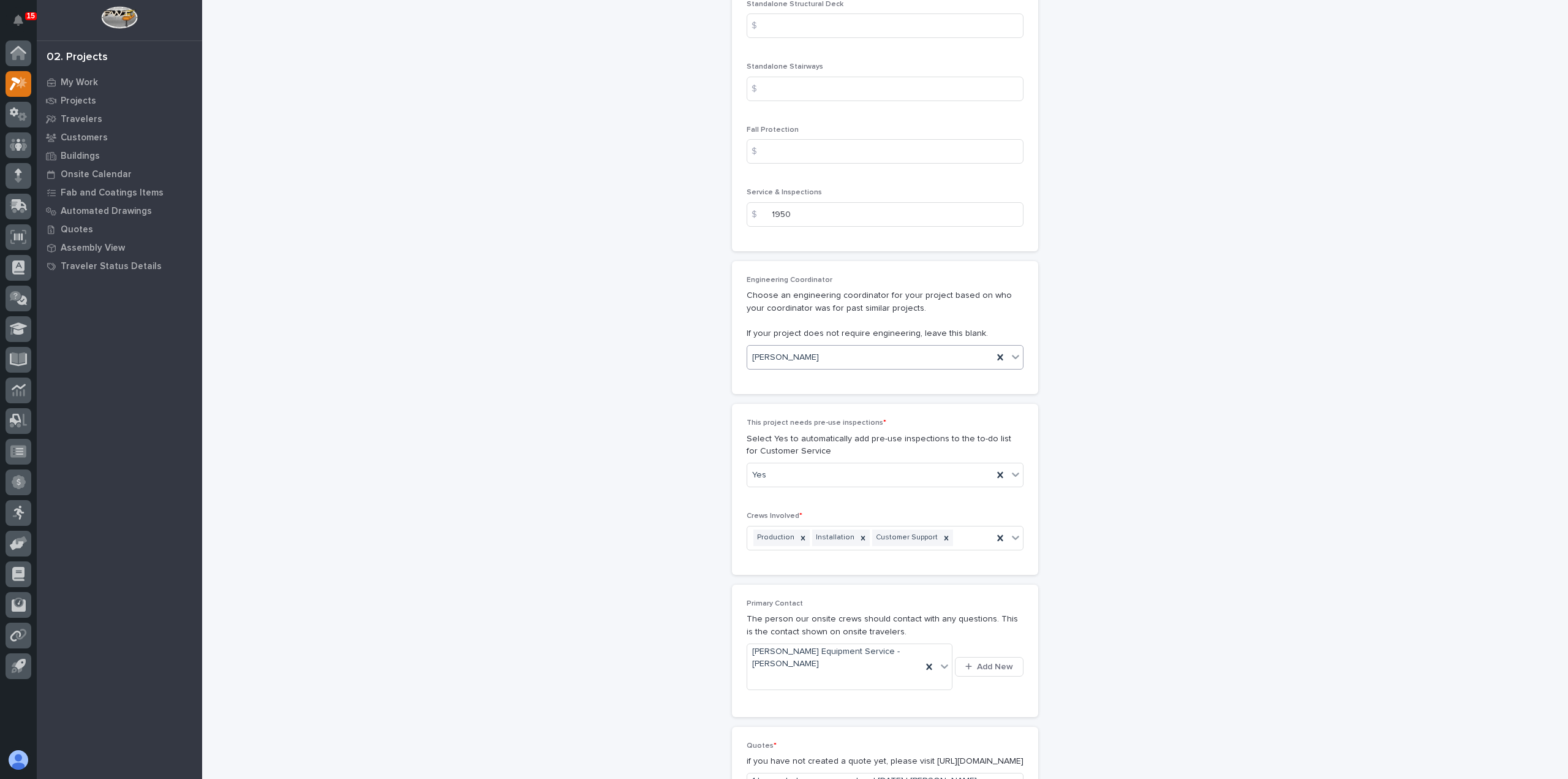
scroll to position [2033, 0]
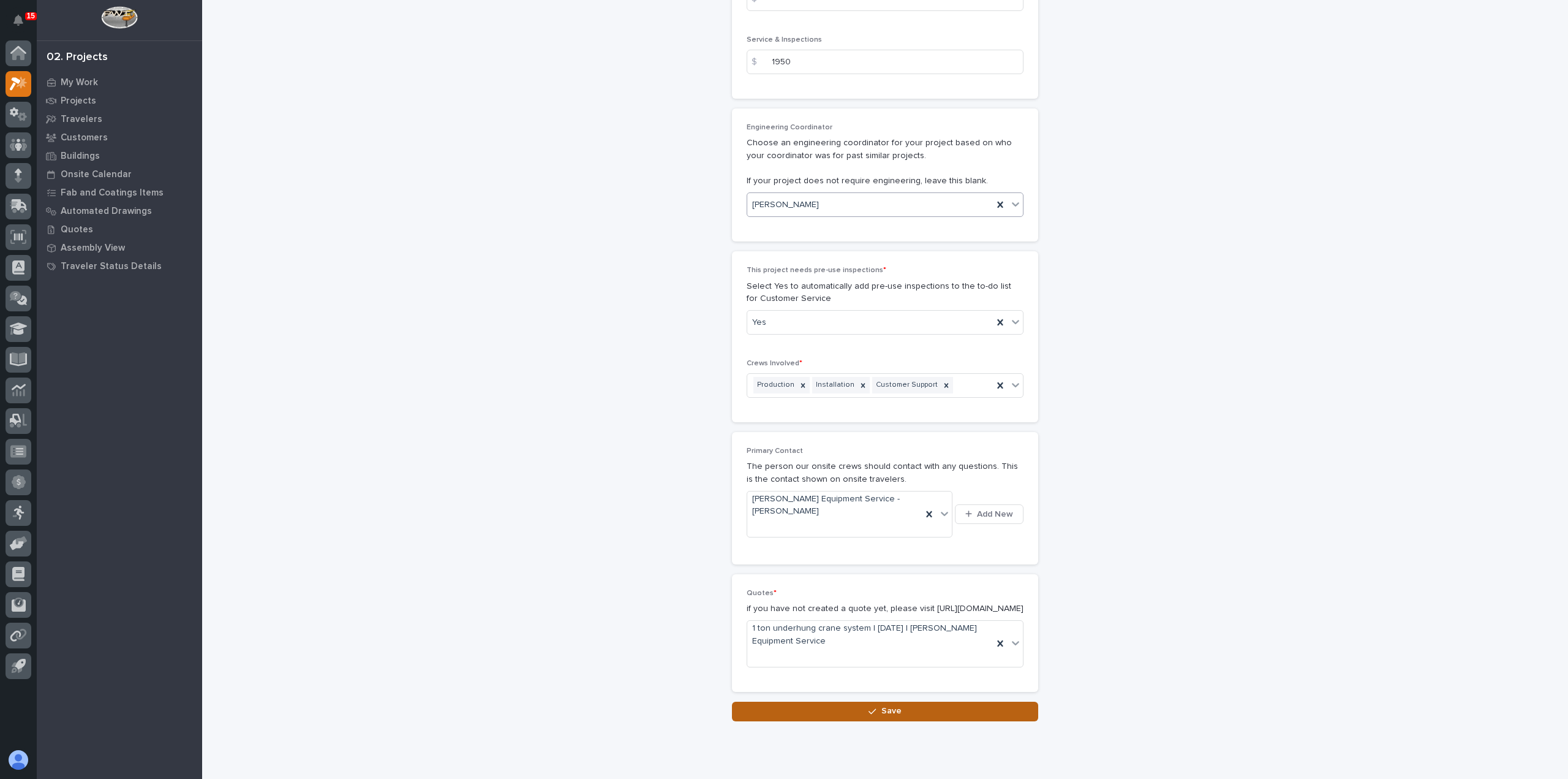
click at [954, 702] on button "Save" at bounding box center [885, 711] width 306 height 19
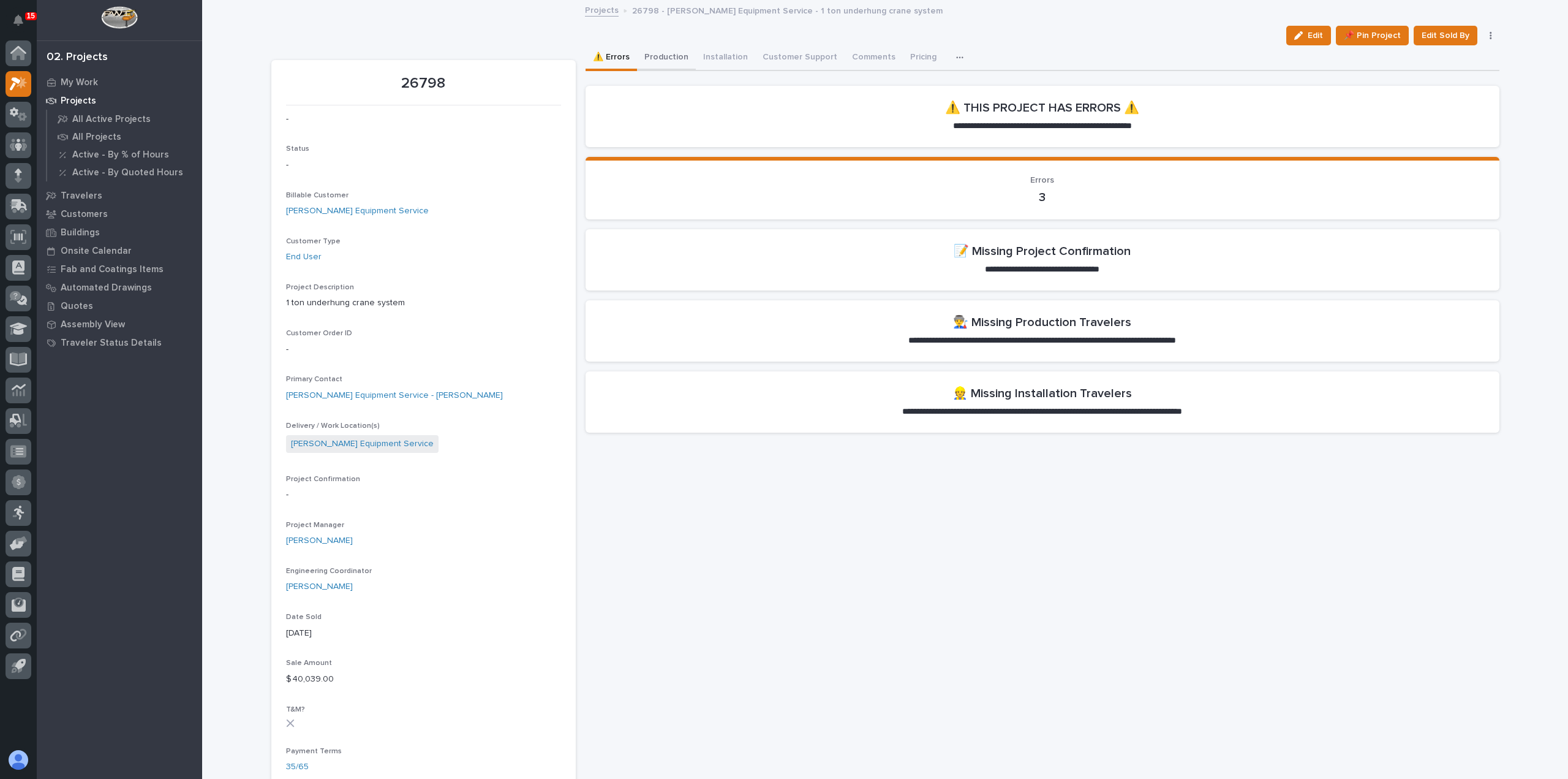
click at [660, 60] on button "Production" at bounding box center [666, 58] width 59 height 26
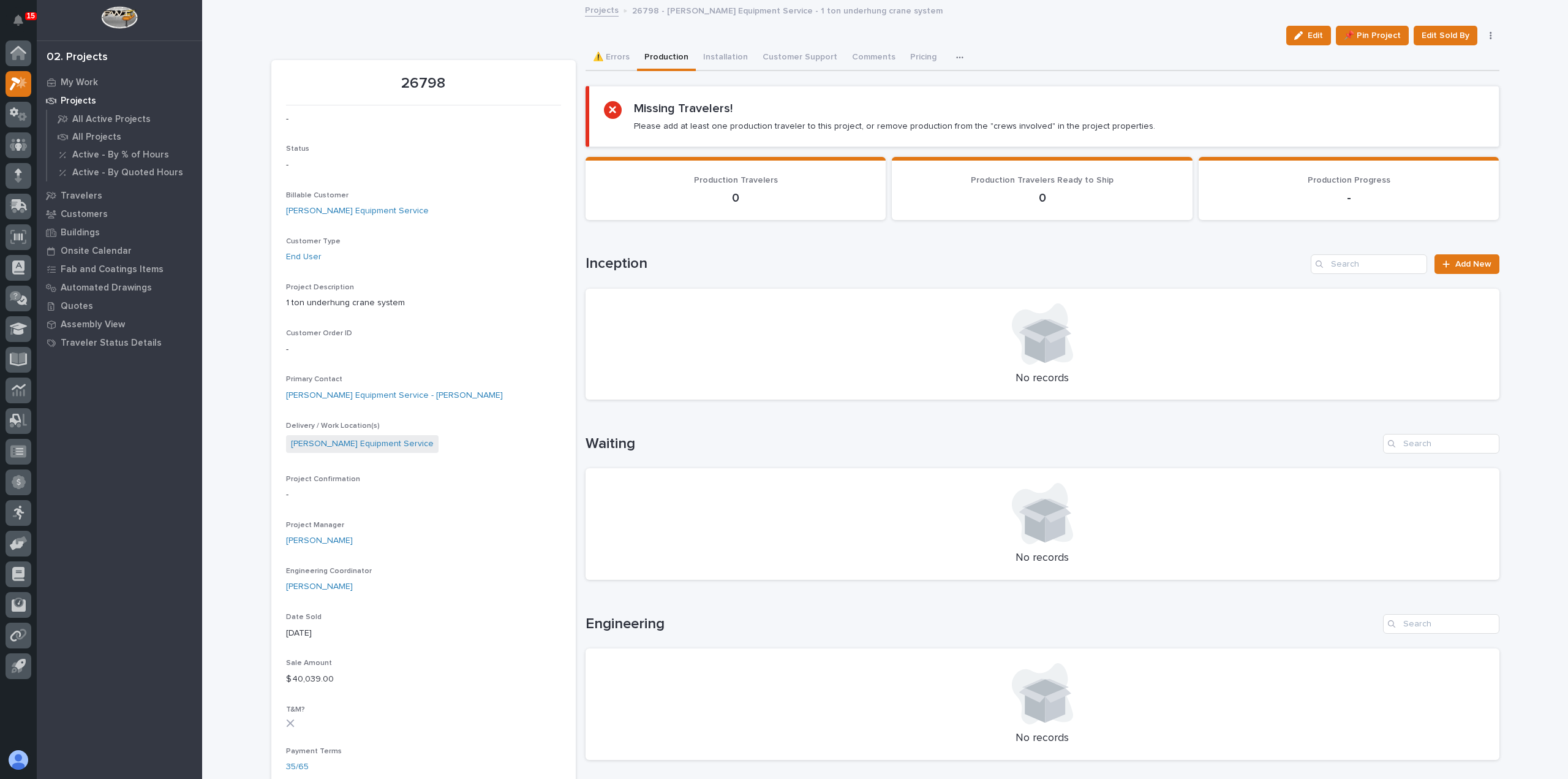
click at [590, 6] on link "Projects" at bounding box center [602, 9] width 34 height 14
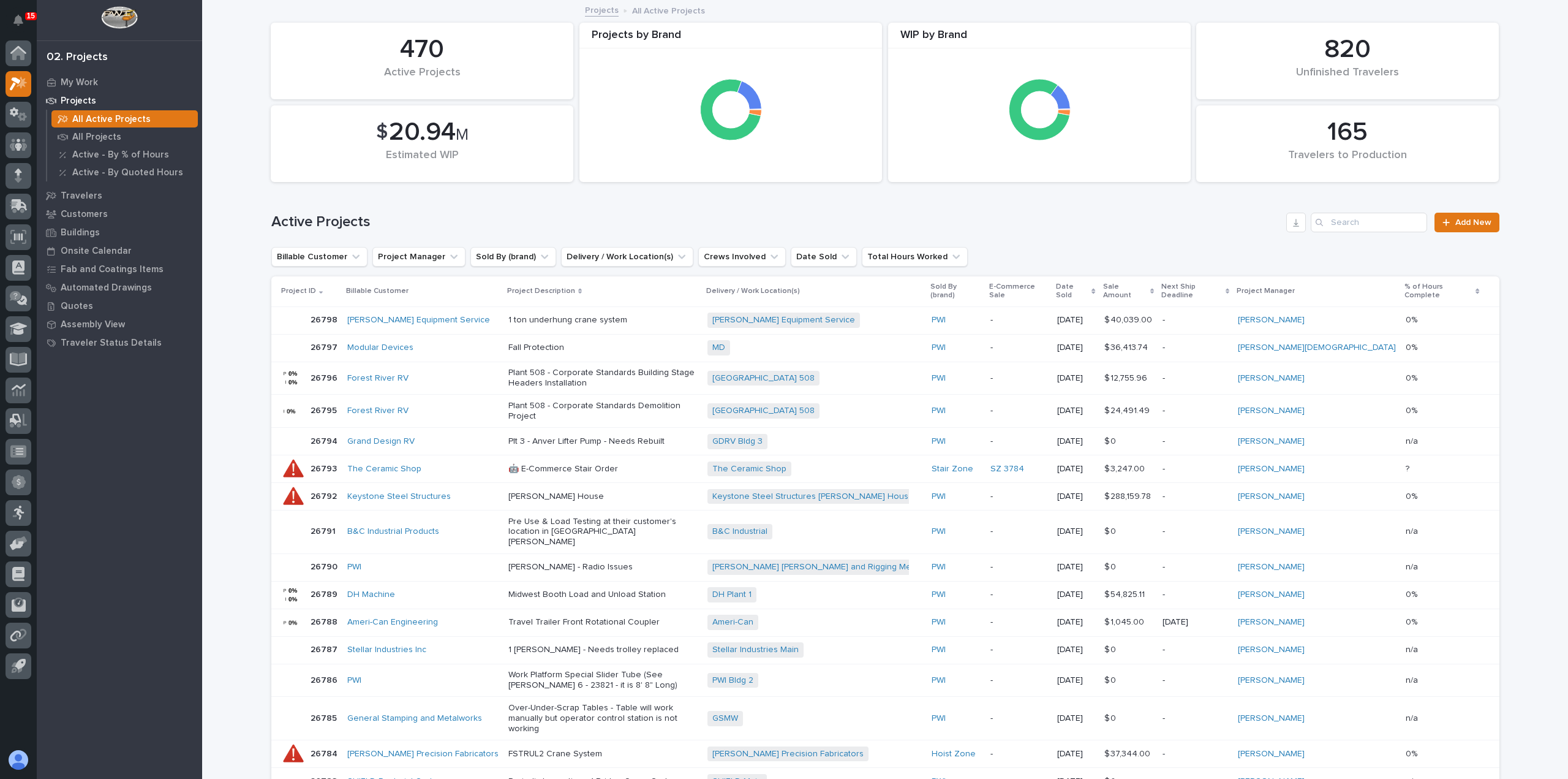
click at [77, 106] on p "Projects" at bounding box center [78, 101] width 36 height 11
click at [83, 81] on p "My Work" at bounding box center [79, 83] width 37 height 11
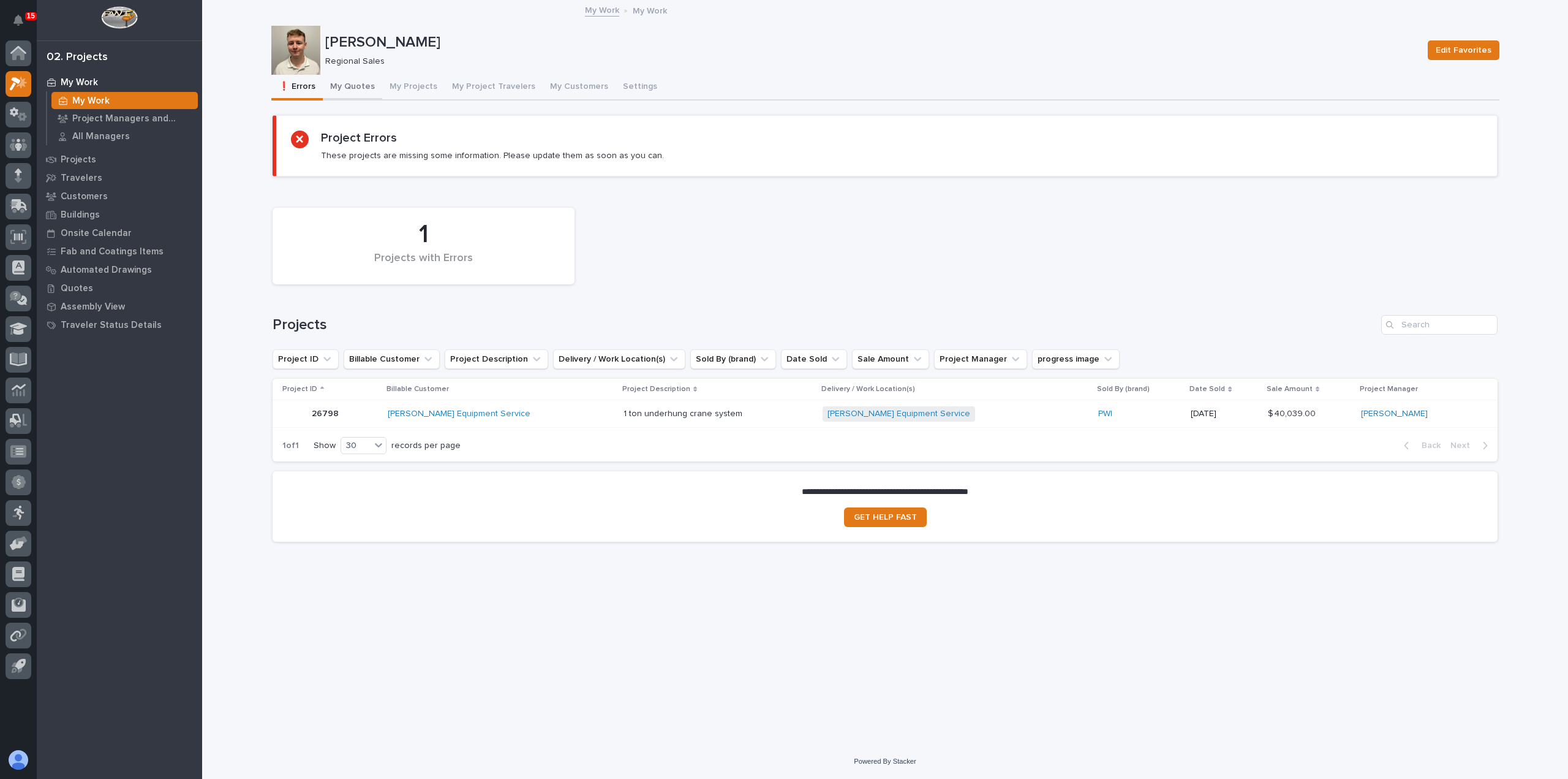
click at [342, 88] on button "My Quotes" at bounding box center [353, 87] width 60 height 26
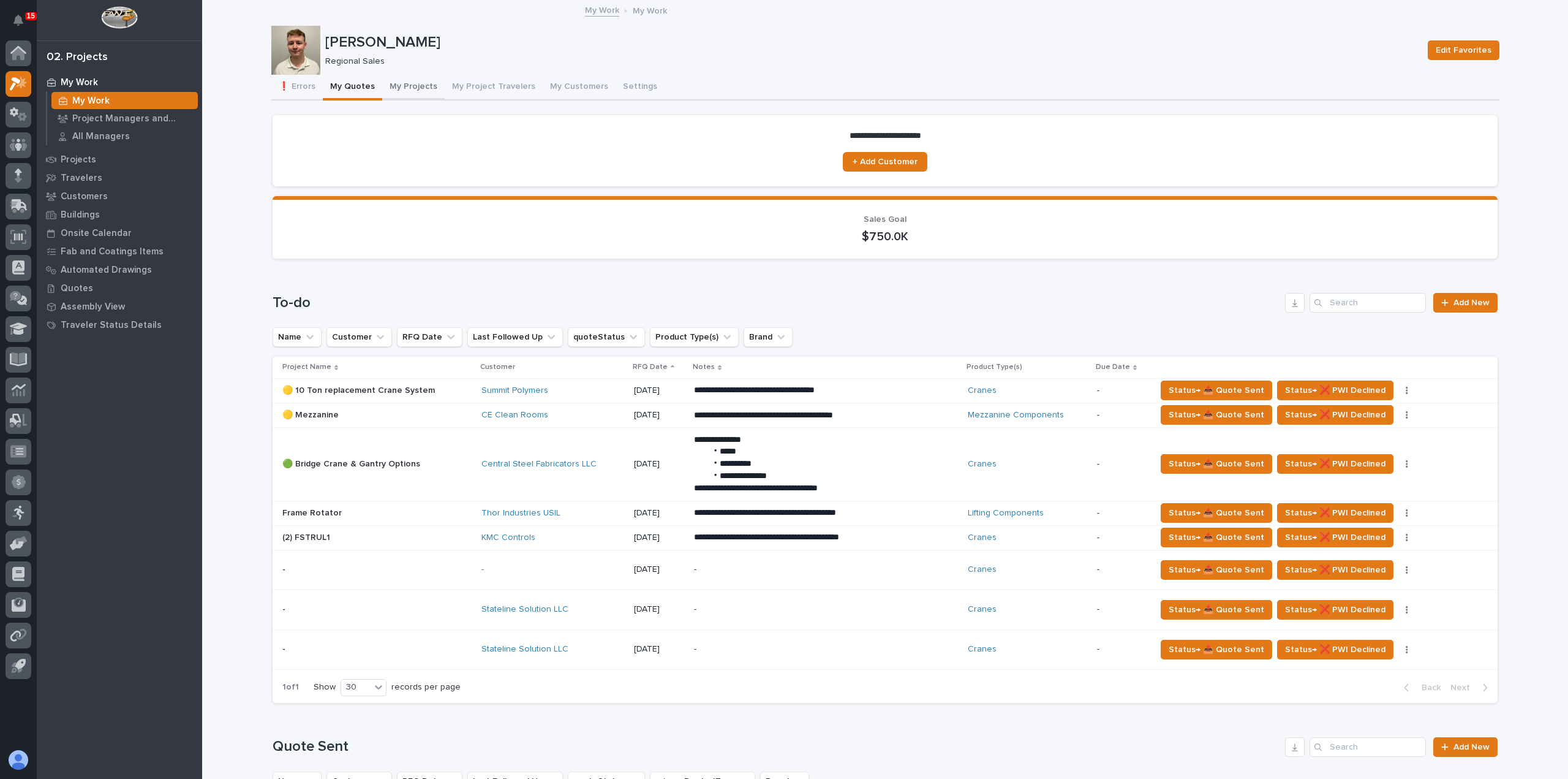
click at [398, 87] on button "My Projects" at bounding box center [413, 87] width 63 height 26
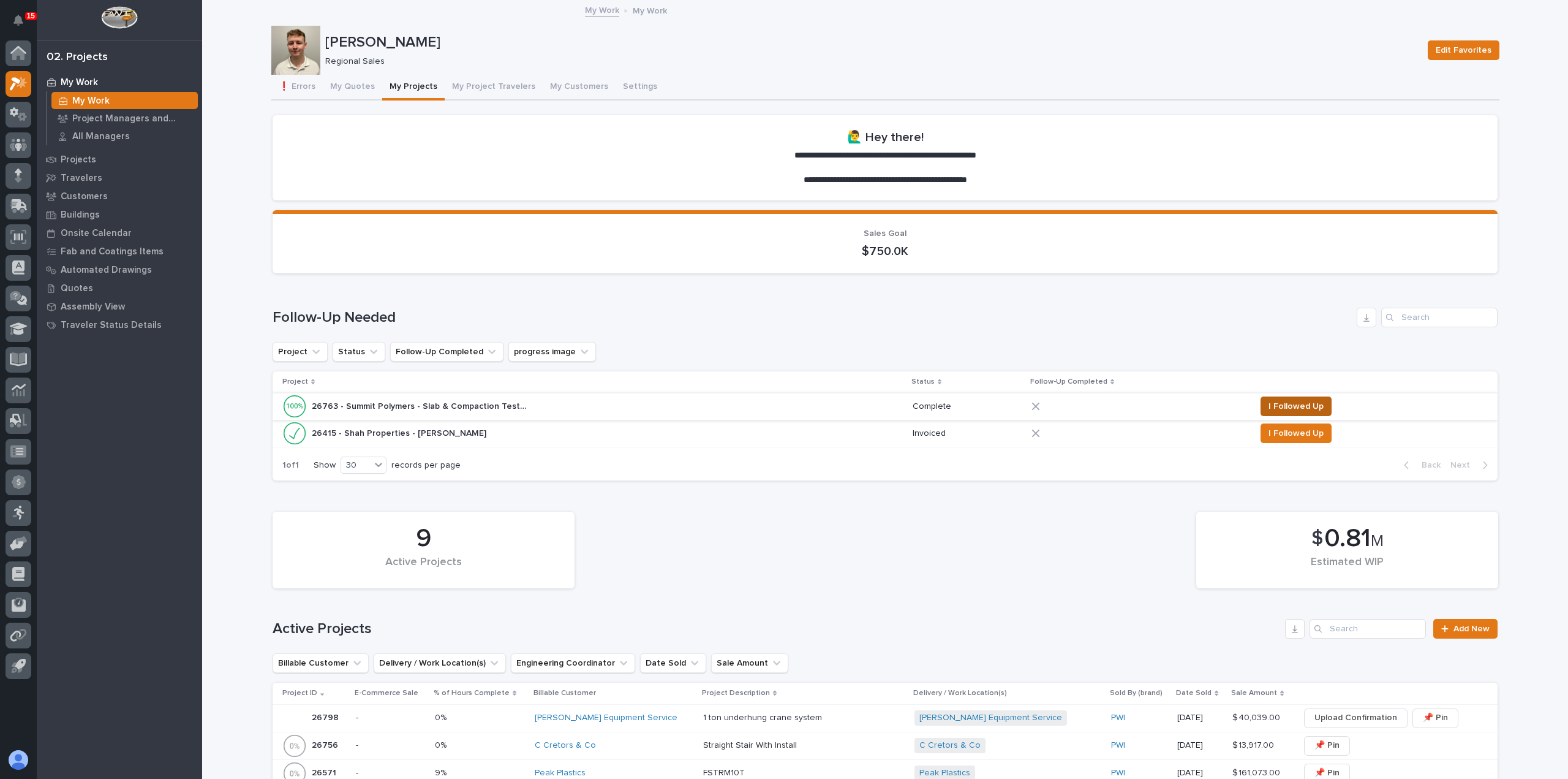
click at [1298, 406] on span "I Followed Up" at bounding box center [1296, 407] width 55 height 15
click at [1290, 423] on button "I Followed Up" at bounding box center [1295, 433] width 71 height 19
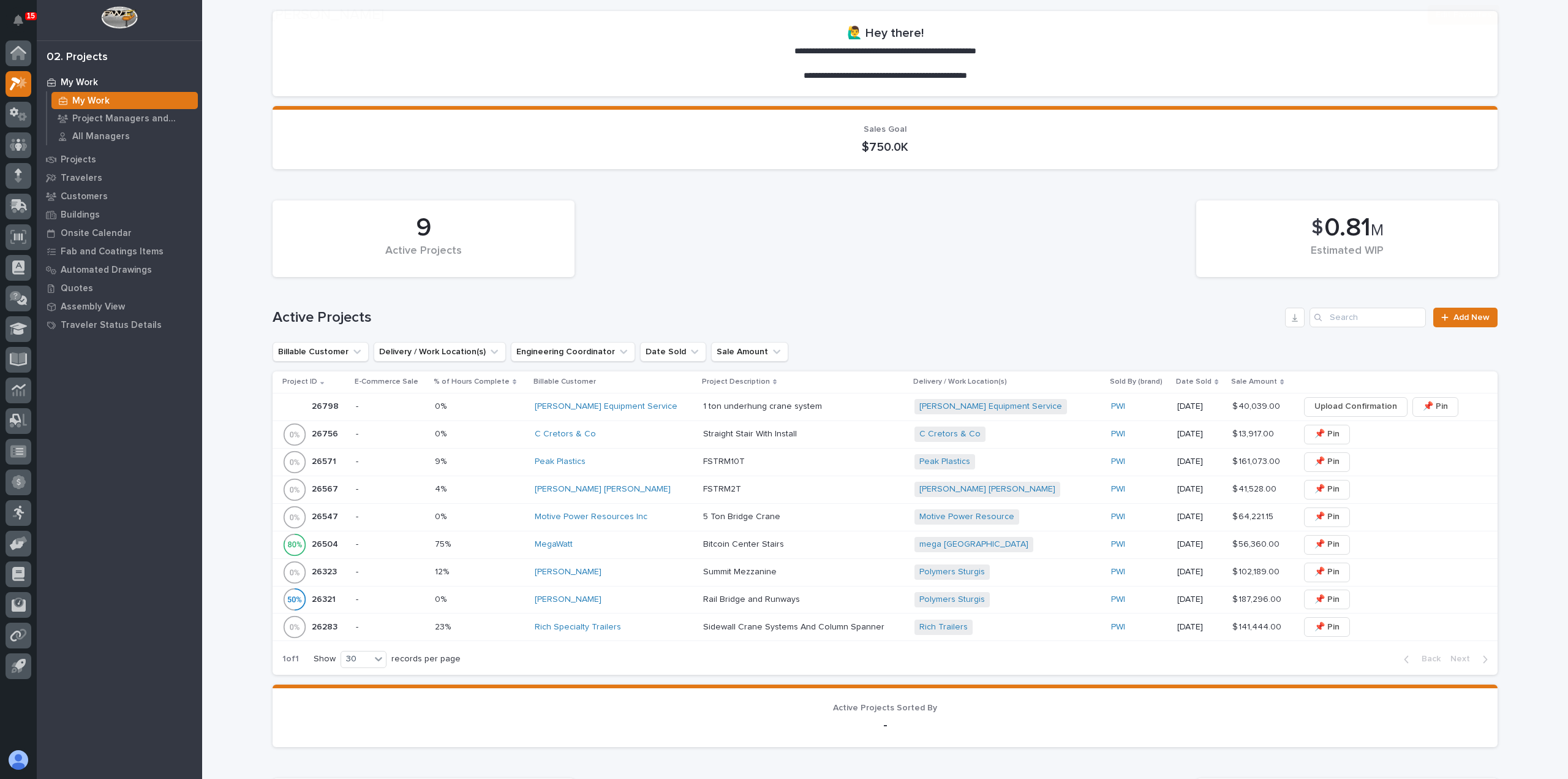
scroll to position [123, 0]
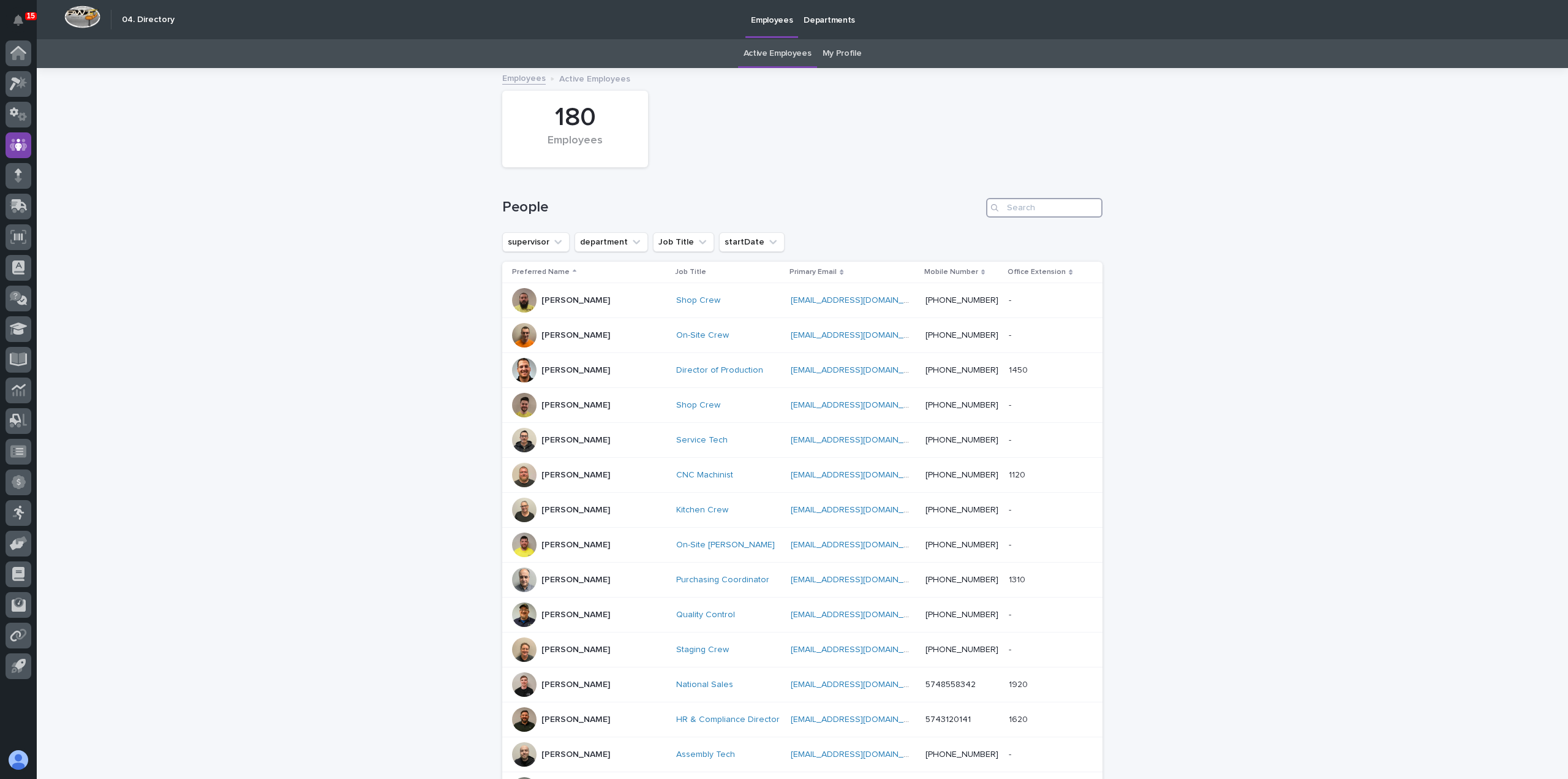
click at [1075, 208] on input "Search" at bounding box center [1044, 208] width 116 height 19
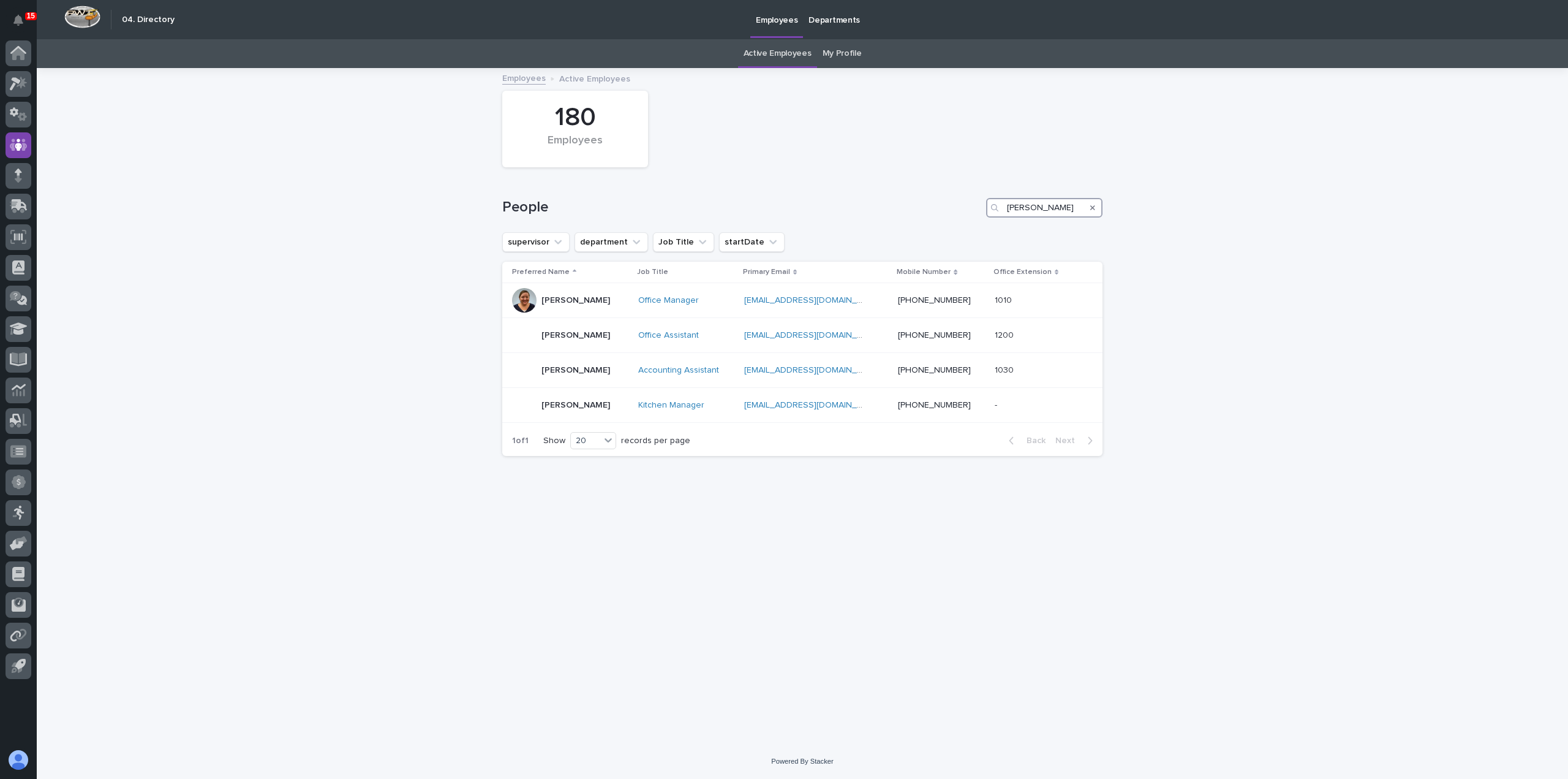
type input "[PERSON_NAME]"
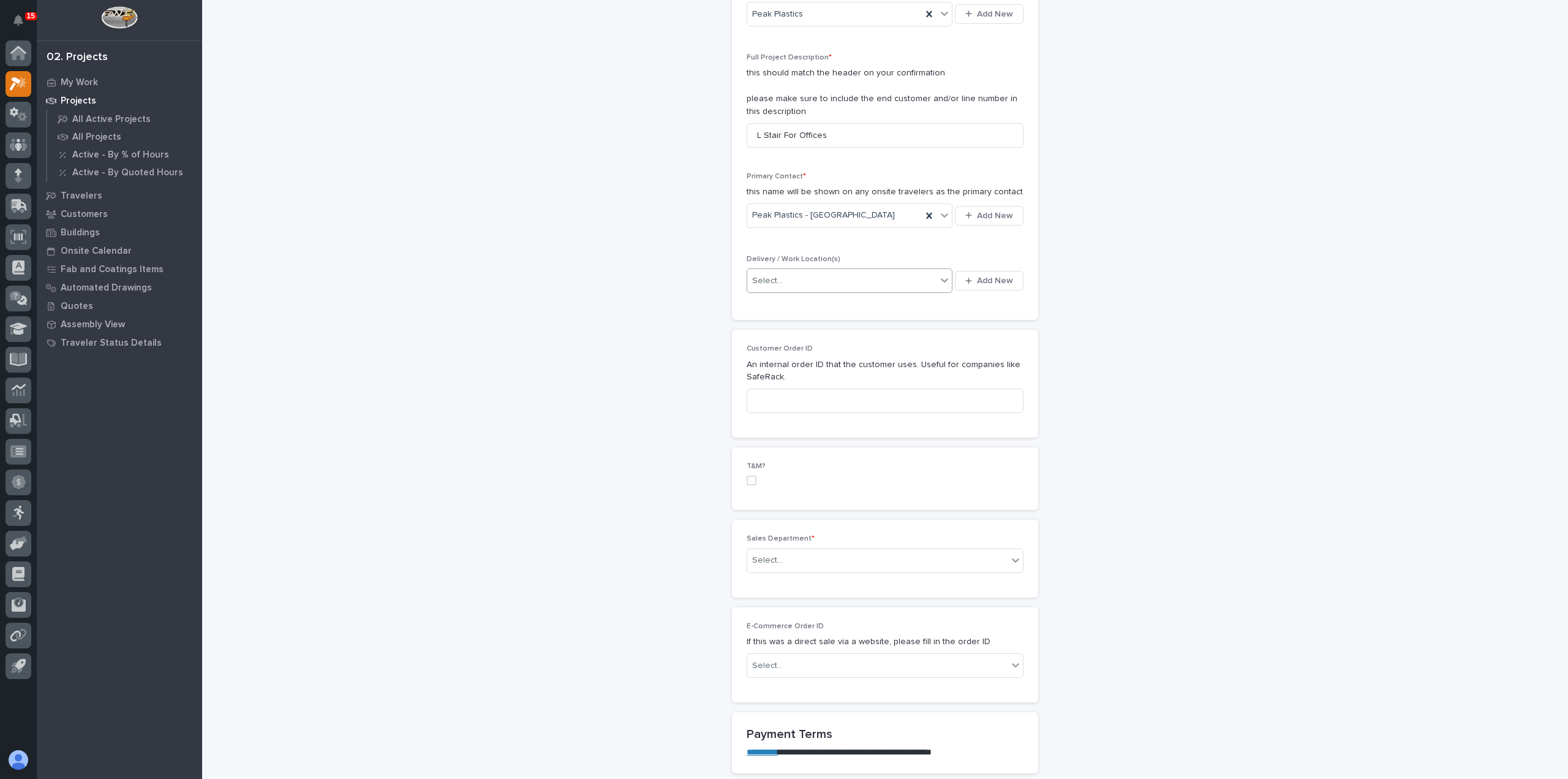
scroll to position [368, 0]
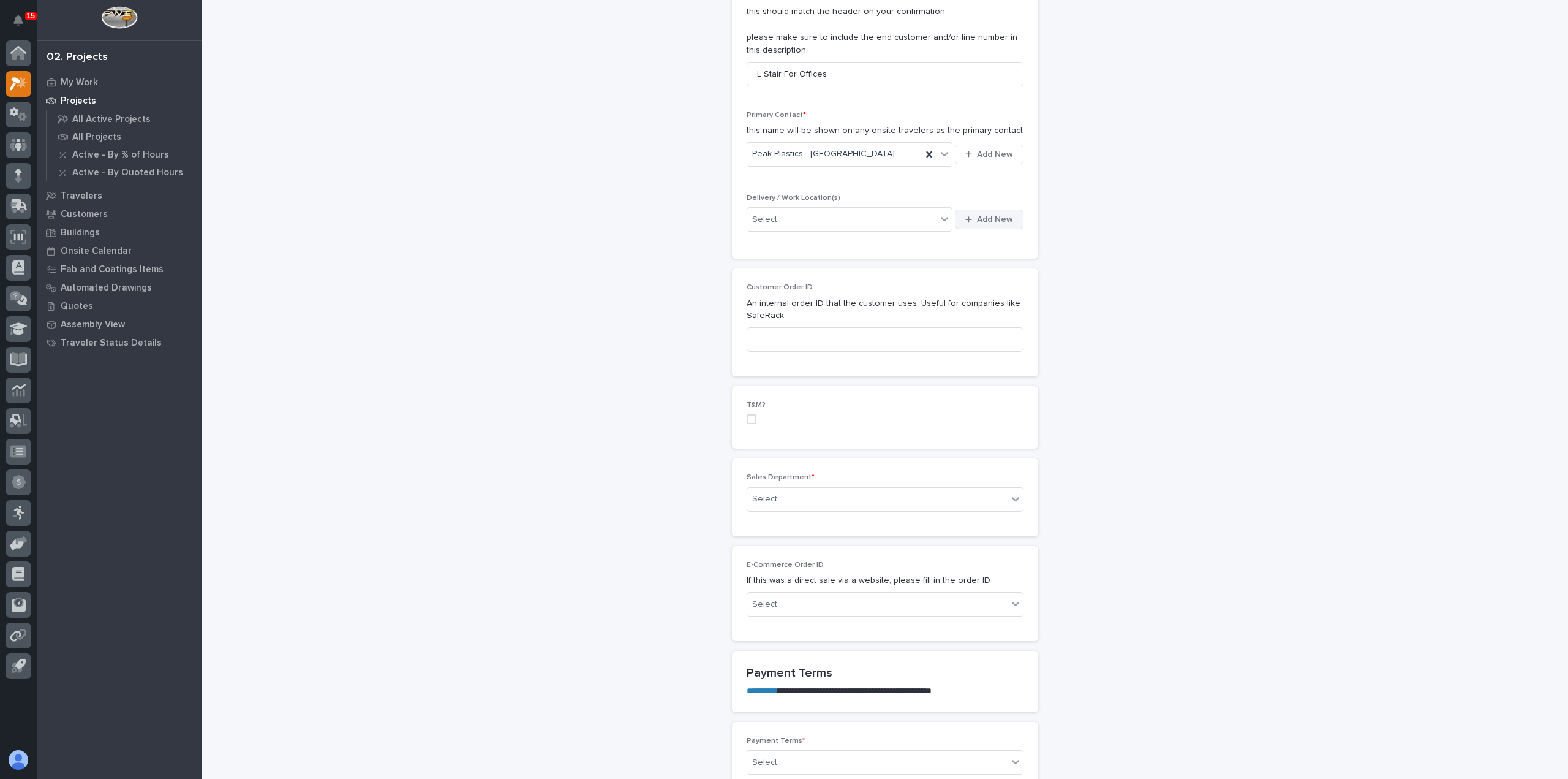
click at [981, 217] on span "Add New" at bounding box center [995, 219] width 36 height 11
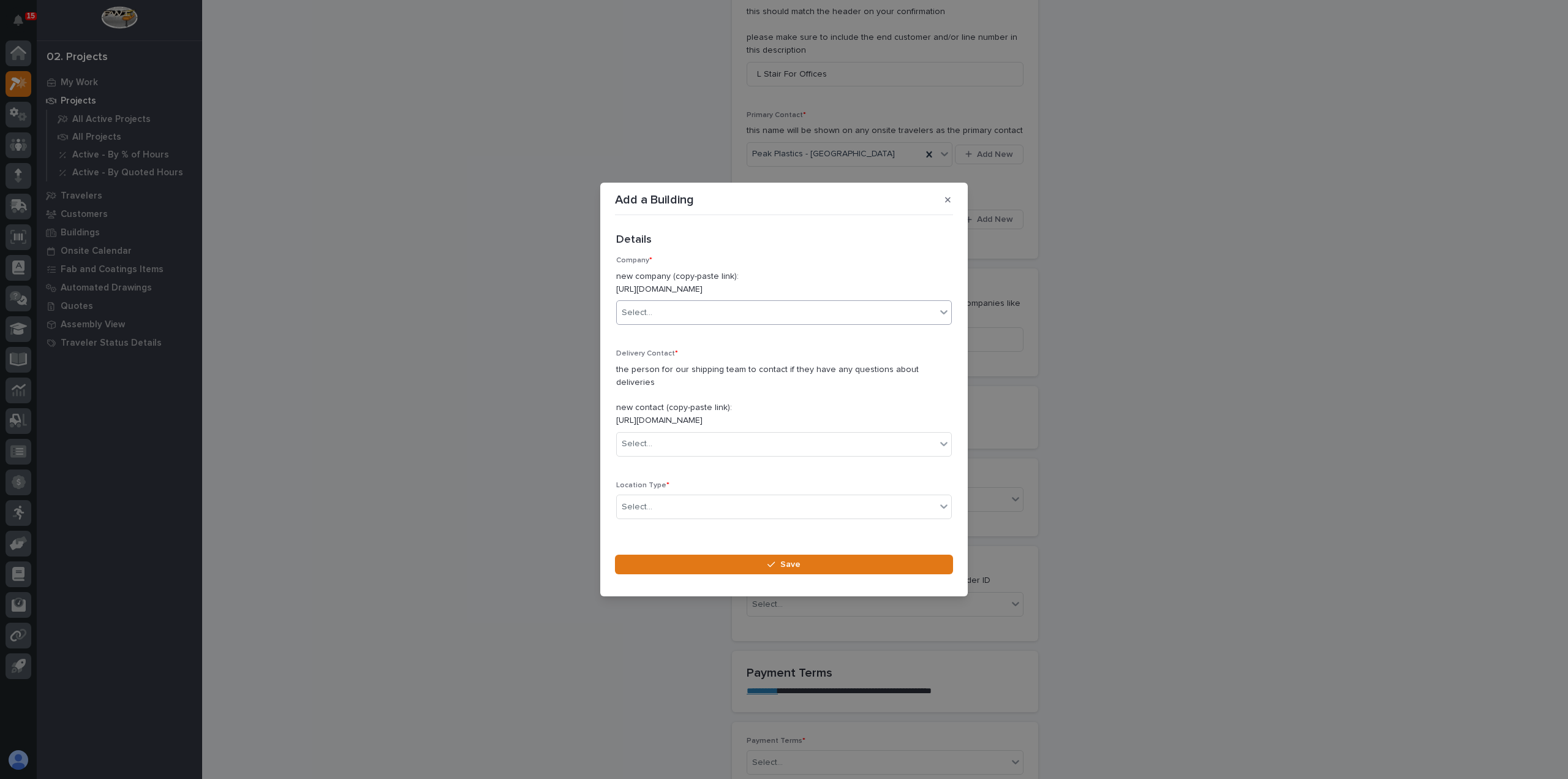
click at [744, 314] on div "Select..." at bounding box center [776, 312] width 319 height 20
type input "****"
click at [758, 346] on div "Peak Plastics" at bounding box center [779, 343] width 325 height 22
click at [750, 442] on div "Select..." at bounding box center [776, 443] width 319 height 20
type input "******"
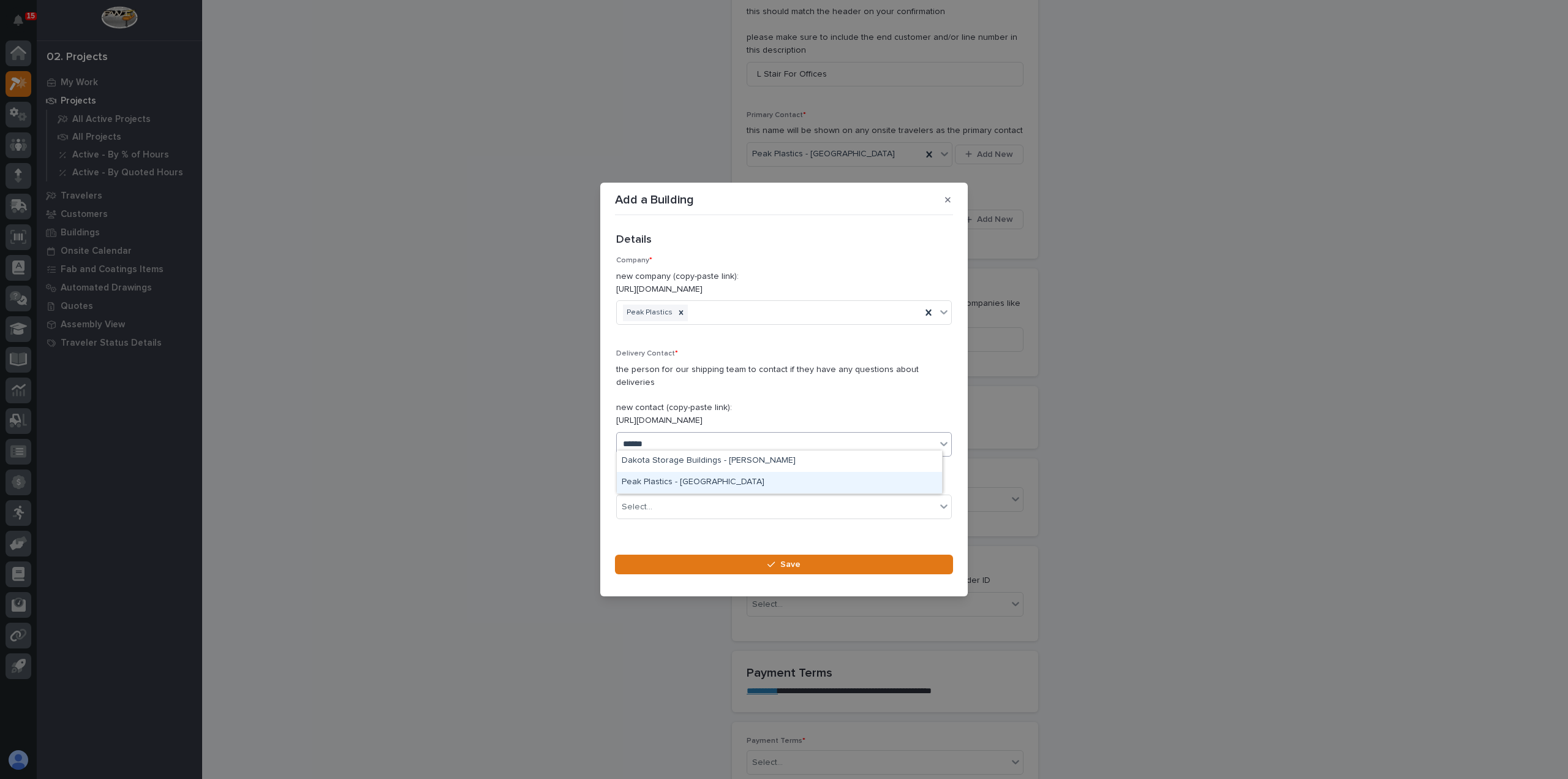
click at [733, 485] on div "Peak Plastics - [GEOGRAPHIC_DATA]" at bounding box center [779, 482] width 325 height 22
click at [733, 497] on div "Select..." at bounding box center [776, 506] width 319 height 20
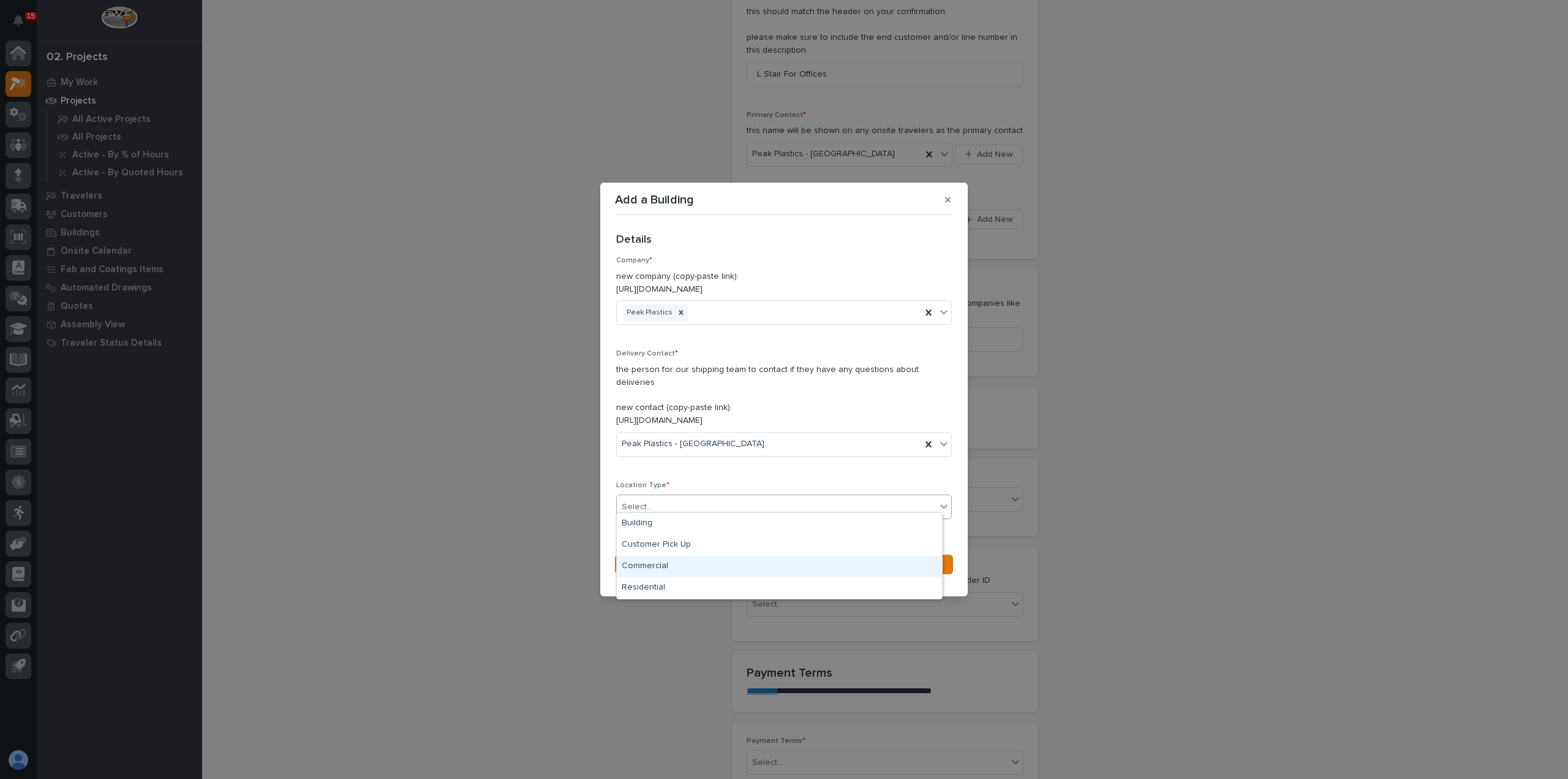
click at [710, 570] on div "Commercial" at bounding box center [779, 566] width 325 height 22
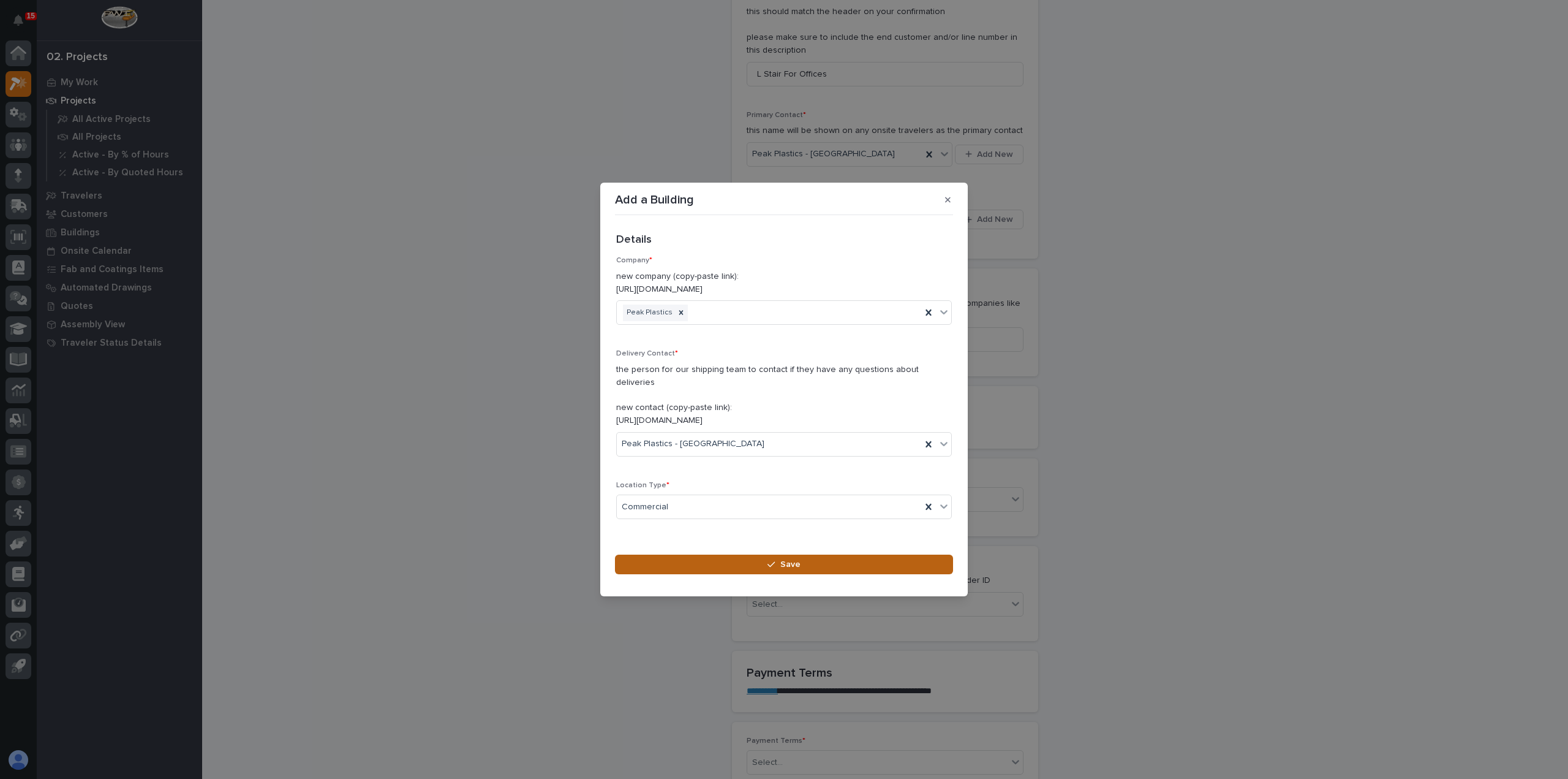
click at [718, 562] on button "Save" at bounding box center [784, 564] width 338 height 19
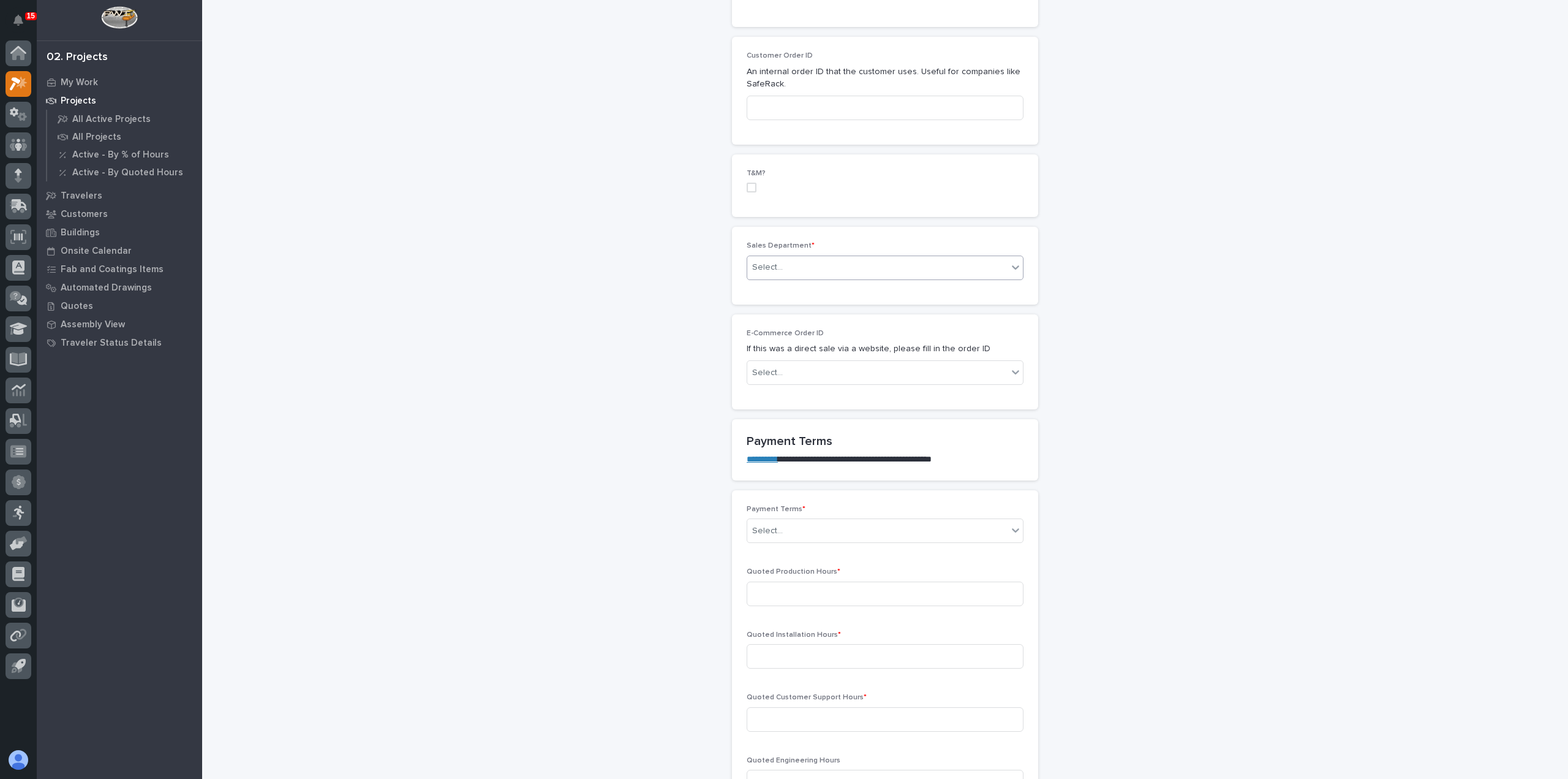
scroll to position [613, 0]
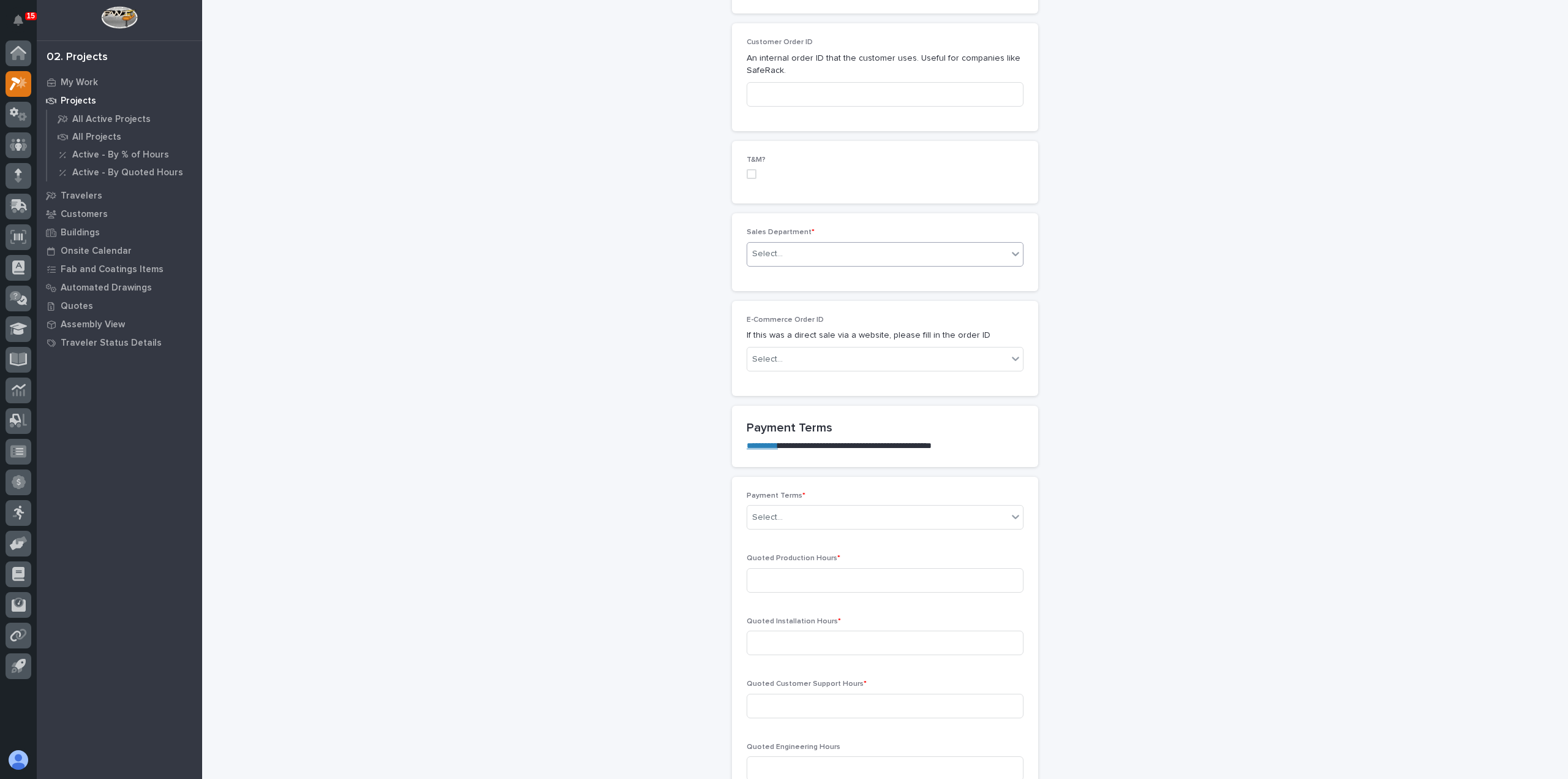
click at [937, 252] on div "Select..." at bounding box center [878, 253] width 261 height 20
click at [918, 292] on div "Regional Sales" at bounding box center [880, 296] width 275 height 22
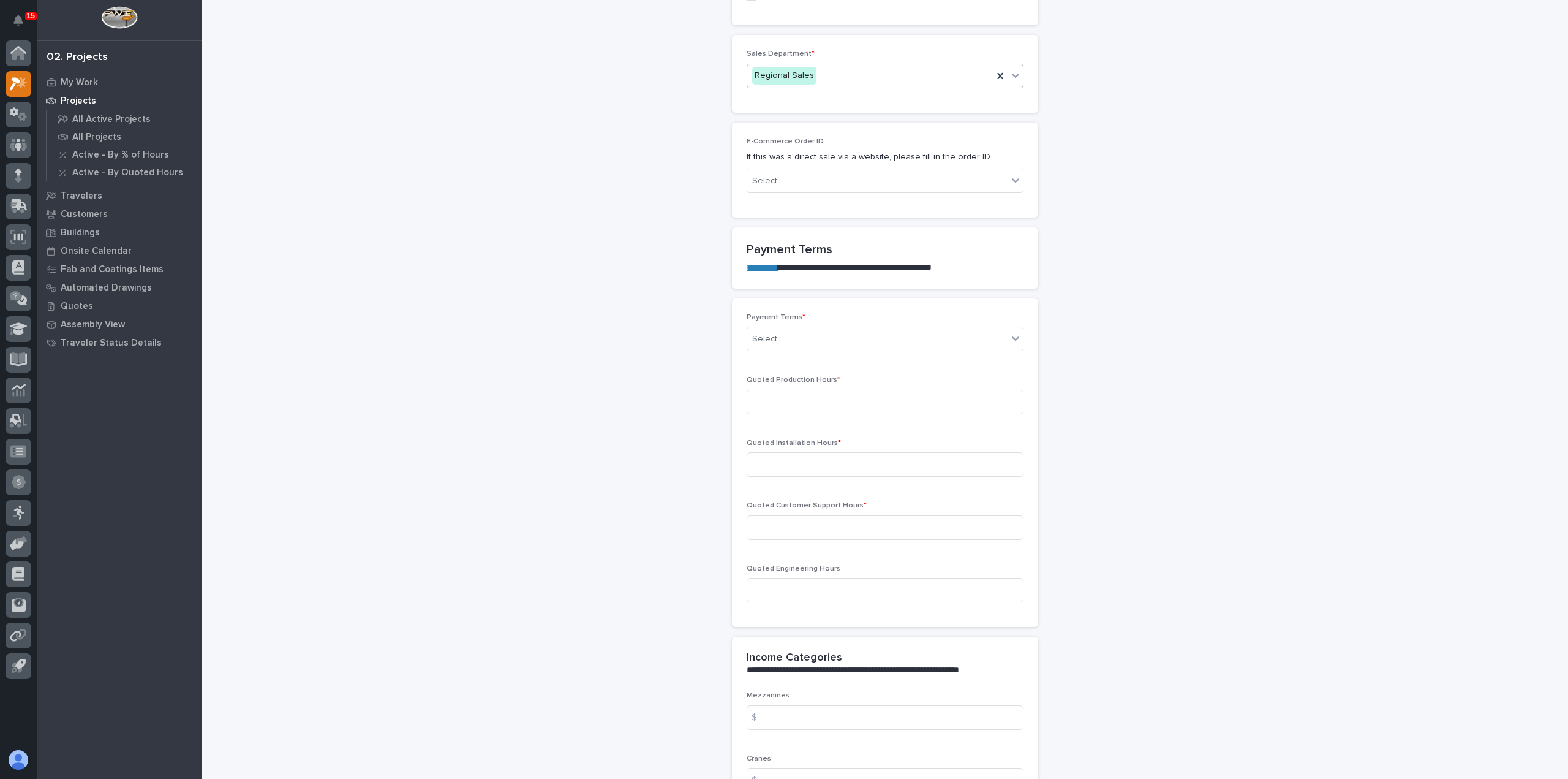
scroll to position [796, 0]
click at [823, 337] on div "Select..." at bounding box center [878, 333] width 261 height 20
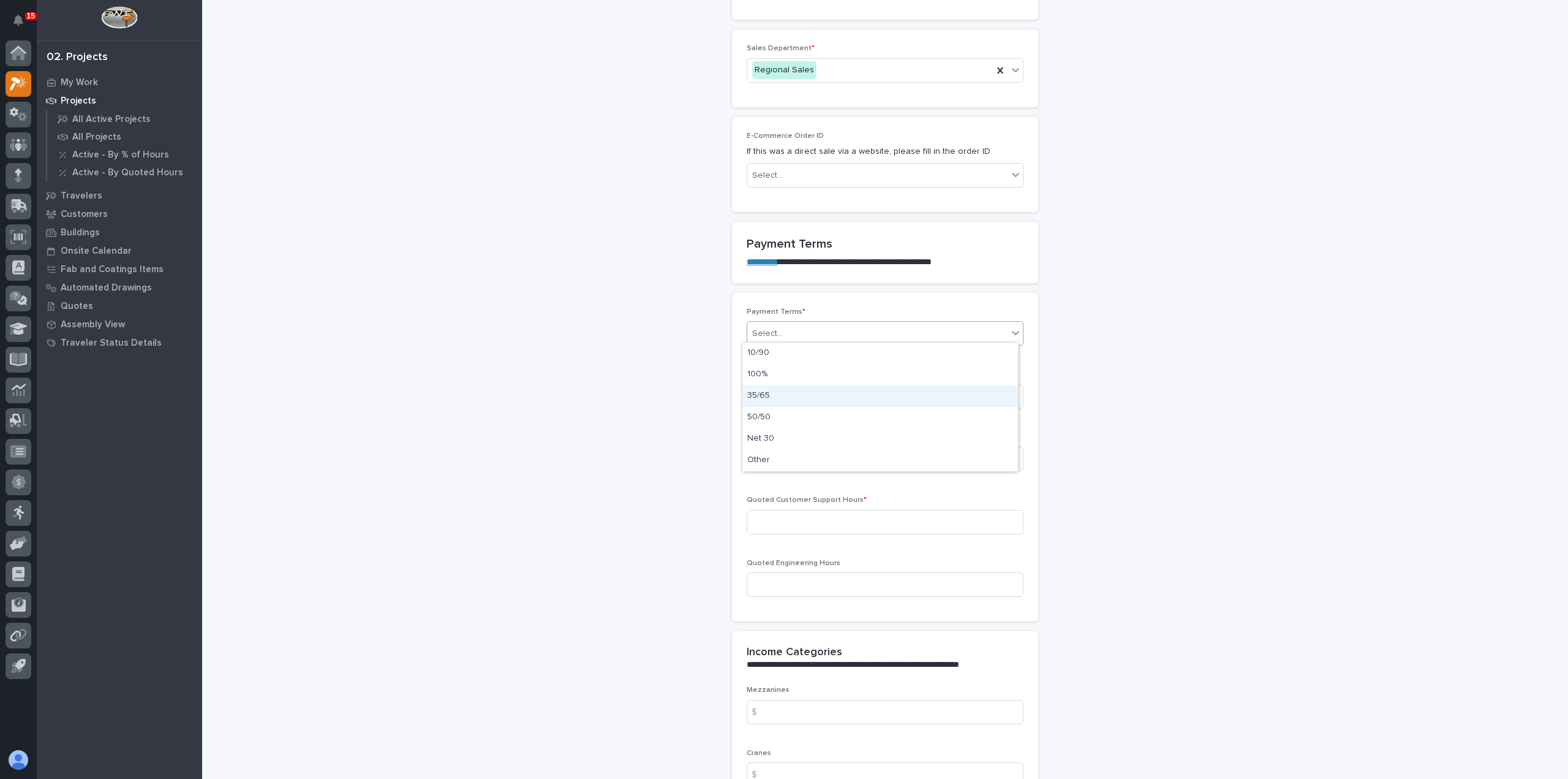
click at [820, 389] on div "35/65" at bounding box center [880, 395] width 275 height 22
click at [820, 389] on input at bounding box center [885, 396] width 277 height 25
click at [800, 456] on input at bounding box center [885, 459] width 277 height 25
type input "18"
click at [794, 530] on input at bounding box center [885, 521] width 277 height 25
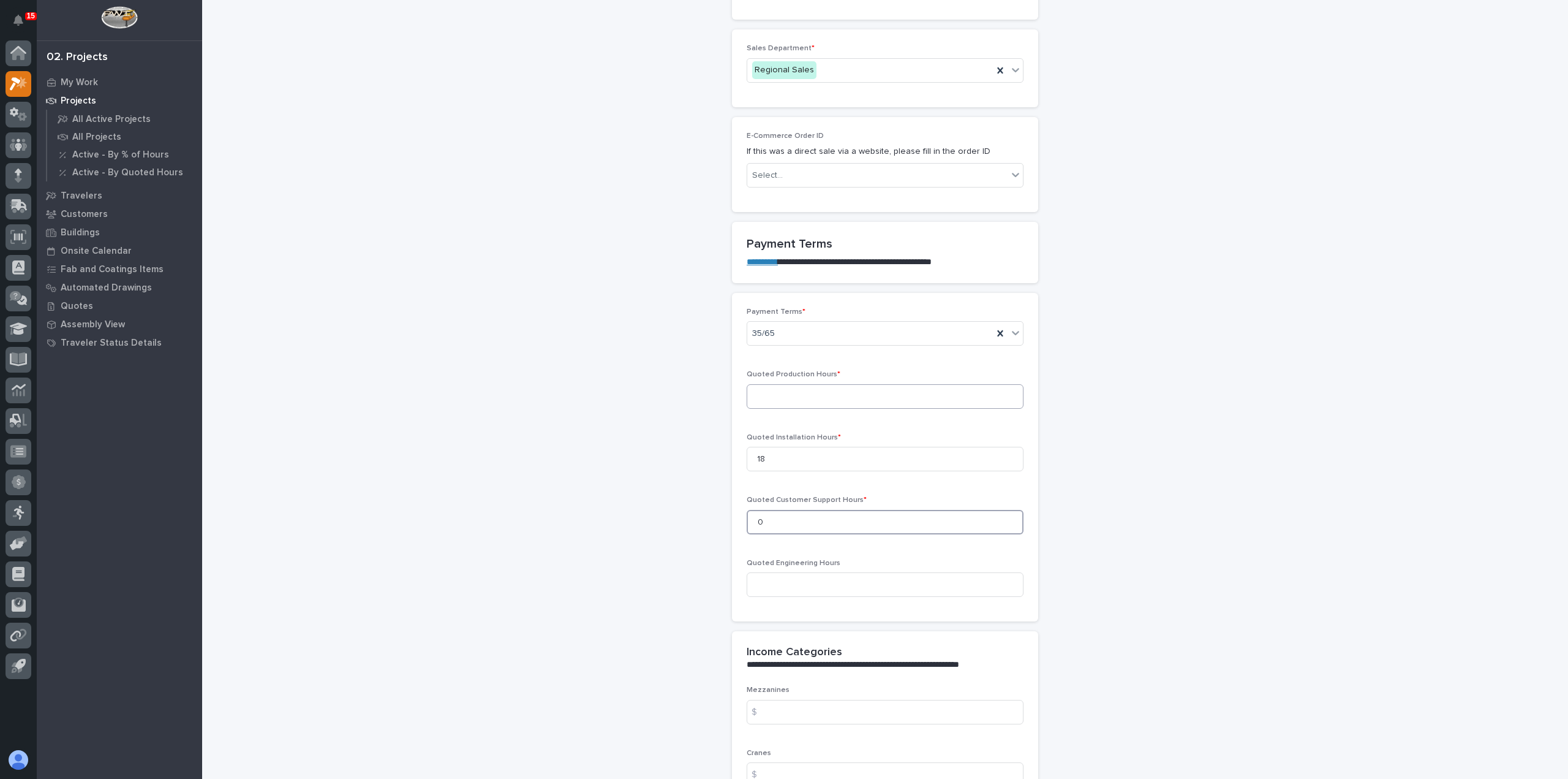
type input "0"
click at [828, 397] on input at bounding box center [885, 396] width 277 height 25
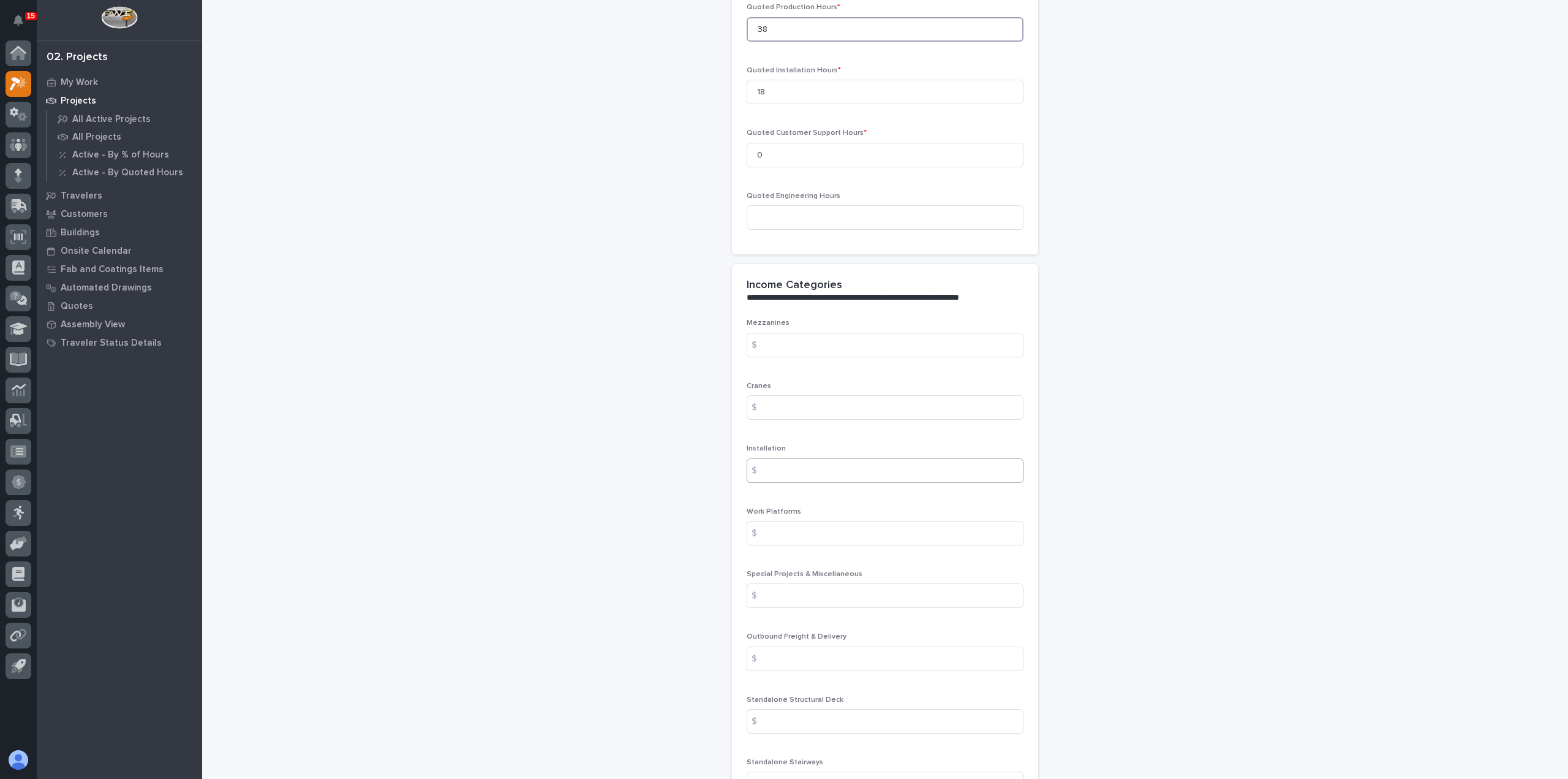
scroll to position [1164, 0]
type input "38"
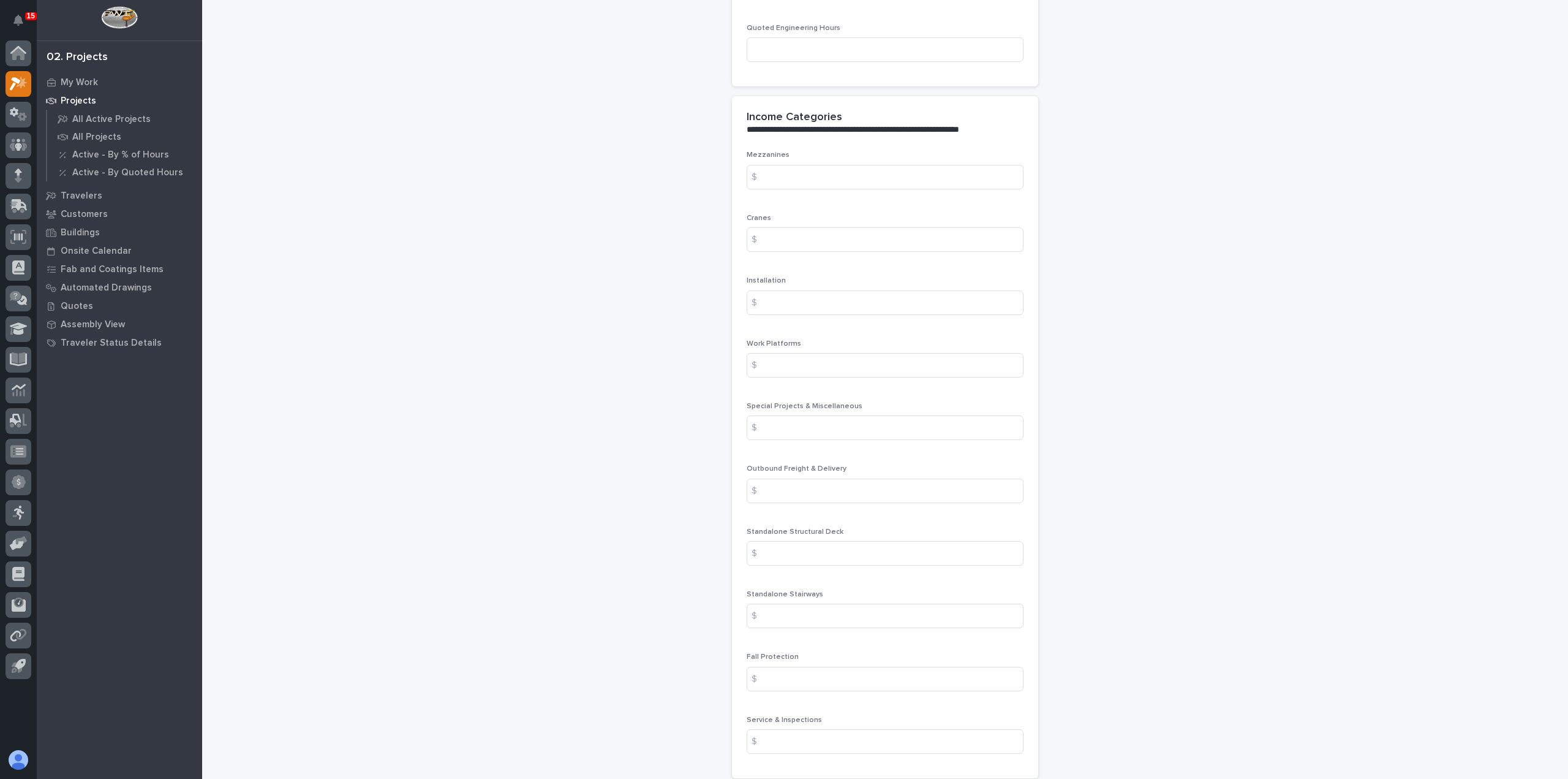
scroll to position [1409, 0]
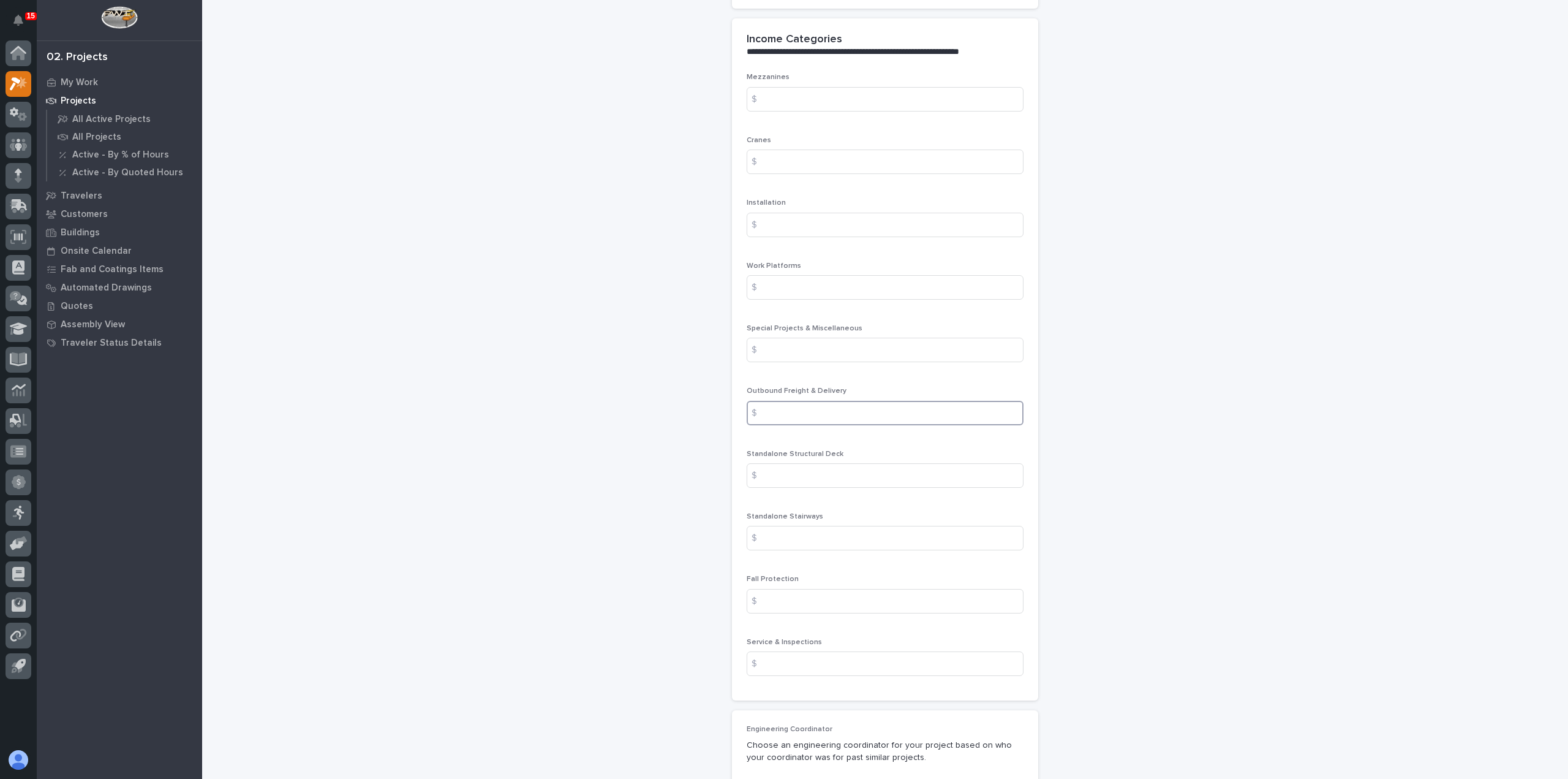
click at [800, 408] on input at bounding box center [885, 413] width 277 height 25
type input "415"
click at [803, 529] on input at bounding box center [885, 538] width 277 height 25
type input "7135"
click at [799, 217] on input at bounding box center [885, 224] width 277 height 25
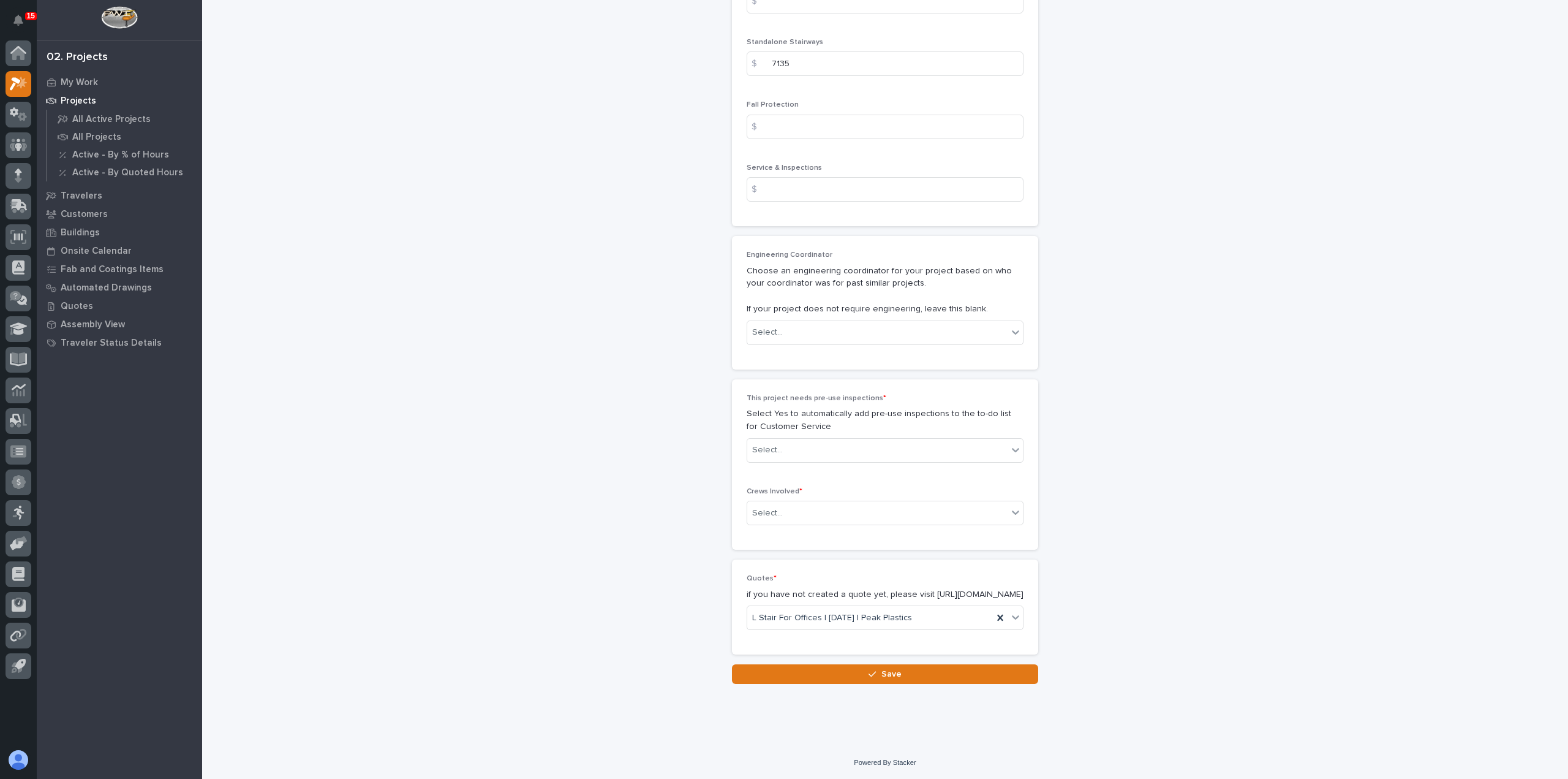
scroll to position [1892, 0]
type input "1890"
click at [759, 325] on div "Select..." at bounding box center [767, 331] width 31 height 13
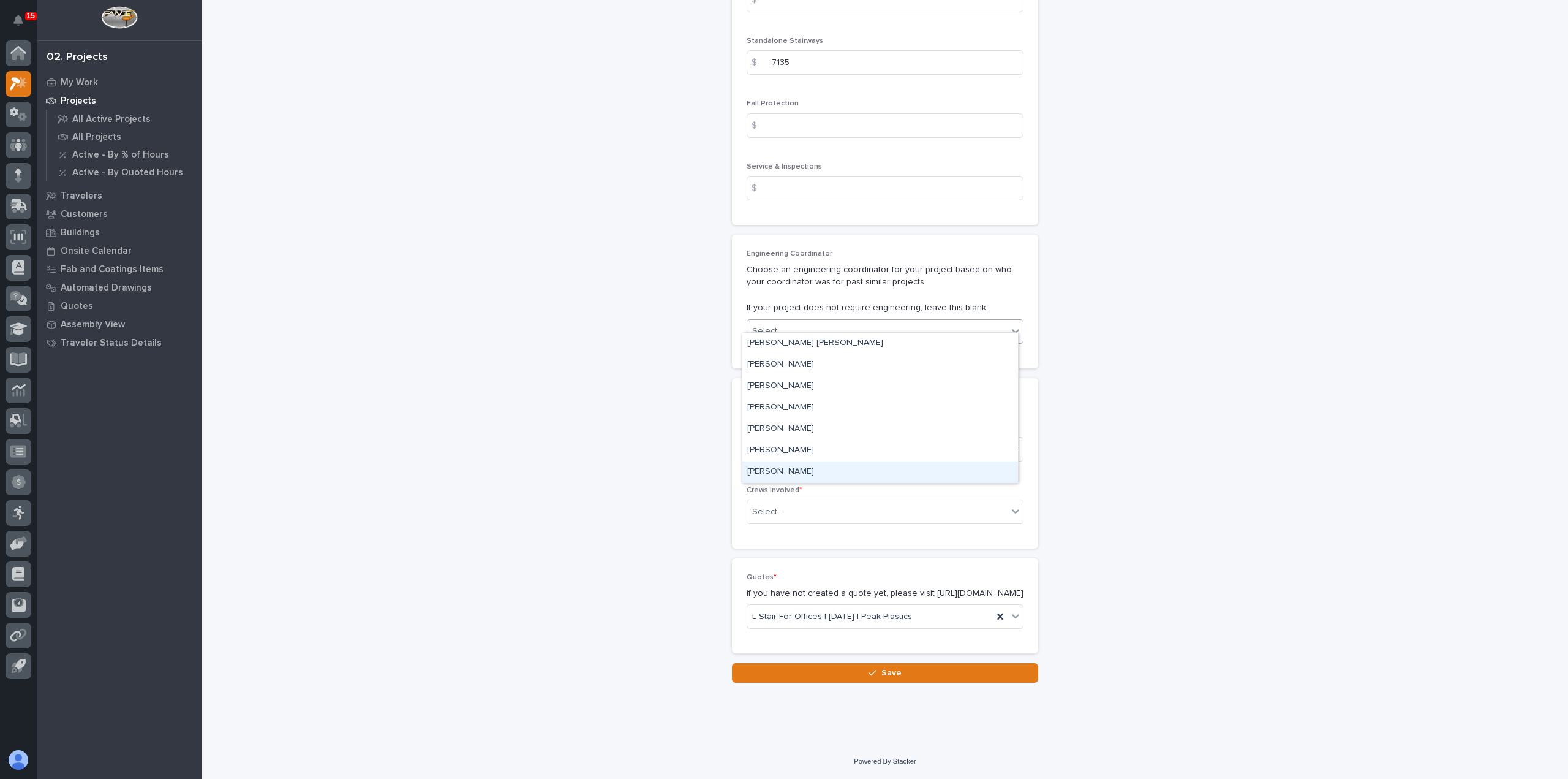
click at [817, 474] on div "[PERSON_NAME]" at bounding box center [880, 471] width 275 height 22
click at [774, 442] on div "Select..." at bounding box center [767, 448] width 31 height 13
click at [805, 439] on div "Select..." at bounding box center [878, 448] width 261 height 20
click at [798, 477] on div "No" at bounding box center [880, 482] width 275 height 22
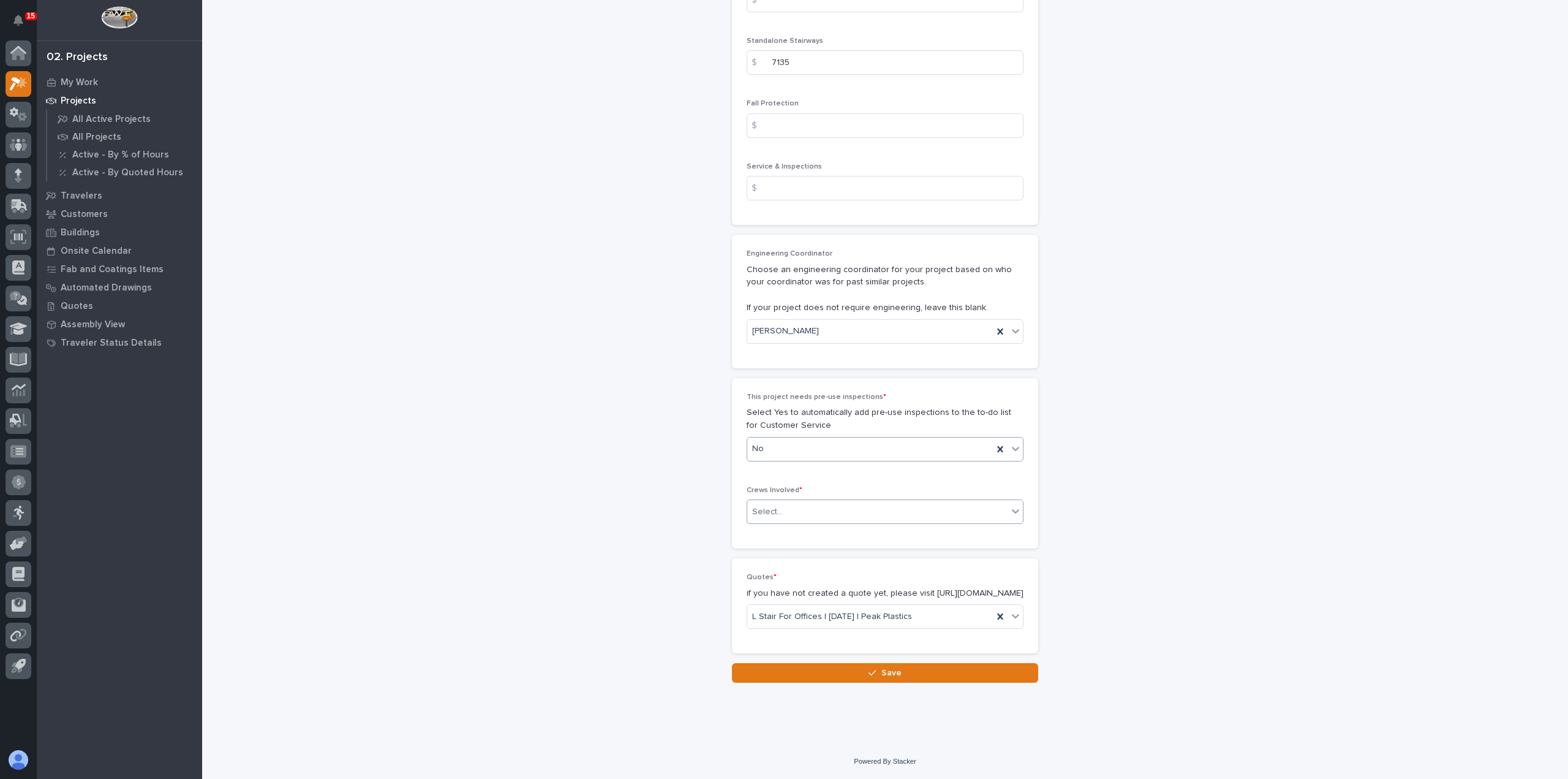
click at [797, 502] on div "Select..." at bounding box center [878, 512] width 261 height 20
click at [792, 530] on div "Production" at bounding box center [880, 523] width 275 height 22
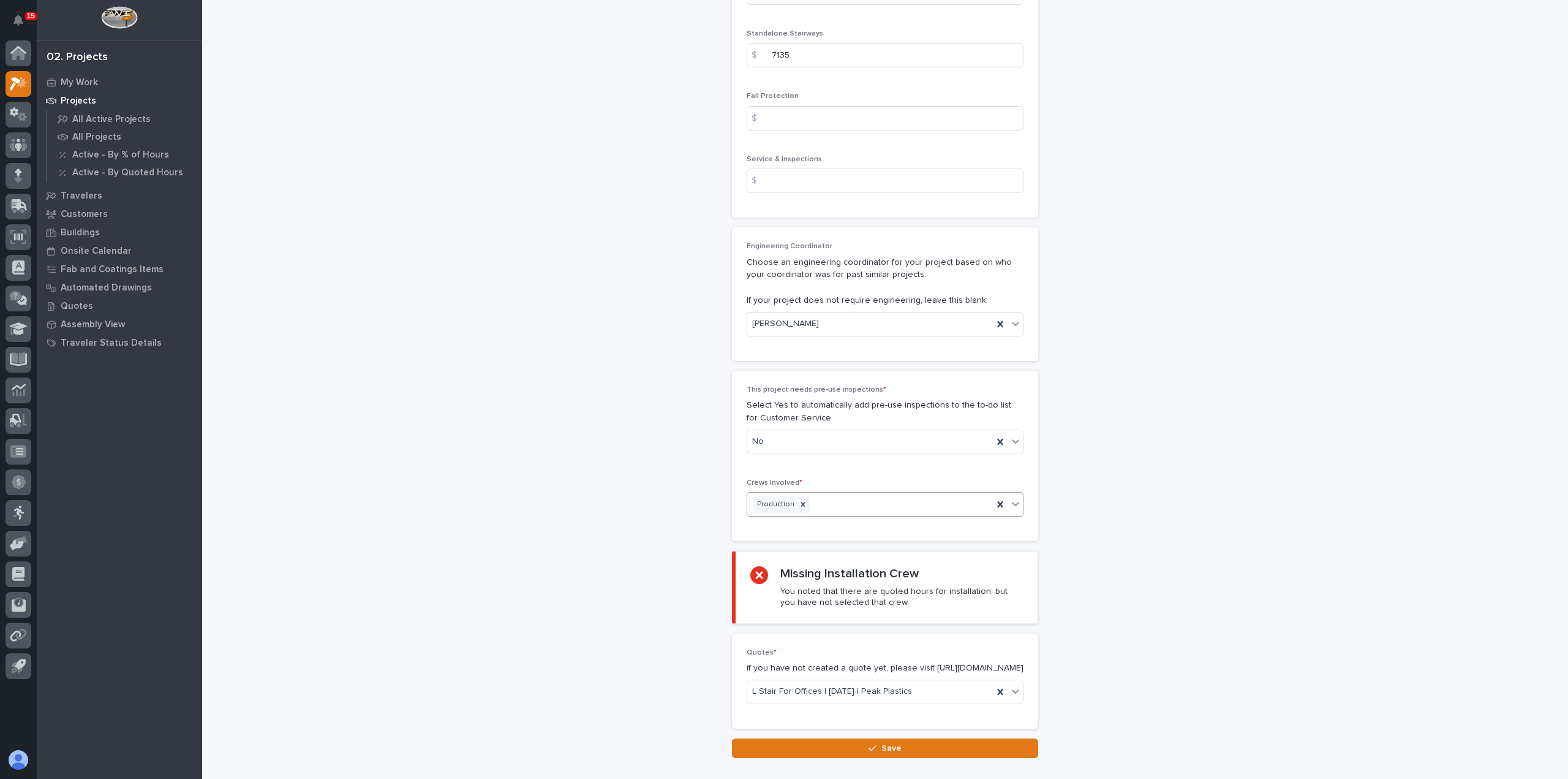
click at [983, 499] on div "Production" at bounding box center [870, 504] width 246 height 22
click at [835, 522] on div "Installation" at bounding box center [880, 523] width 275 height 22
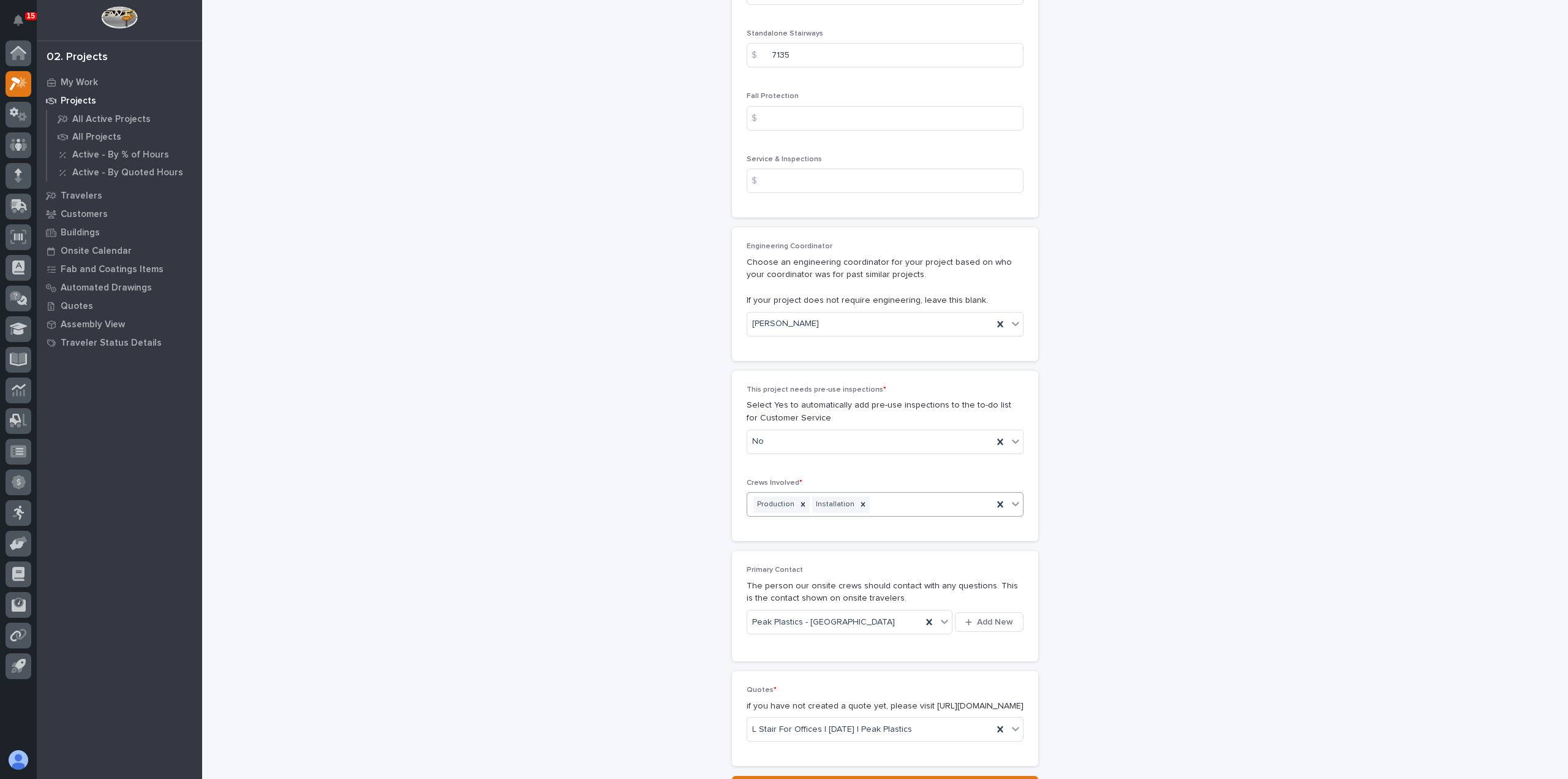
scroll to position [2012, 0]
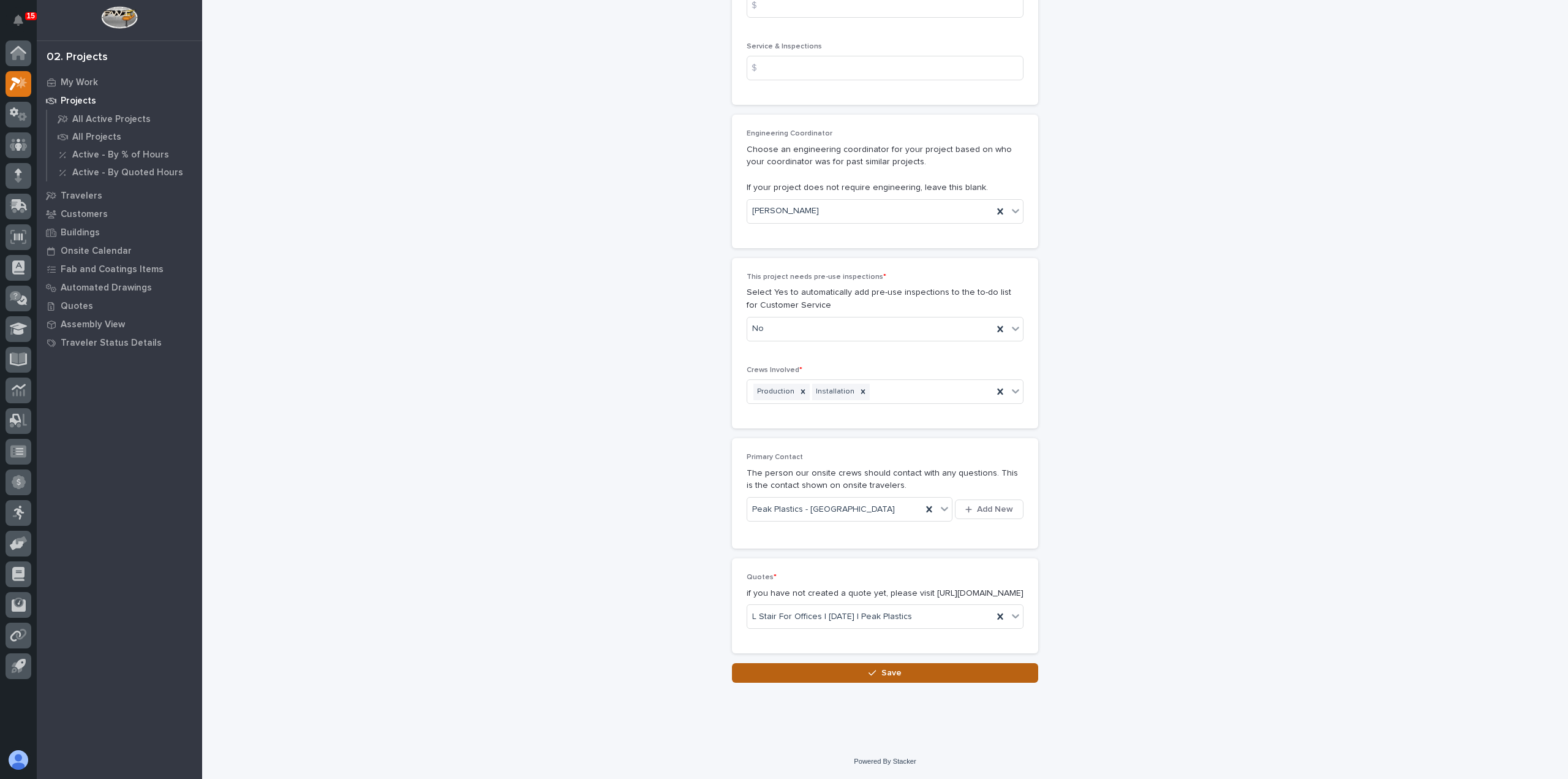
click at [885, 670] on span "Save" at bounding box center [891, 673] width 20 height 11
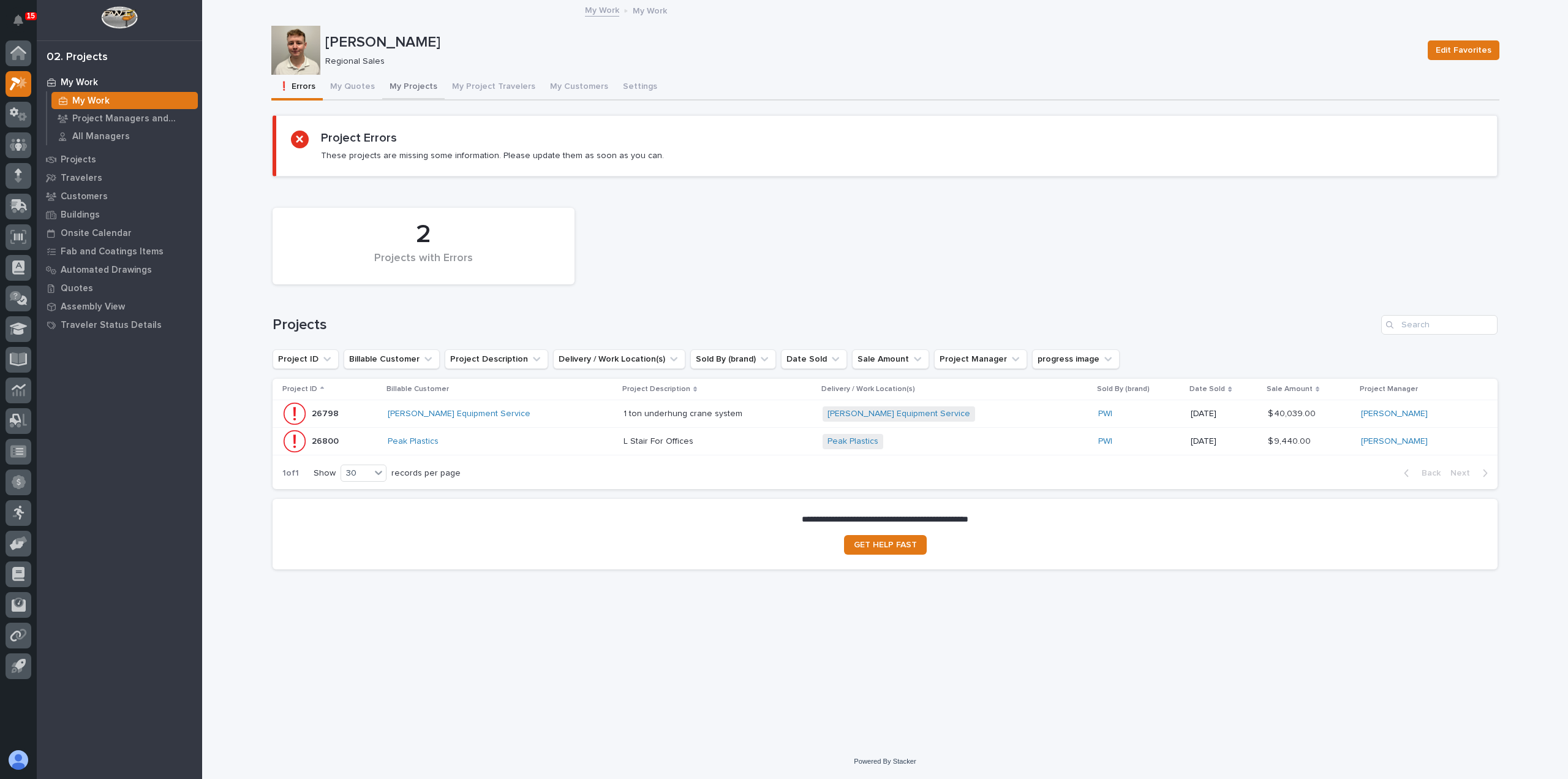
click at [414, 89] on button "My Projects" at bounding box center [413, 87] width 63 height 26
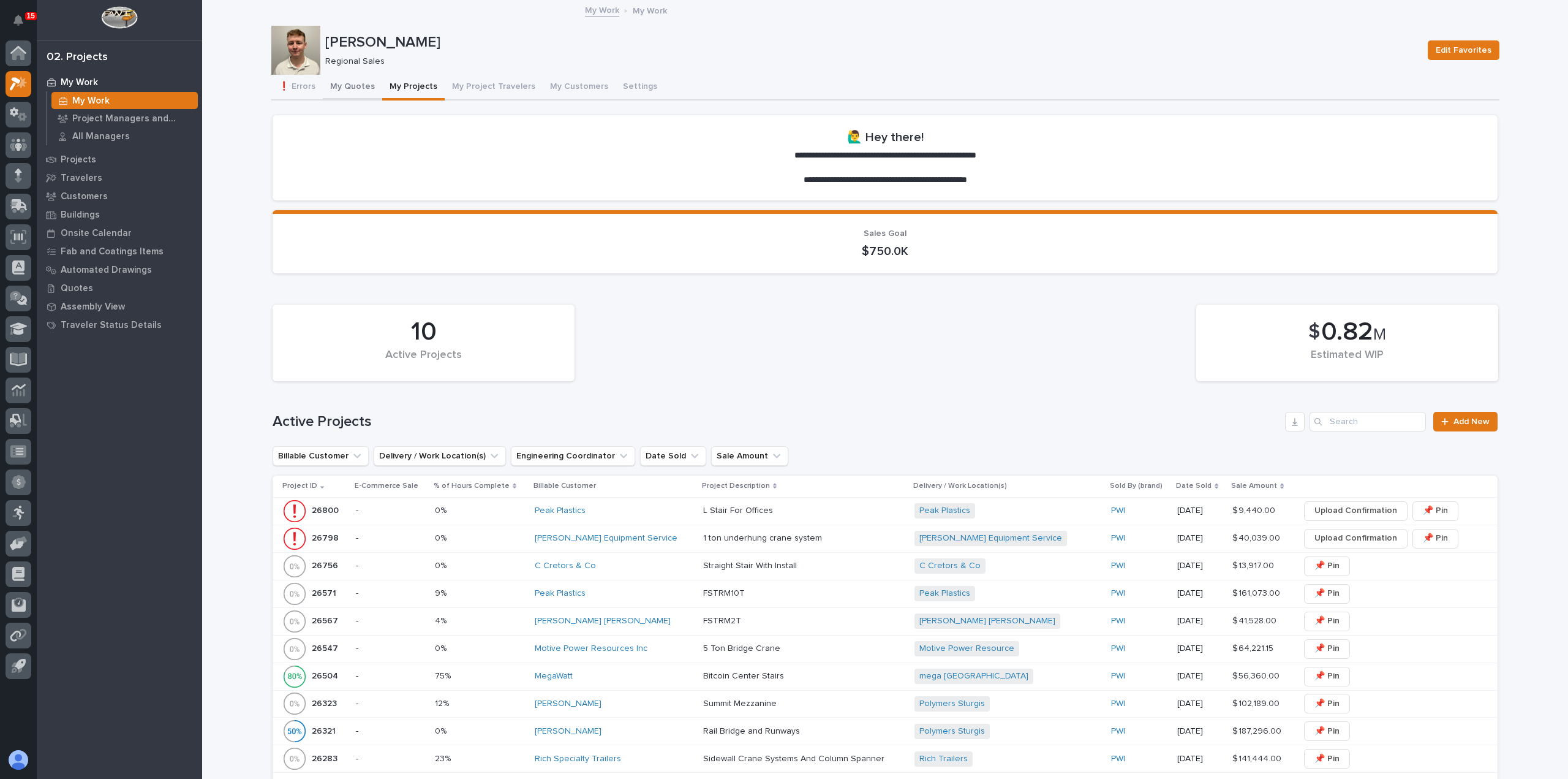
click at [360, 81] on button "My Quotes" at bounding box center [353, 87] width 60 height 26
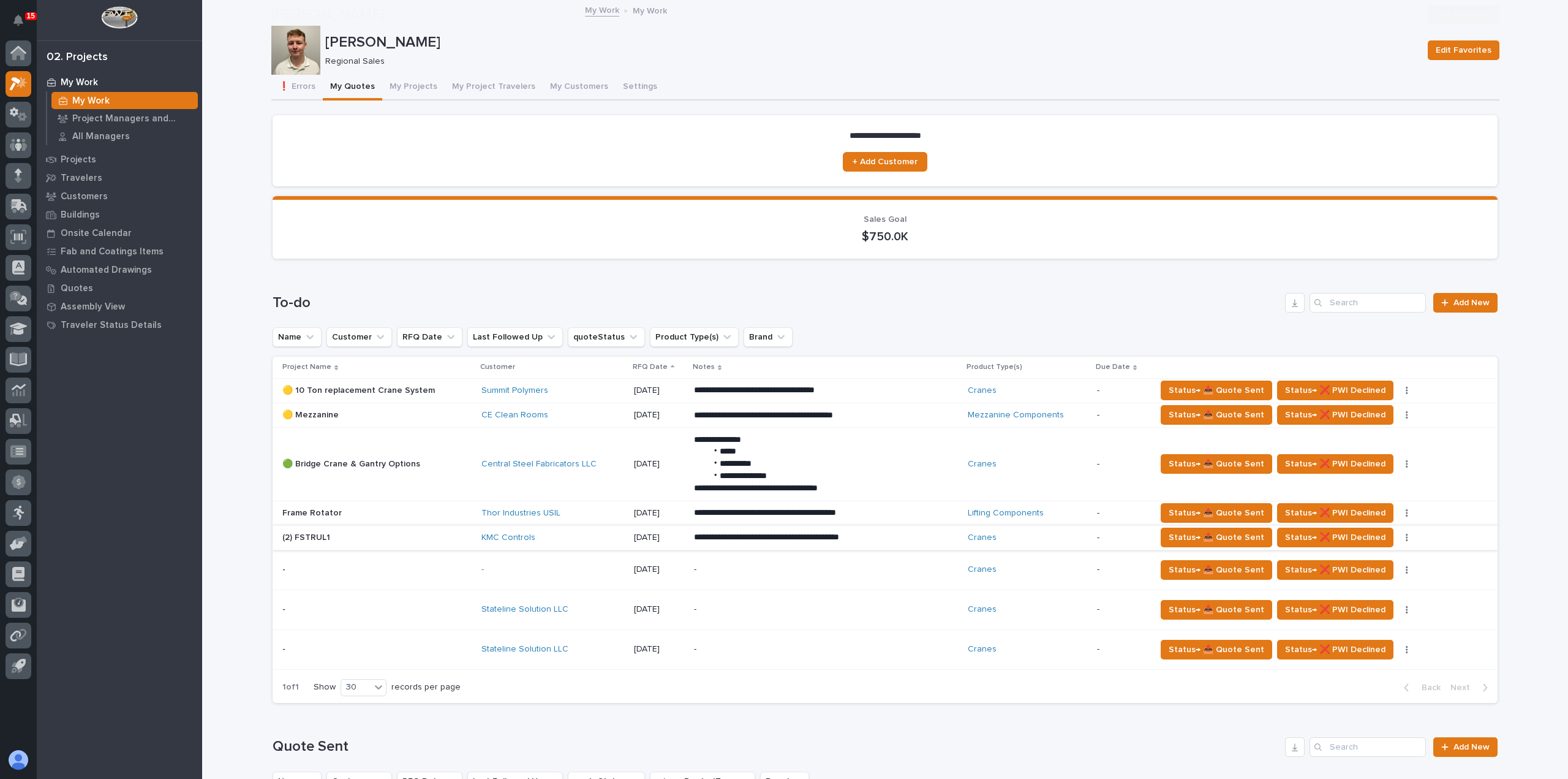
scroll to position [245, 0]
